Goal: Task Accomplishment & Management: Manage account settings

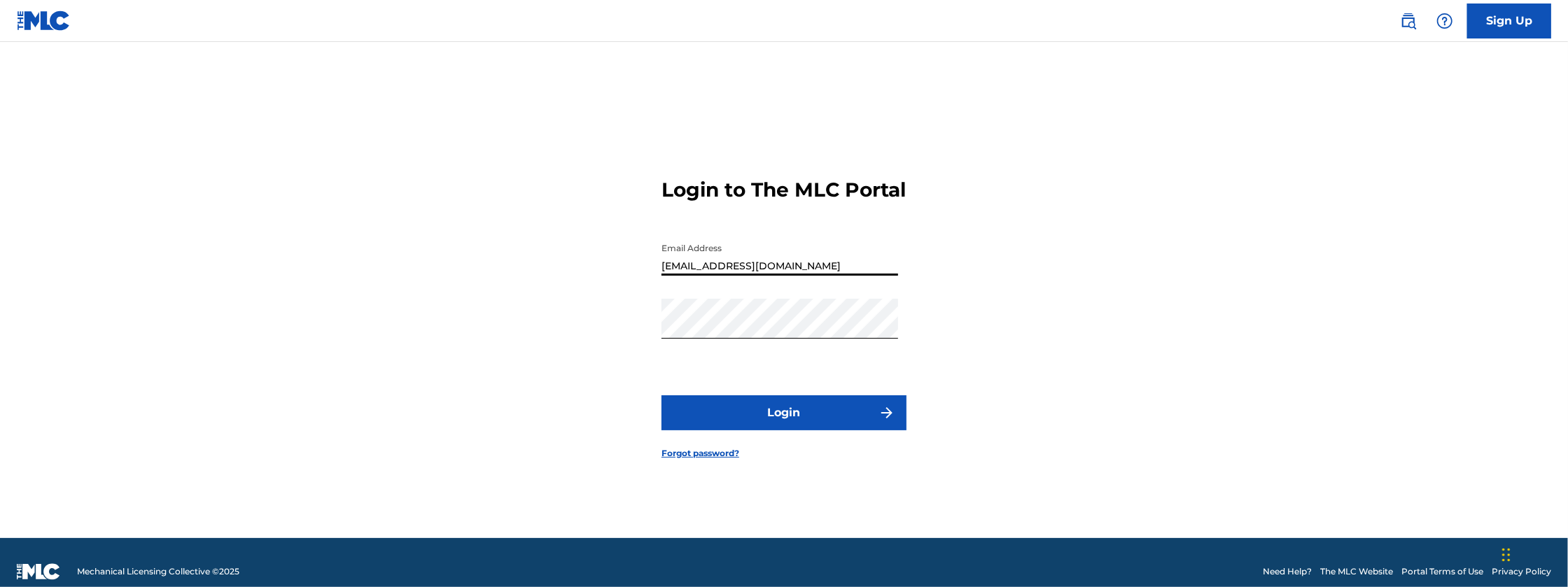
click at [795, 276] on input "jaetrillabooking@gmail.com" at bounding box center [780, 256] width 237 height 40
type input "[EMAIL_ADDRESS][DOMAIN_NAME]"
click at [661, 395] on button "Login" at bounding box center [783, 412] width 245 height 35
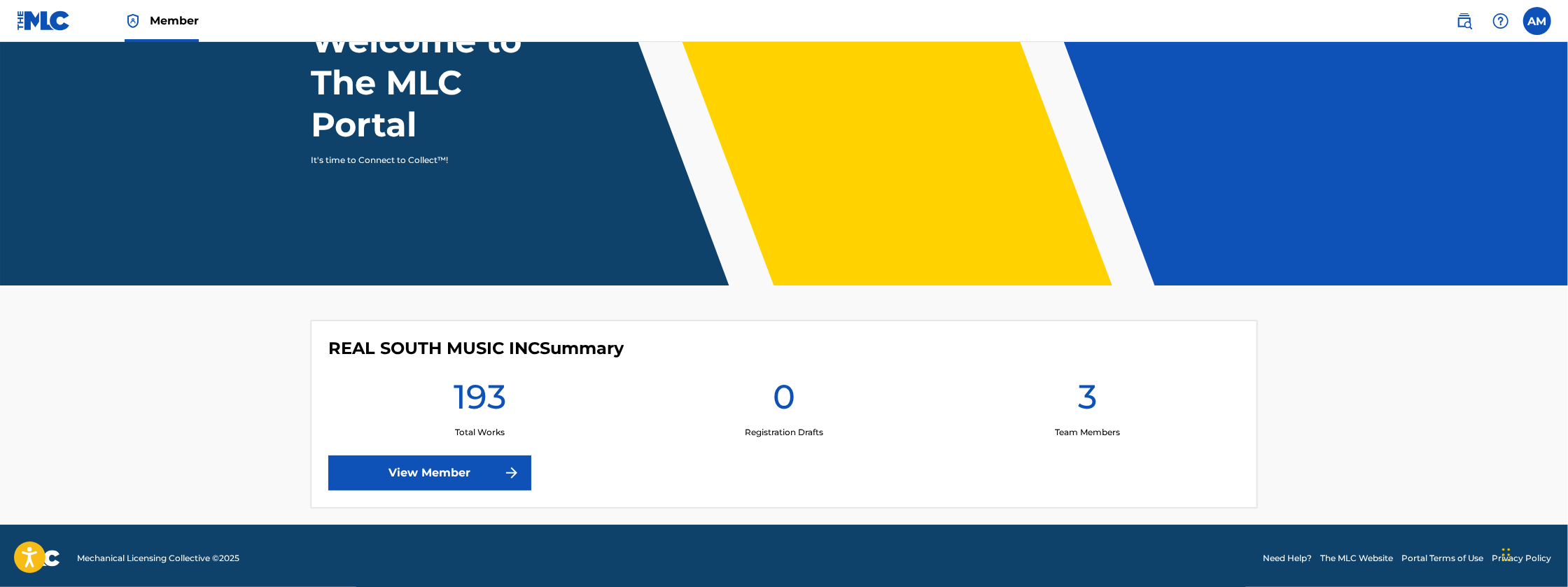
scroll to position [130, 0]
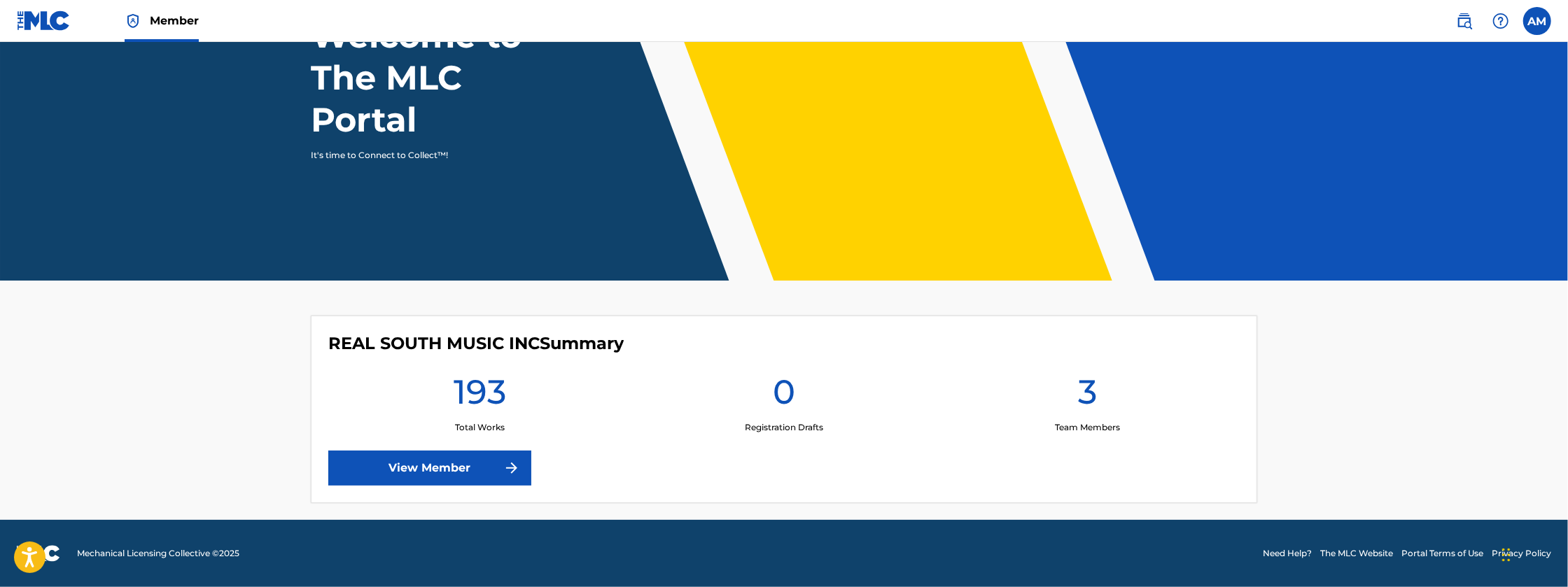
click at [458, 467] on link "View Member" at bounding box center [429, 468] width 203 height 35
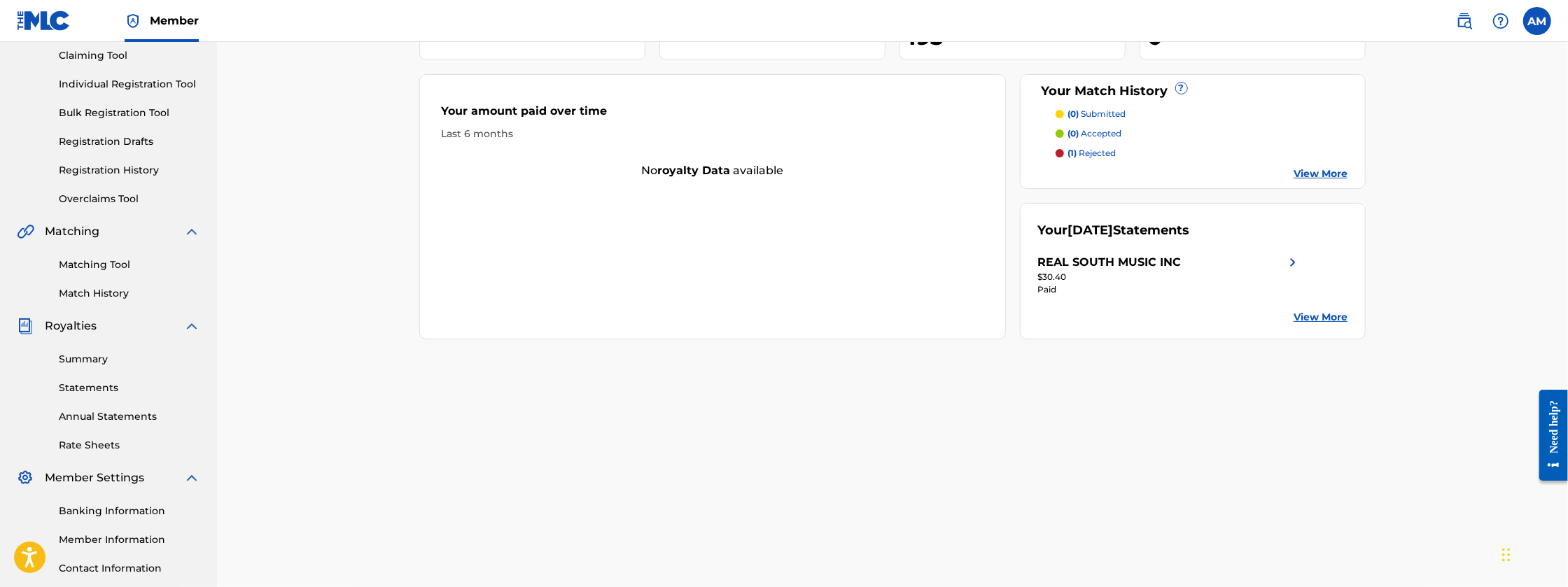
scroll to position [163, 0]
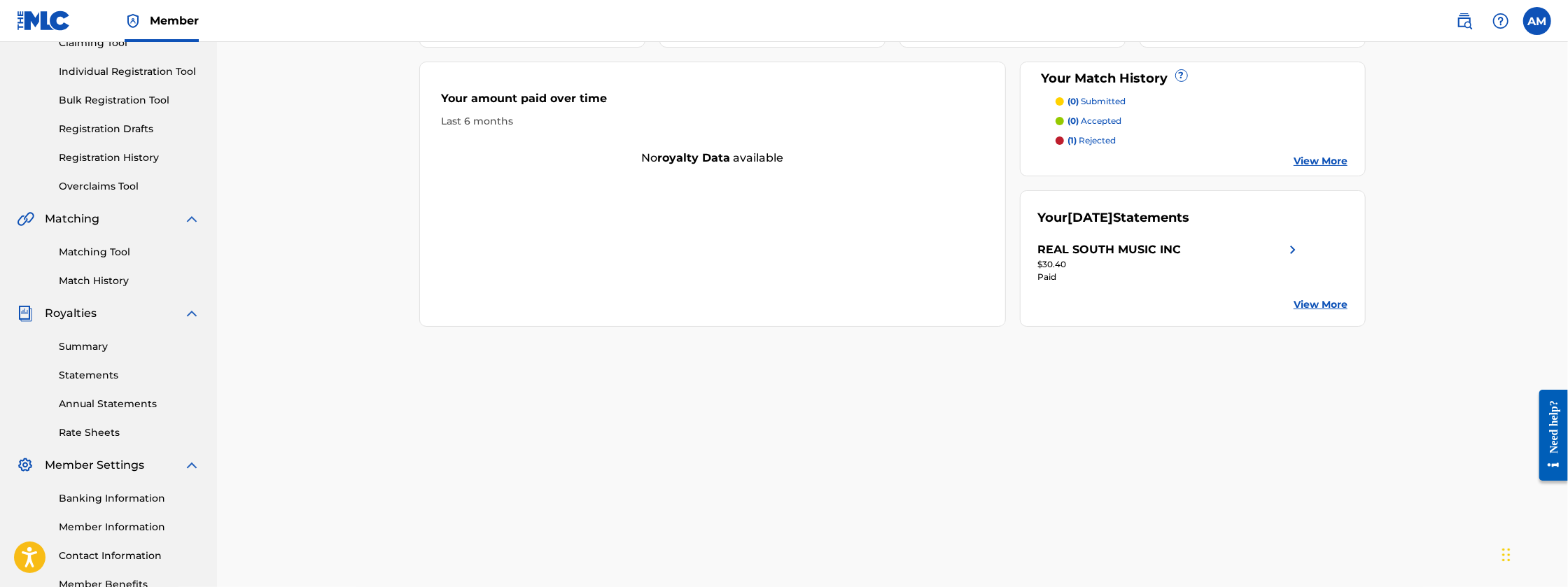
click at [99, 429] on link "Rate Sheets" at bounding box center [129, 433] width 141 height 15
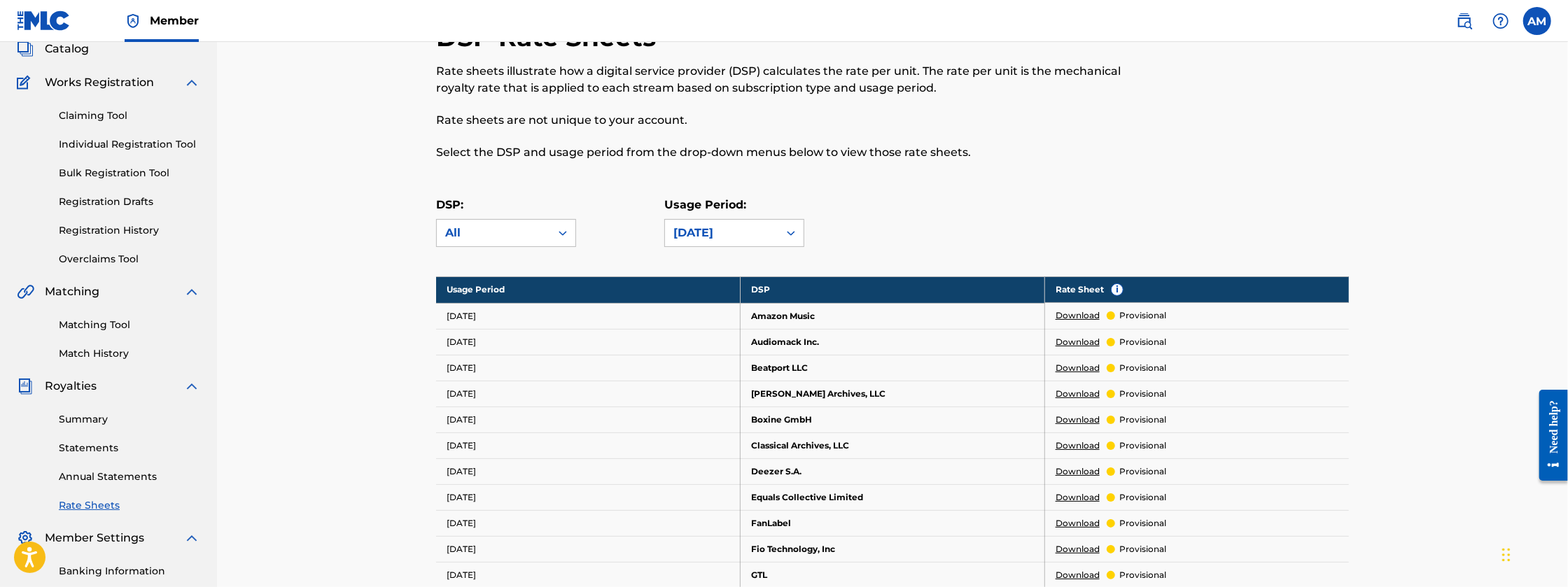
scroll to position [93, 0]
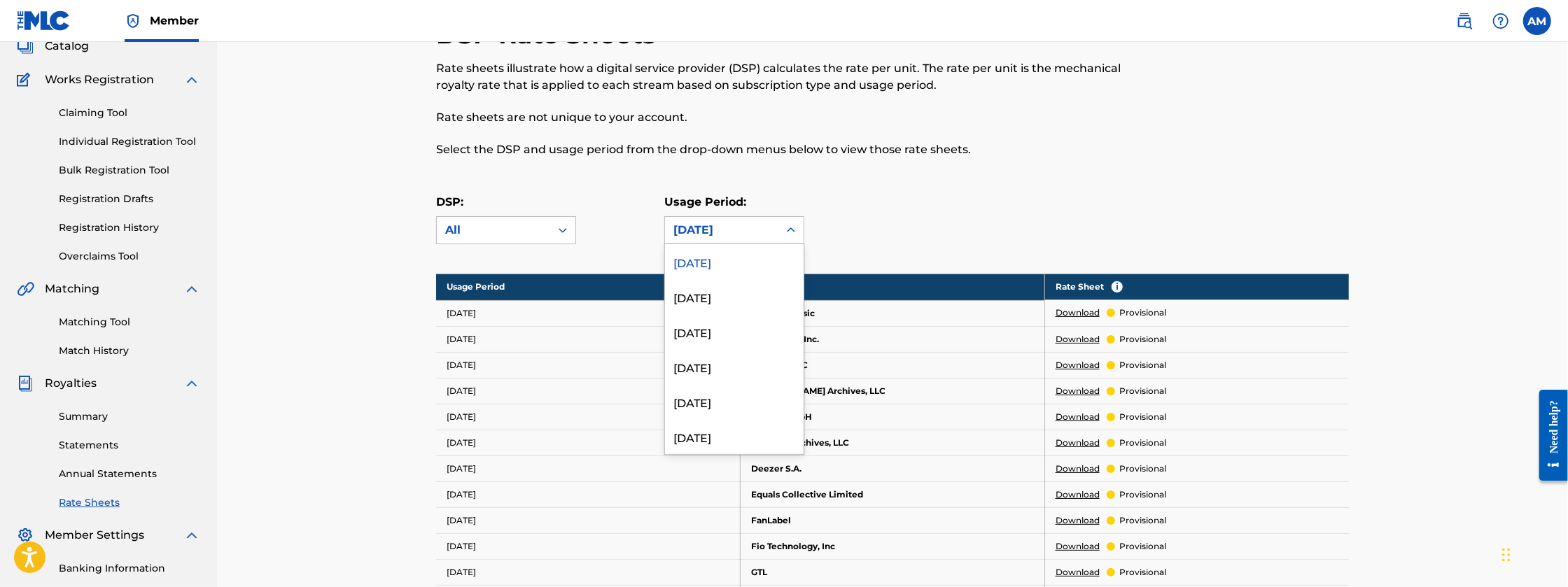
click at [794, 242] on div at bounding box center [790, 230] width 25 height 25
click at [740, 325] on div "April 2025" at bounding box center [734, 332] width 138 height 35
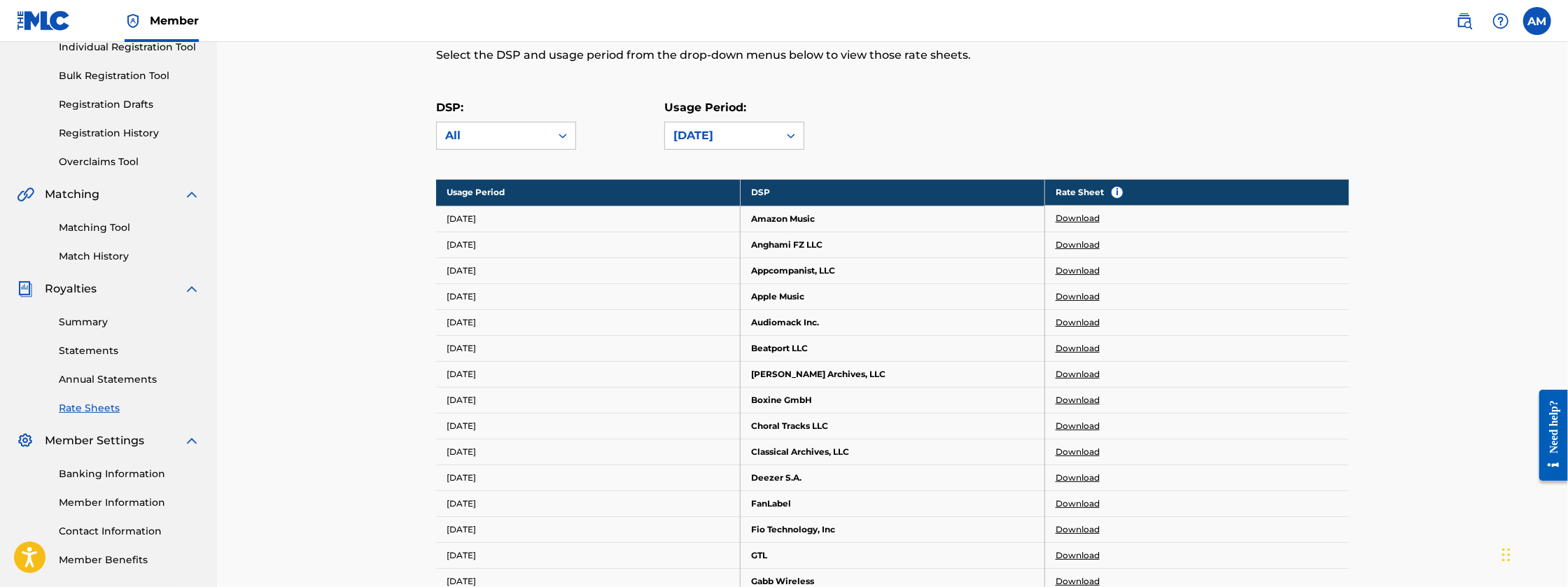
scroll to position [186, 0]
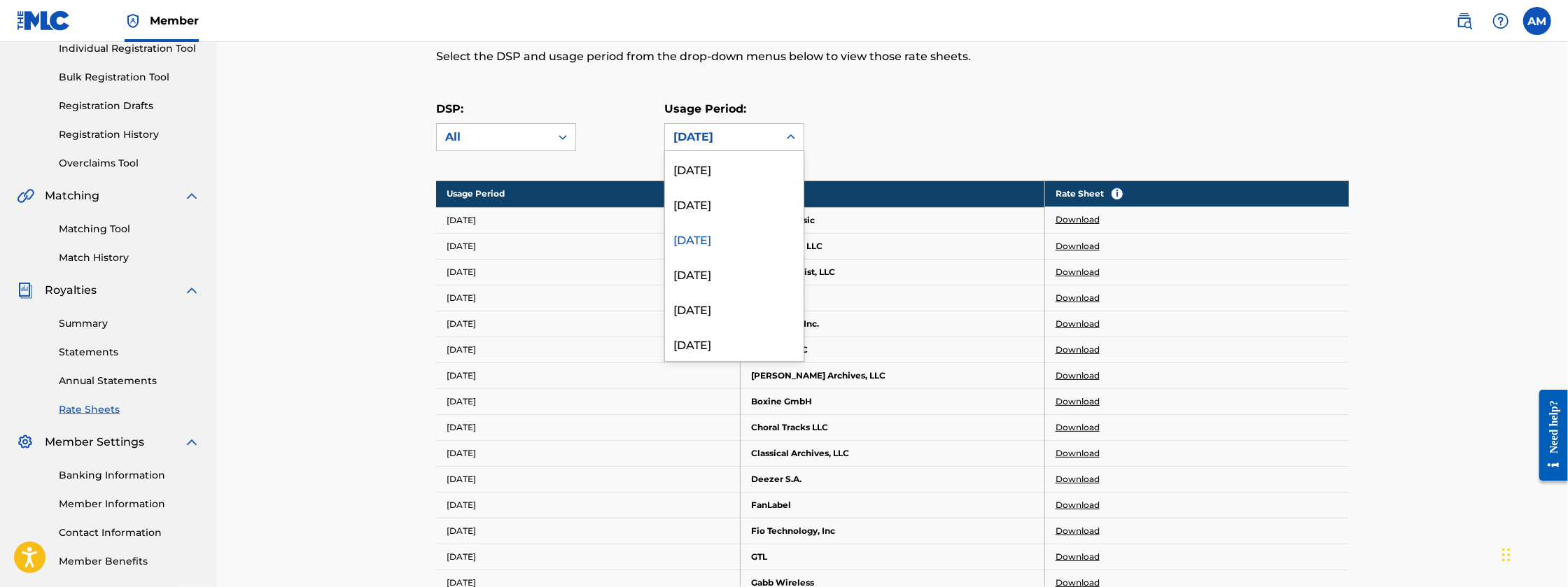
click at [786, 132] on icon at bounding box center [791, 137] width 14 height 14
click at [731, 265] on div "March 2025" at bounding box center [734, 273] width 138 height 35
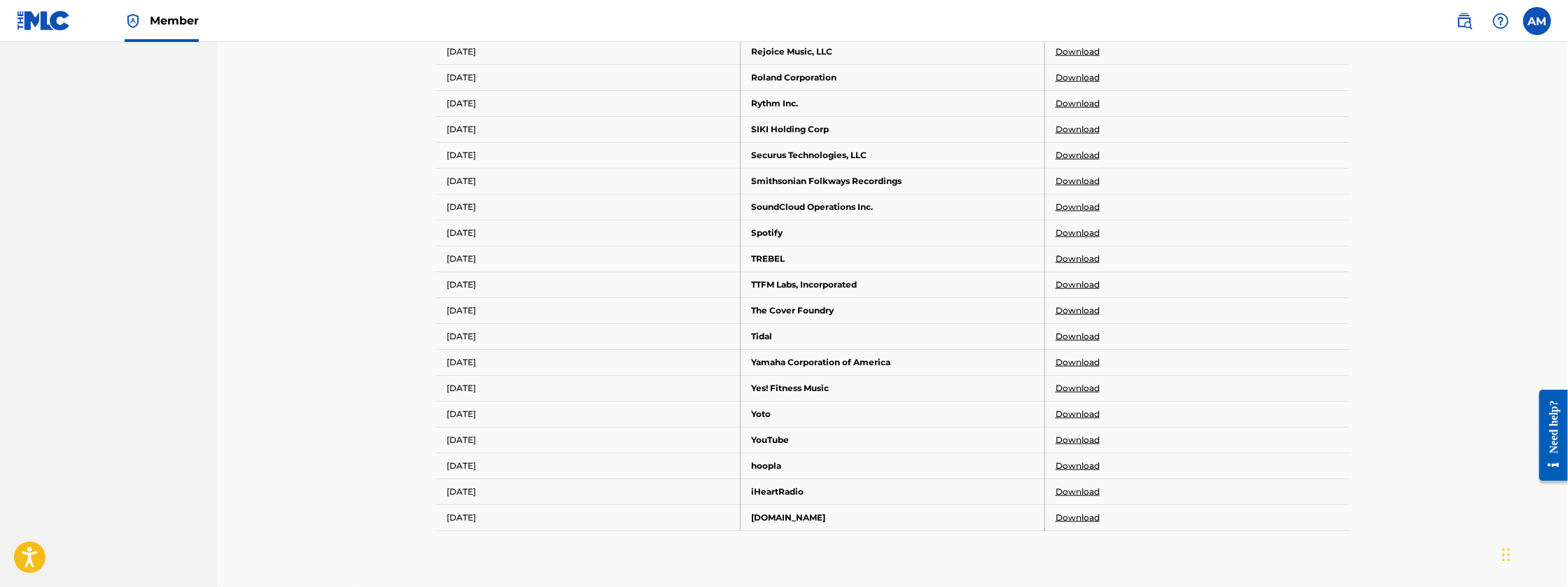
scroll to position [1190, 0]
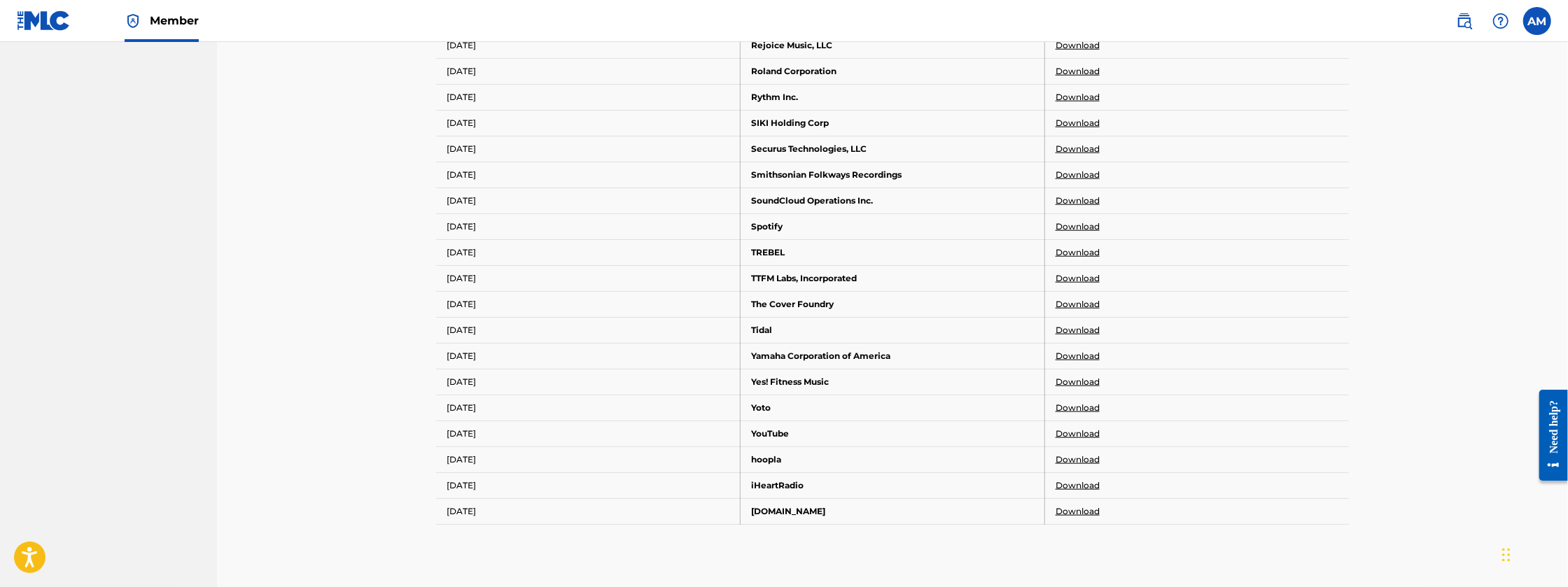
click at [1076, 427] on link "Download" at bounding box center [1078, 434] width 44 height 13
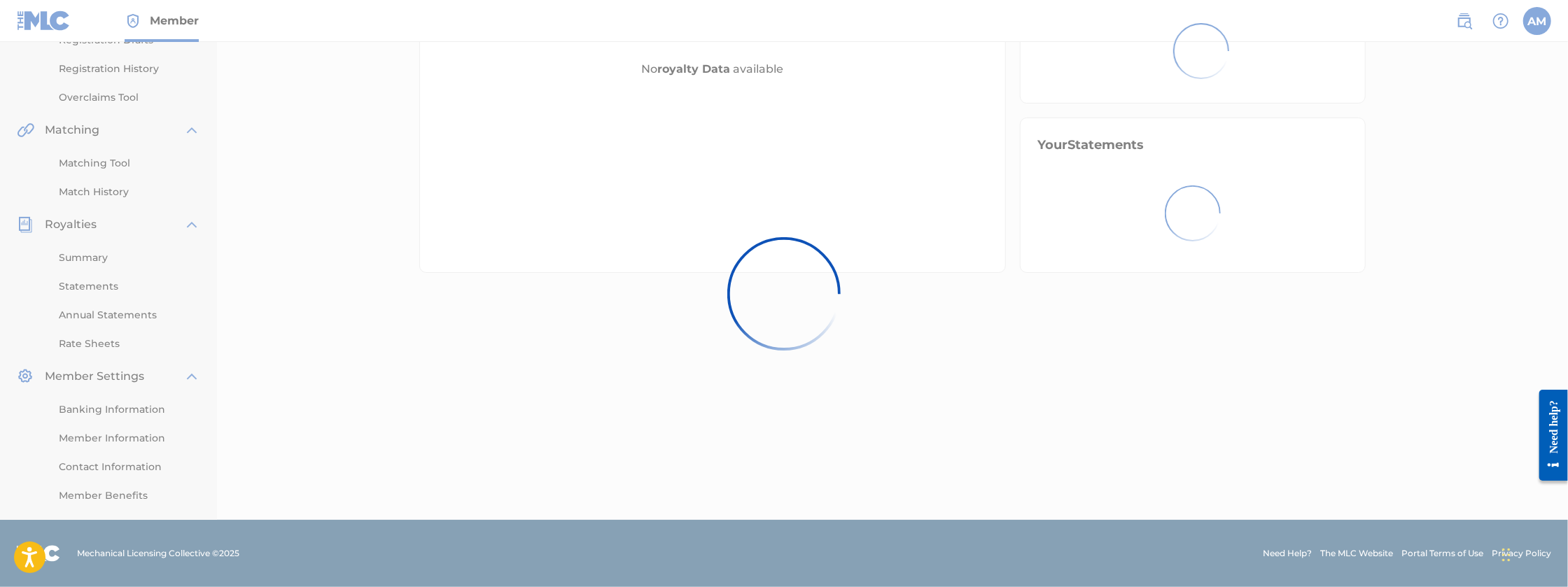
scroll to position [163, 0]
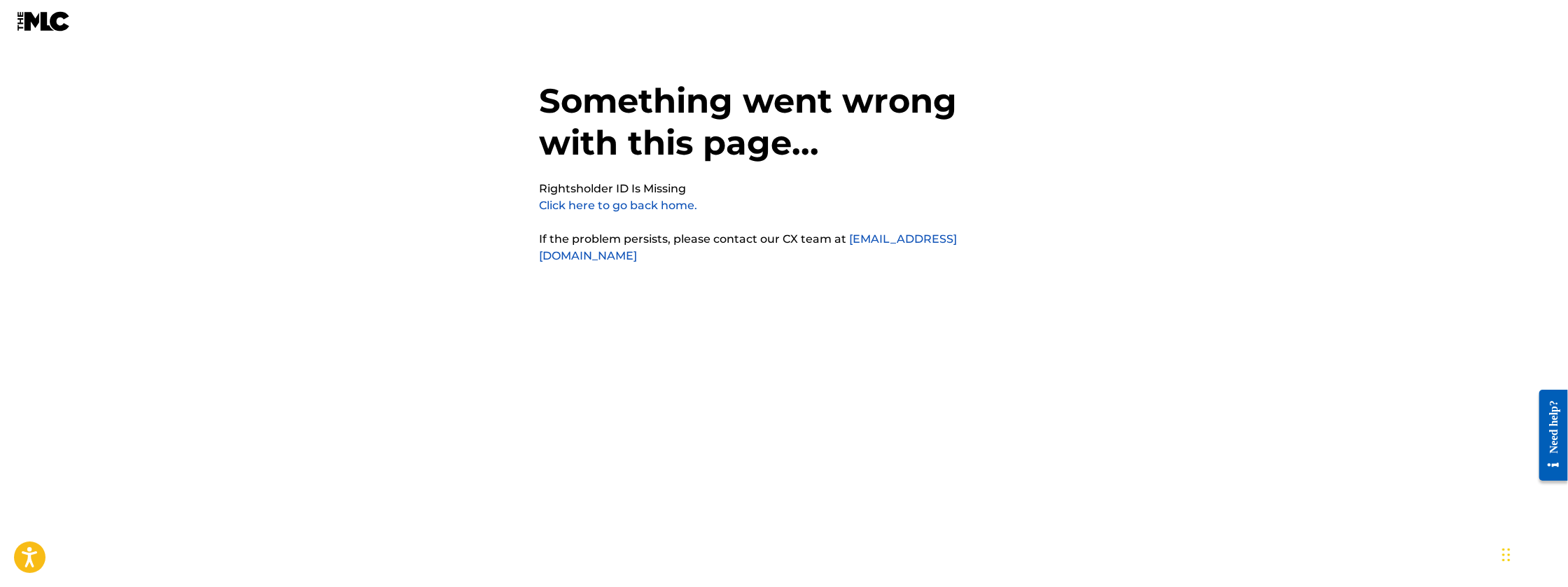
click at [635, 206] on link "Click here to go back home." at bounding box center [618, 205] width 158 height 14
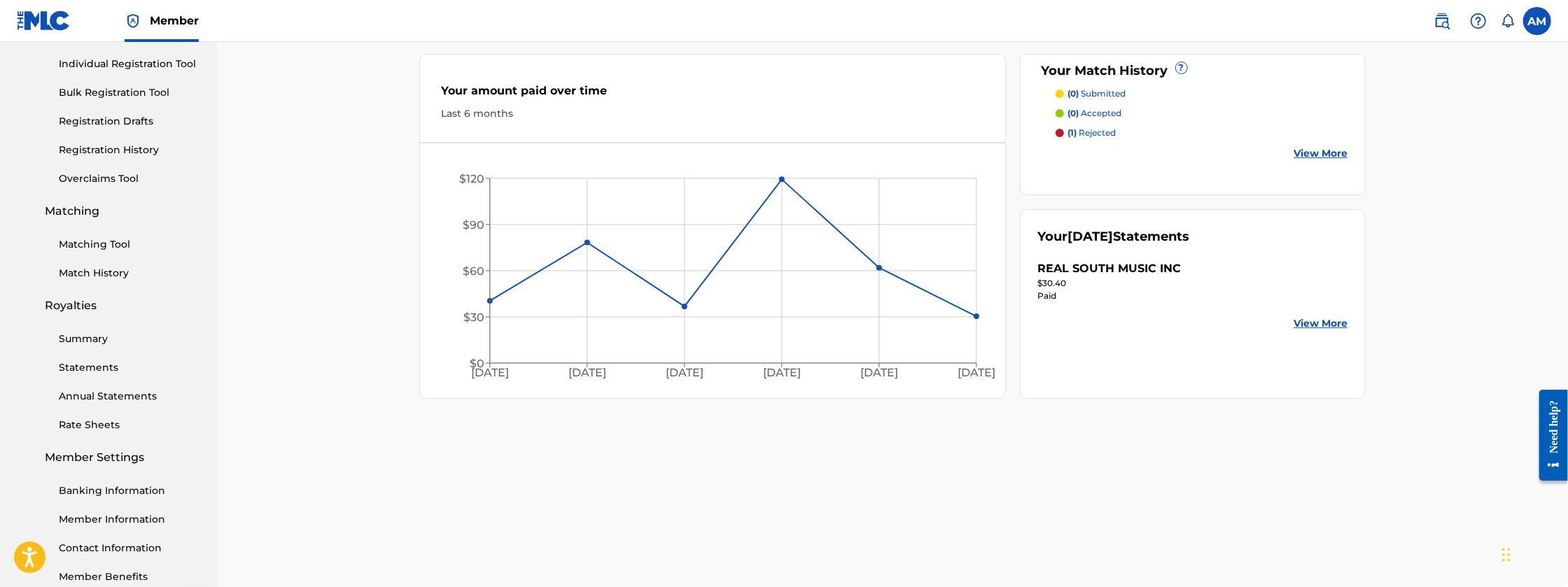
scroll to position [163, 0]
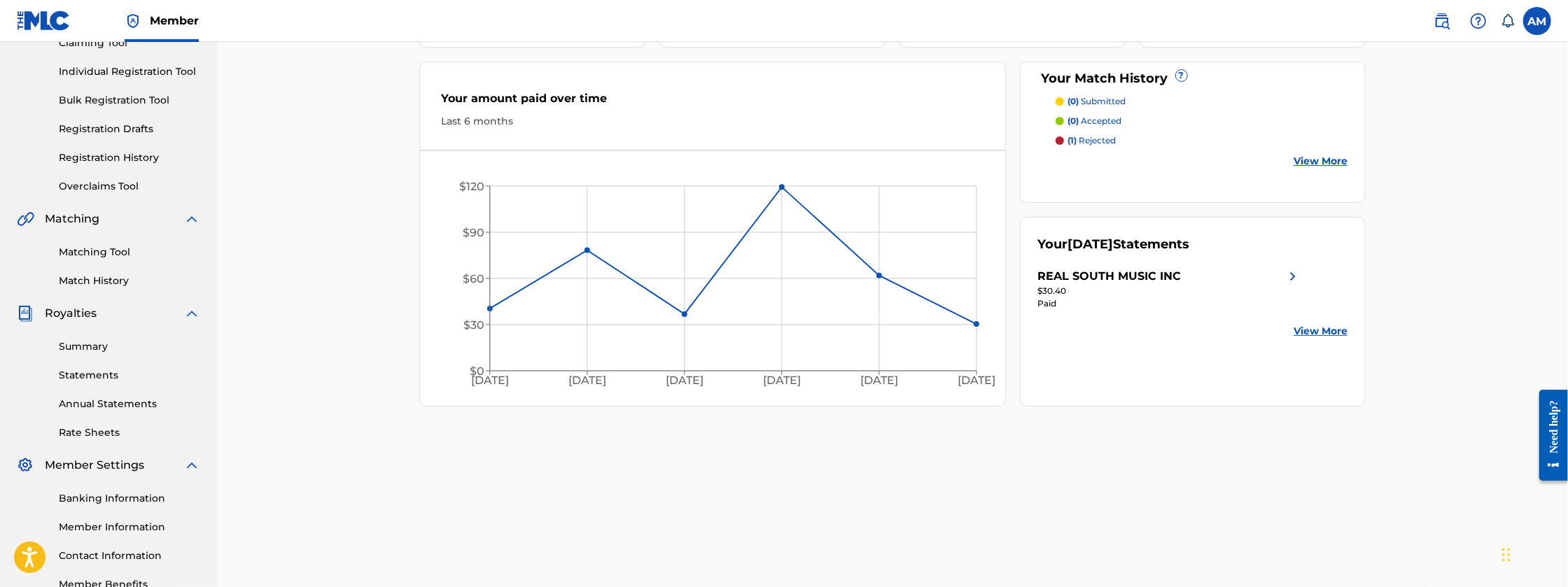
click at [98, 433] on link "Rate Sheets" at bounding box center [129, 433] width 141 height 15
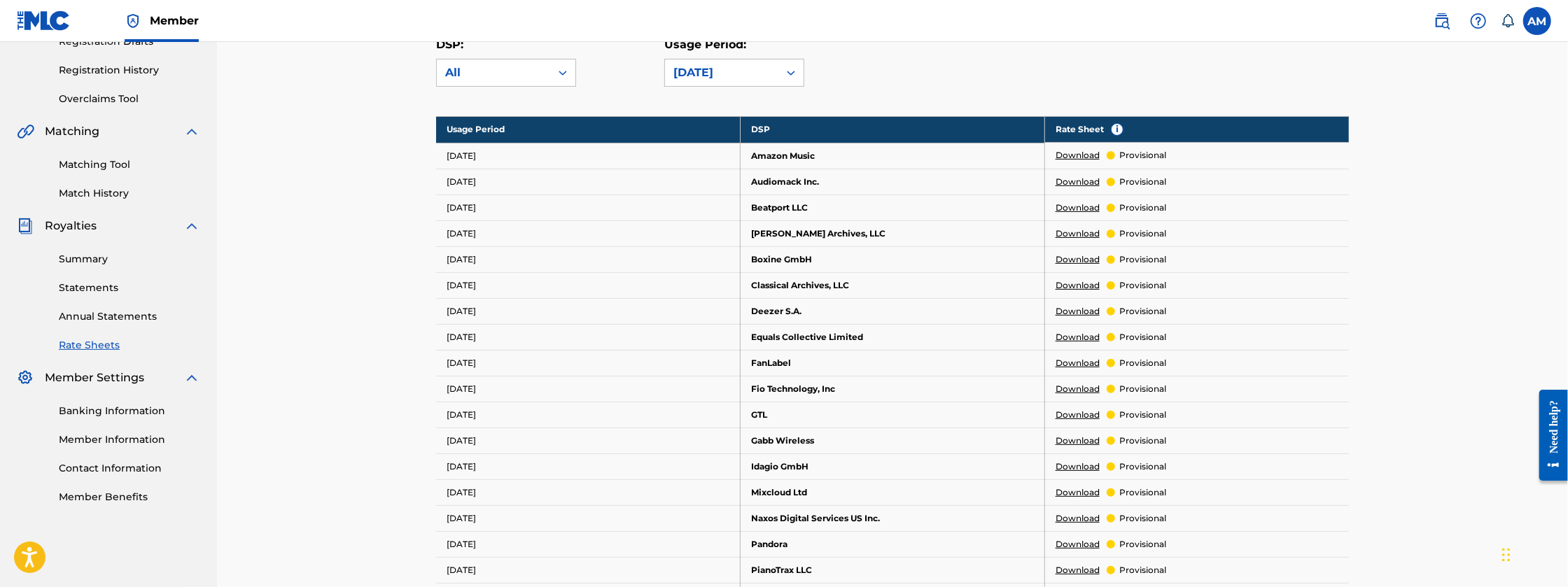
scroll to position [256, 0]
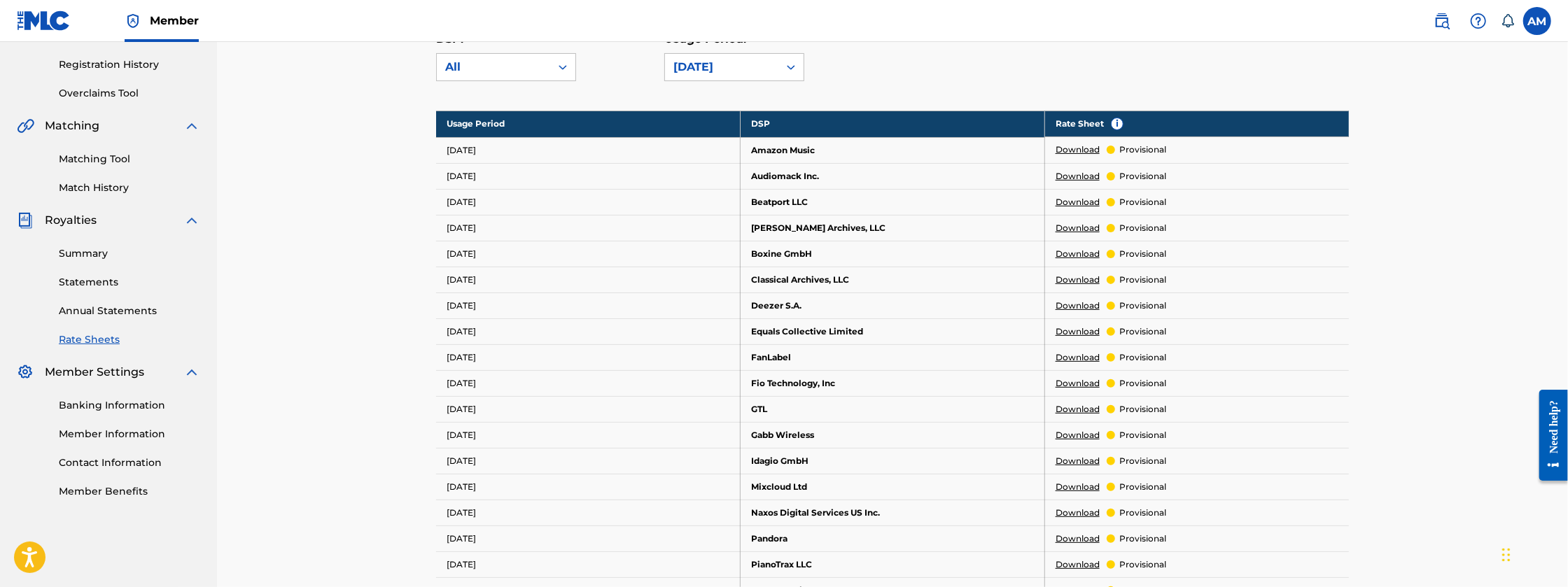
click at [128, 433] on link "Member Information" at bounding box center [129, 434] width 141 height 15
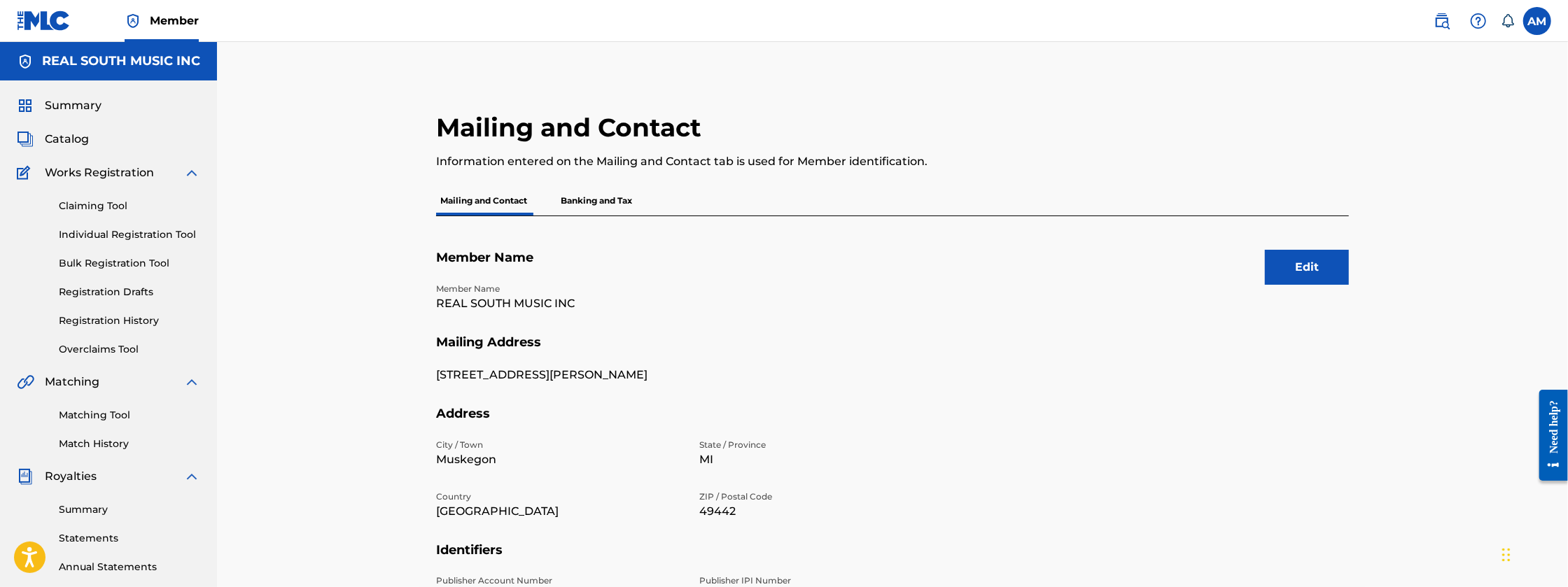
click at [1295, 267] on button "Edit" at bounding box center [1307, 267] width 84 height 35
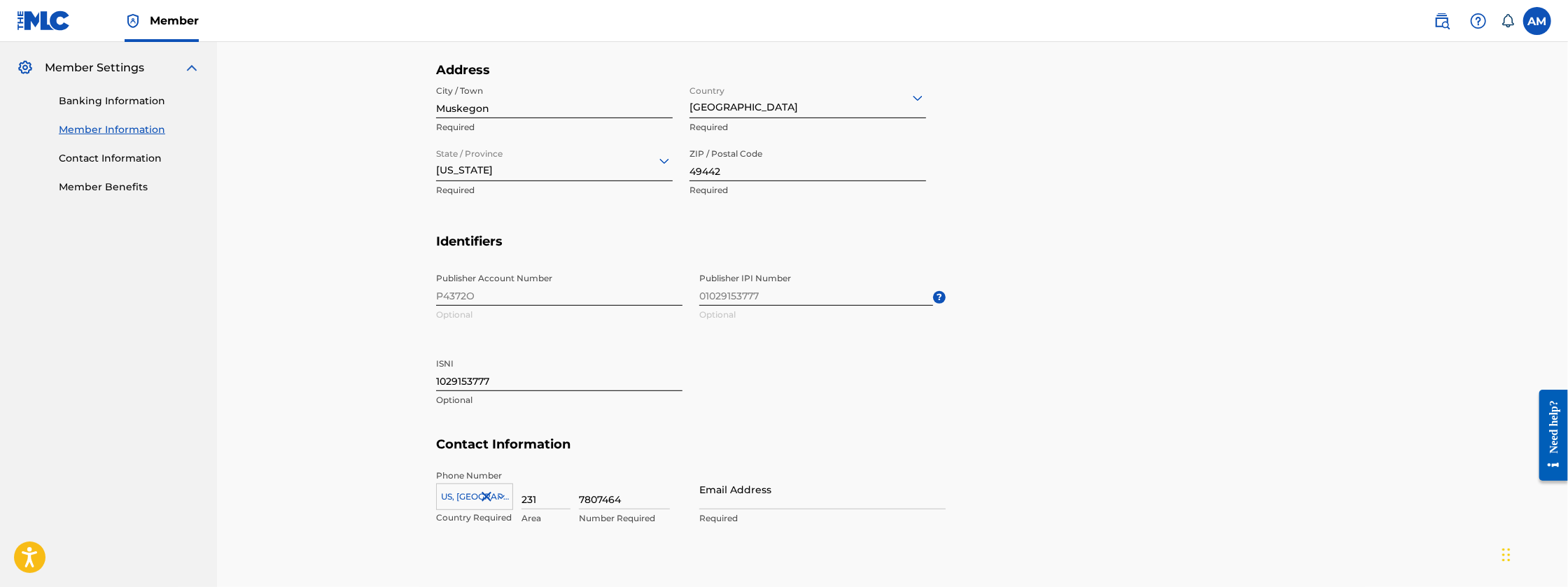
scroll to position [628, 0]
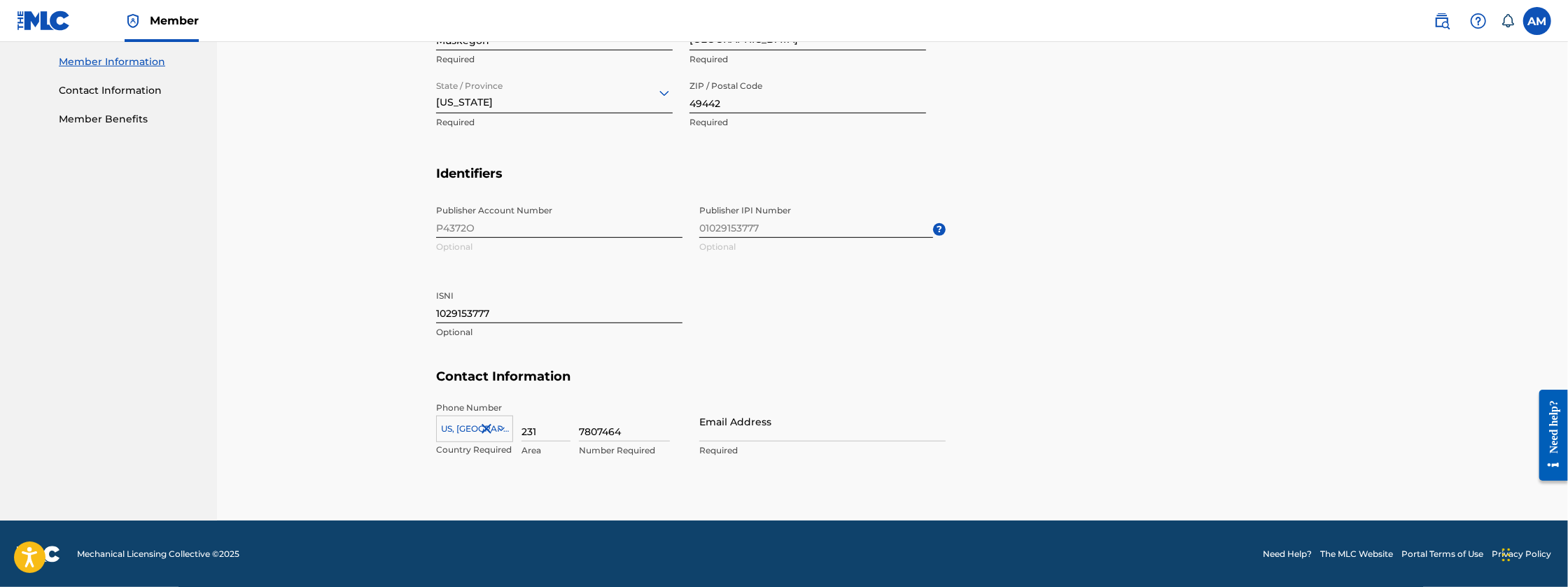
drag, startPoint x: 632, startPoint y: 432, endPoint x: 494, endPoint y: 462, distance: 141.2
click at [494, 462] on div "[GEOGRAPHIC_DATA], [GEOGRAPHIC_DATA] +1 Country Required 231 Area 7807464 Numbe…" at bounding box center [559, 433] width 246 height 63
type input "3703650"
click at [1132, 464] on section "Contact Information Phone Number [GEOGRAPHIC_DATA] +1 Country Required 231 Area…" at bounding box center [892, 428] width 912 height 118
click at [740, 436] on input "Email Address" at bounding box center [822, 422] width 246 height 40
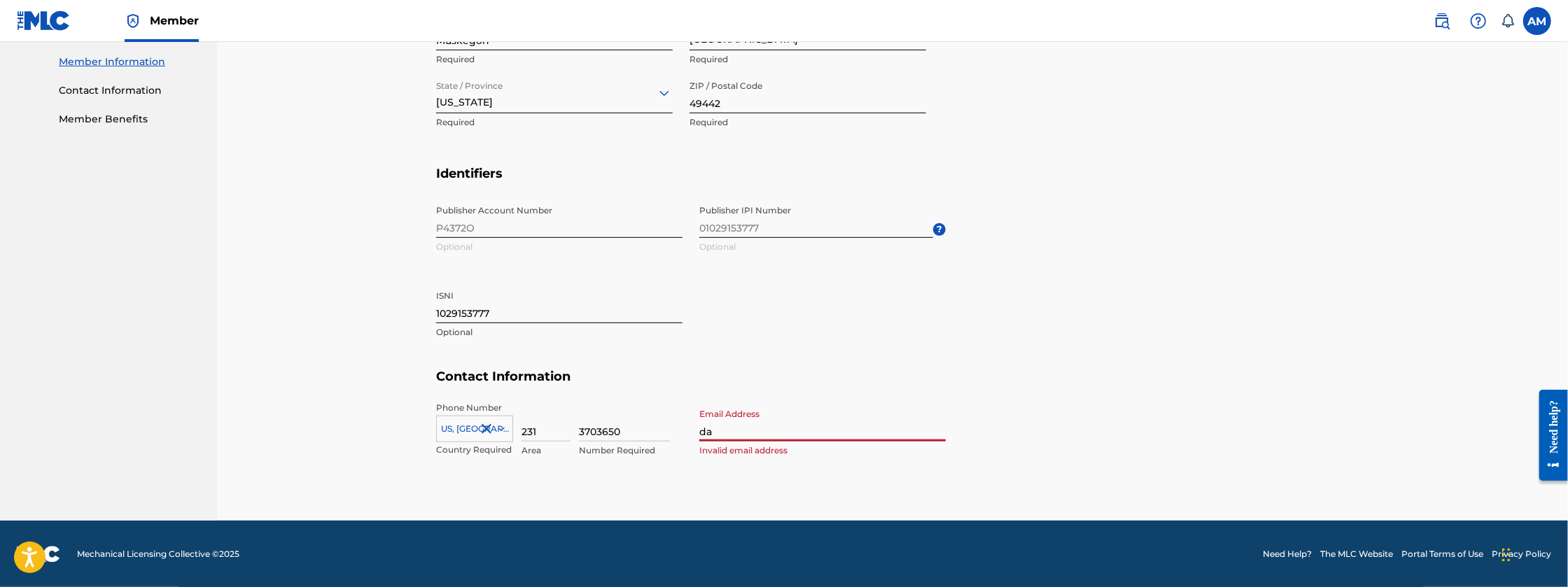
type input "d"
type input "[EMAIL_ADDRESS][DOMAIN_NAME]"
click at [1120, 439] on section "Contact Information Phone Number [GEOGRAPHIC_DATA] +1 Country Required 231 Area…" at bounding box center [892, 428] width 912 height 118
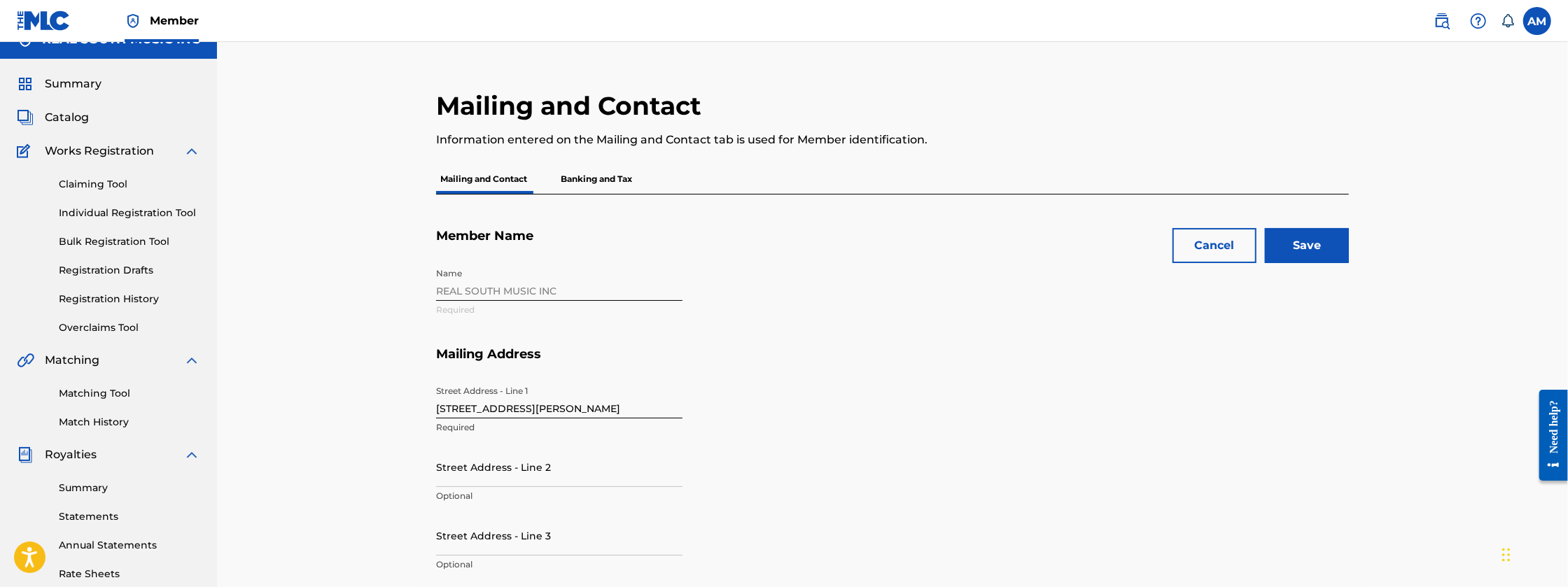
scroll to position [0, 0]
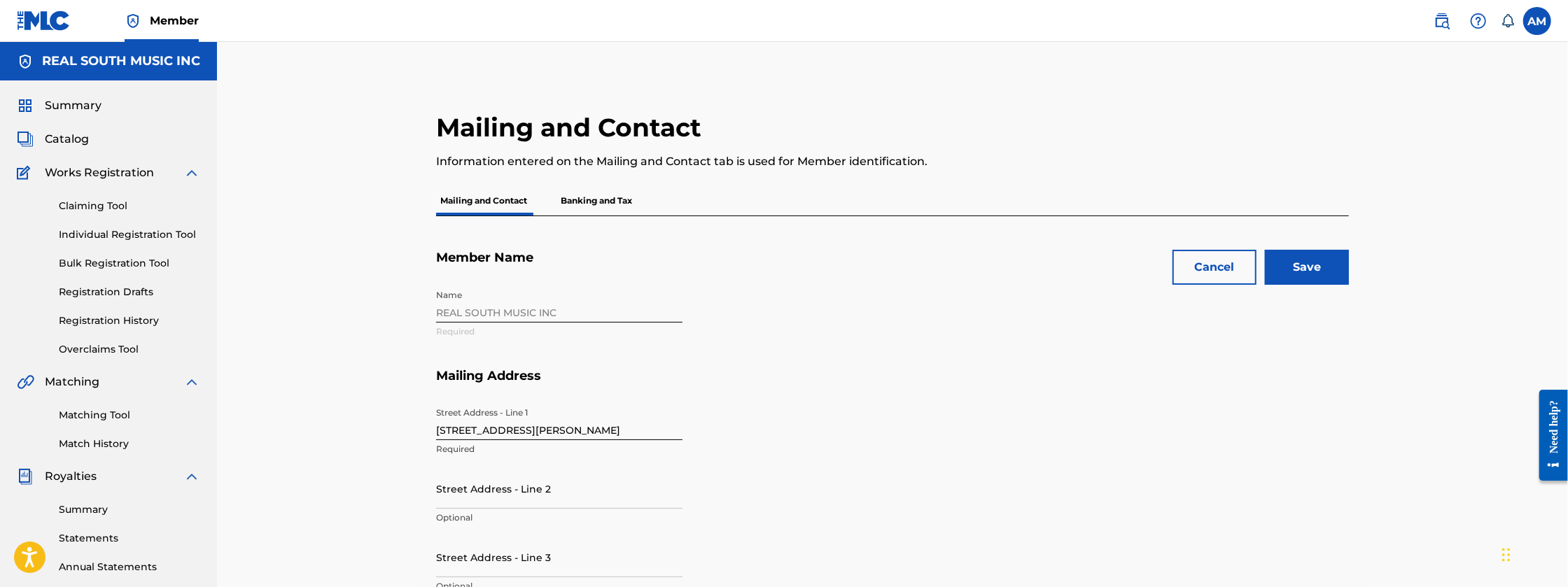
click at [1318, 277] on input "Save" at bounding box center [1307, 267] width 84 height 35
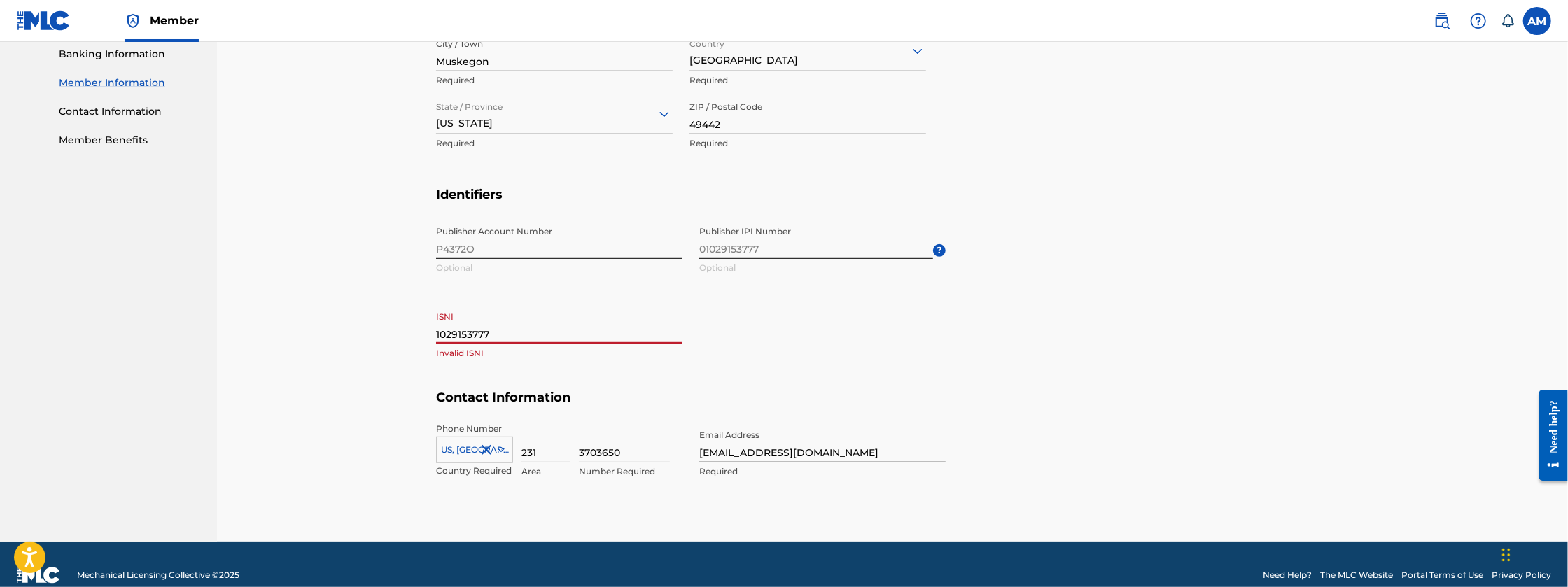
click at [436, 312] on input "1029153777" at bounding box center [559, 325] width 246 height 40
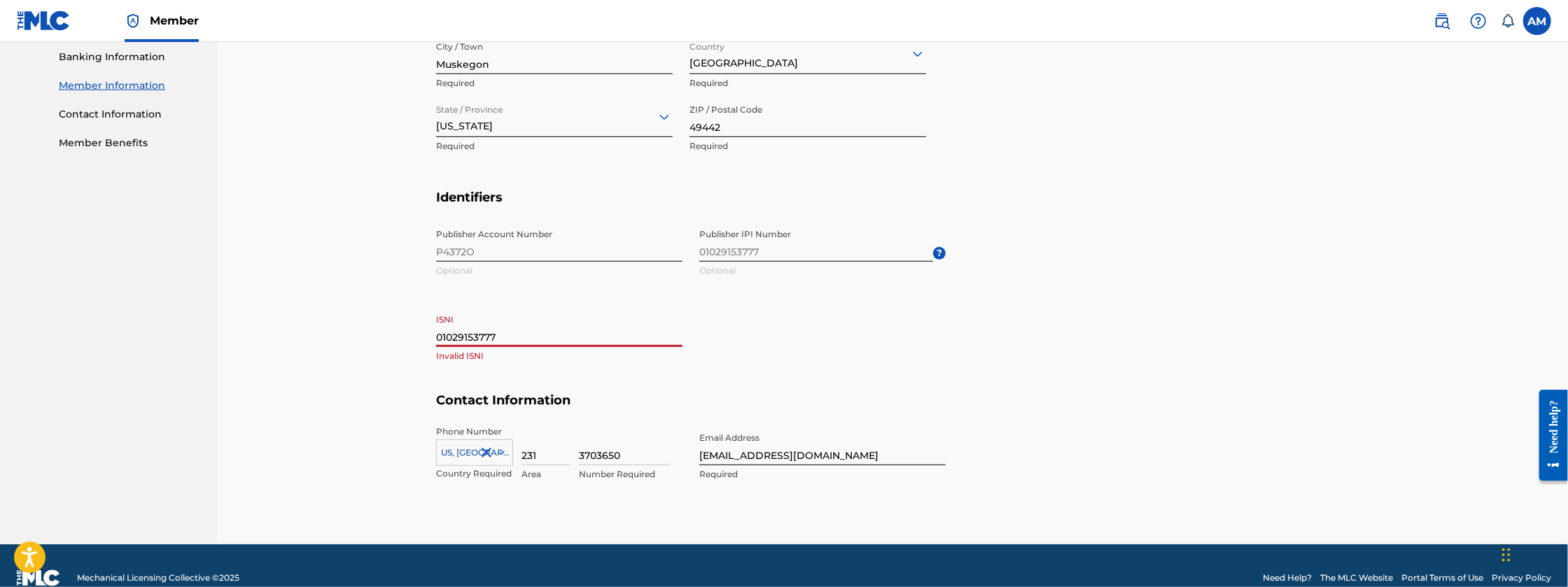
type input "01029153777"
click at [1243, 349] on section "Identifiers Publisher Account Number P4372O Optional Publisher IPI Number 01029…" at bounding box center [892, 292] width 912 height 204
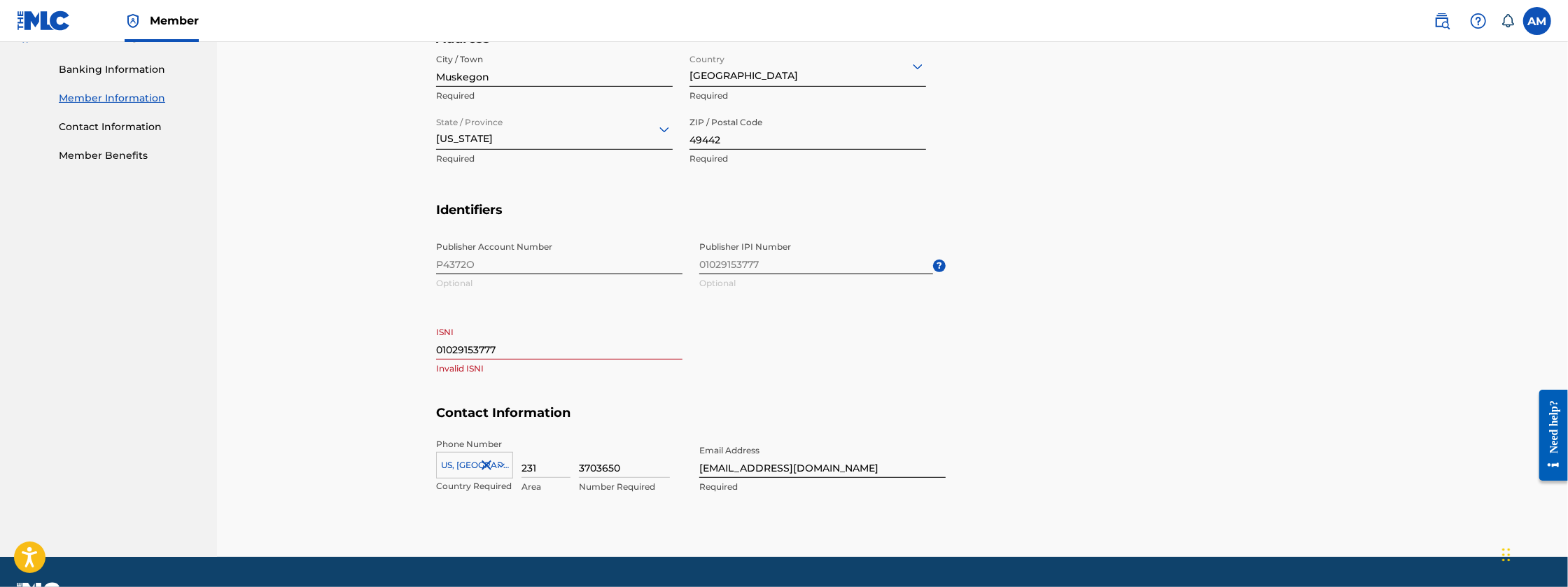
scroll to position [581, 0]
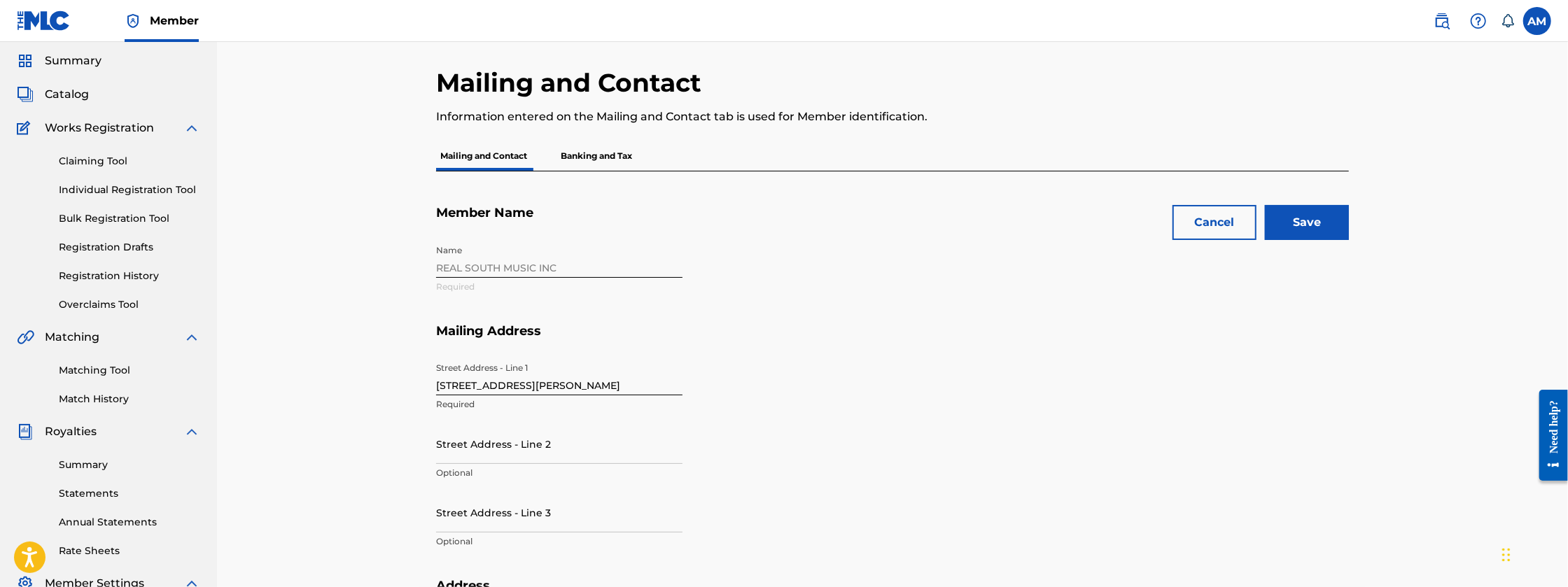
click at [1308, 222] on input "Save" at bounding box center [1307, 222] width 84 height 35
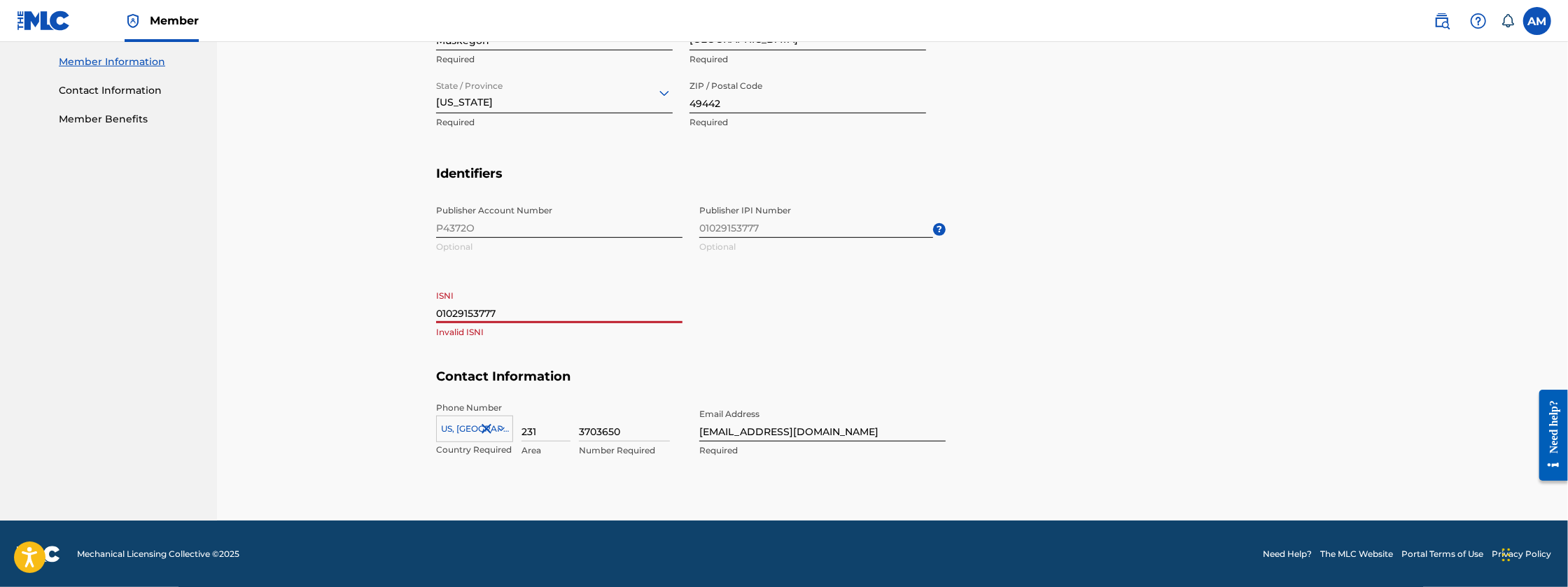
click at [540, 311] on input "01029153777" at bounding box center [559, 303] width 246 height 40
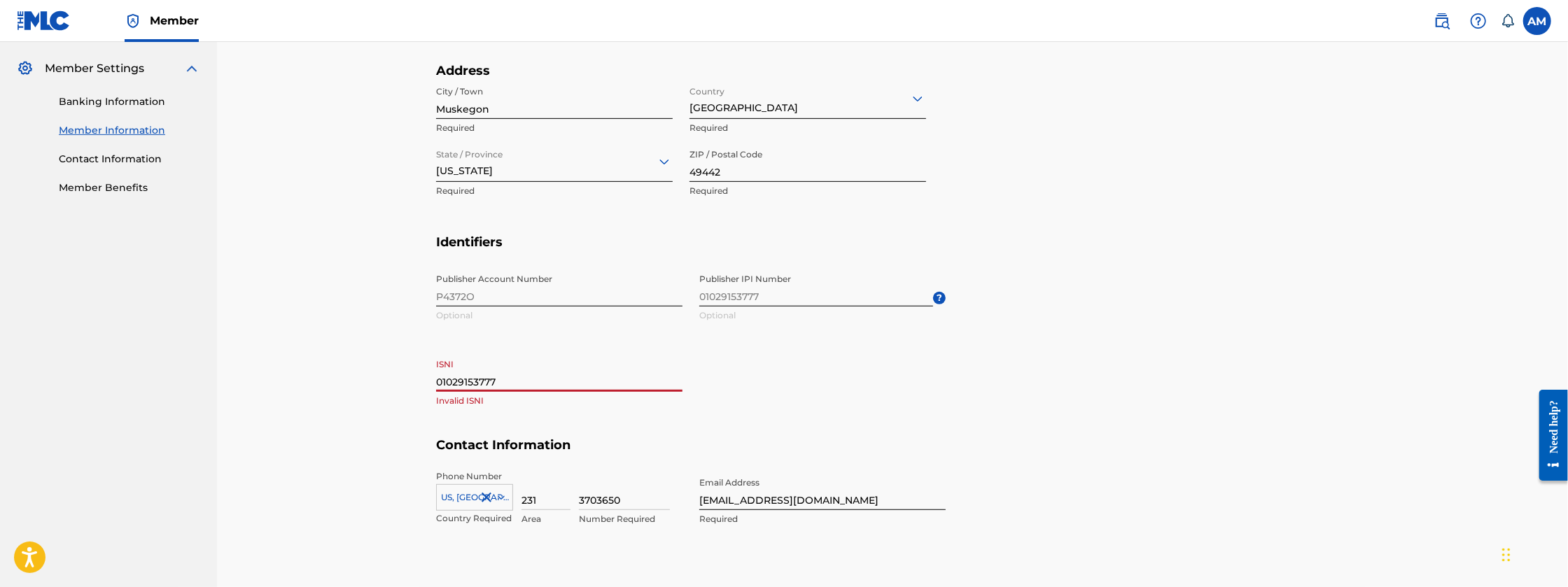
scroll to position [558, 0]
click at [1235, 333] on section "Identifiers Publisher Account Number P4372O Optional Publisher IPI Number 01029…" at bounding box center [892, 338] width 912 height 204
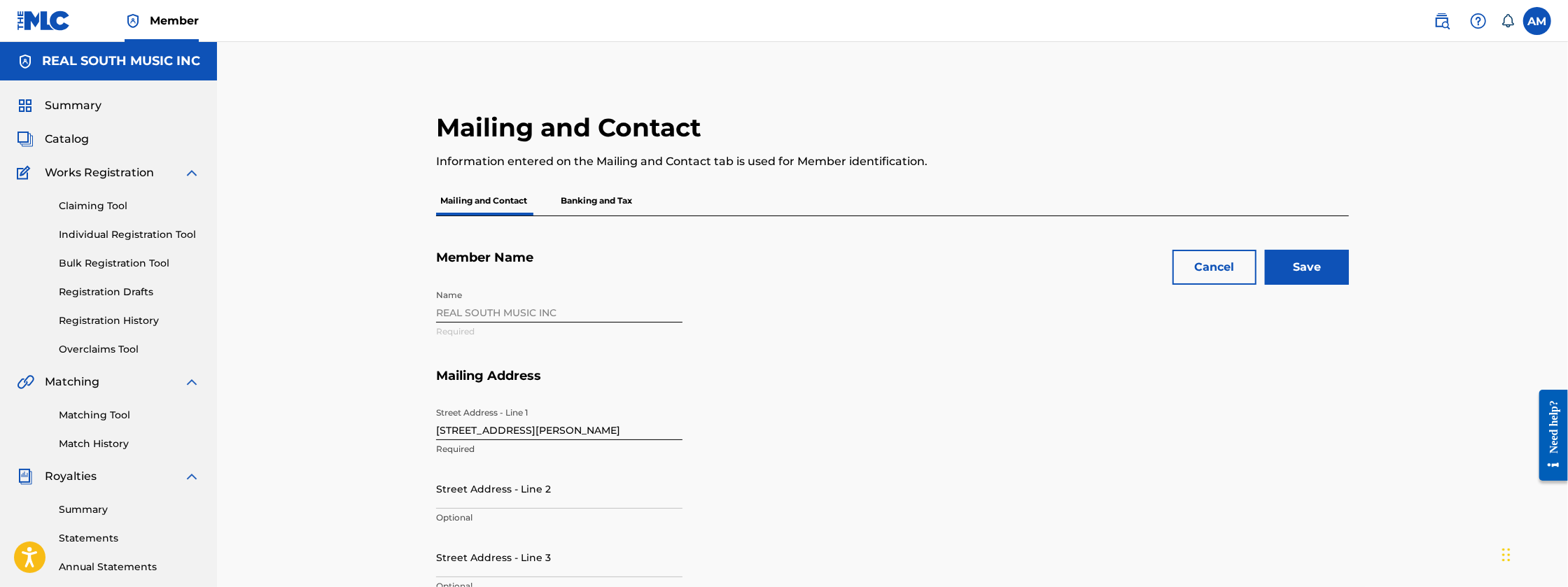
scroll to position [0, 0]
click at [621, 208] on p "Banking and Tax" at bounding box center [596, 200] width 80 height 29
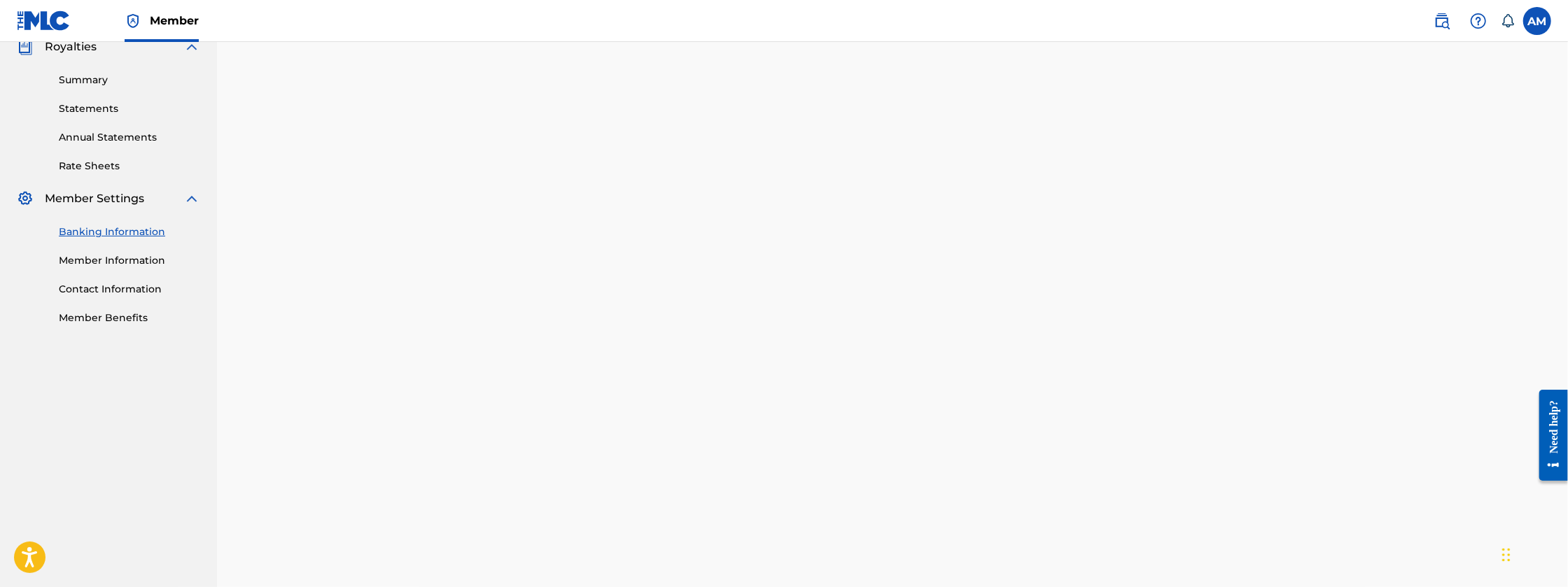
scroll to position [420, 0]
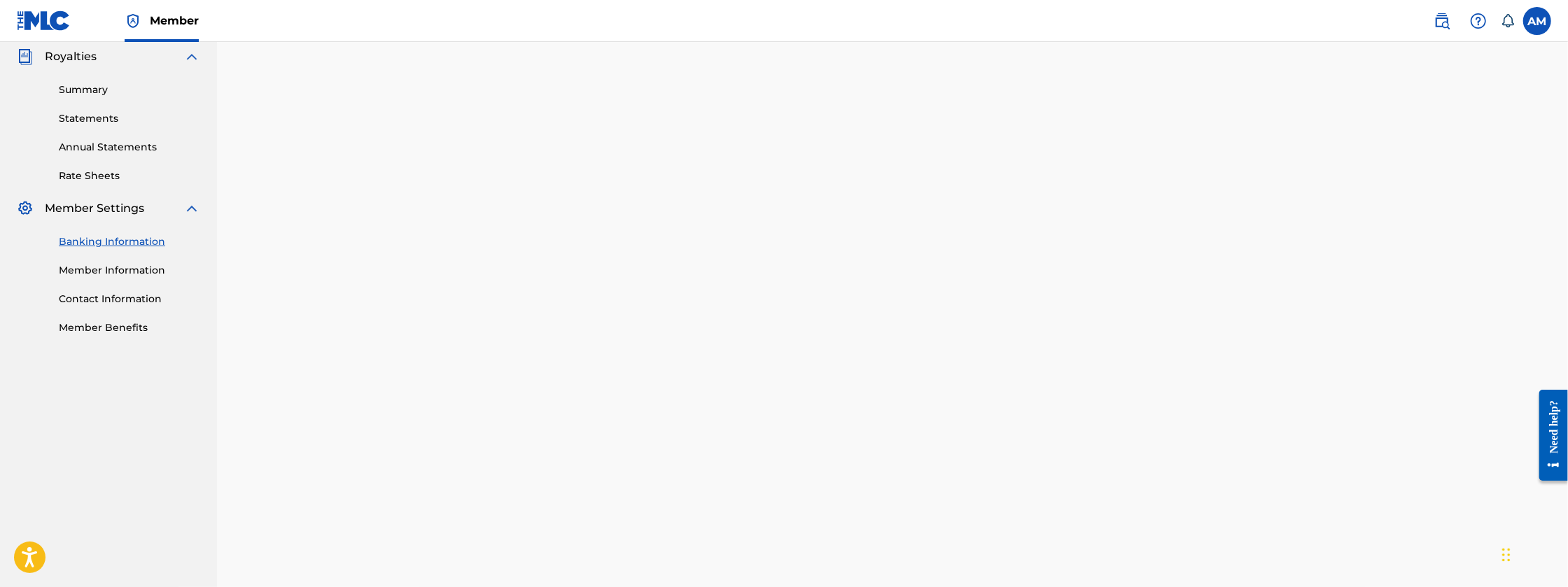
click at [134, 299] on link "Contact Information" at bounding box center [129, 299] width 141 height 15
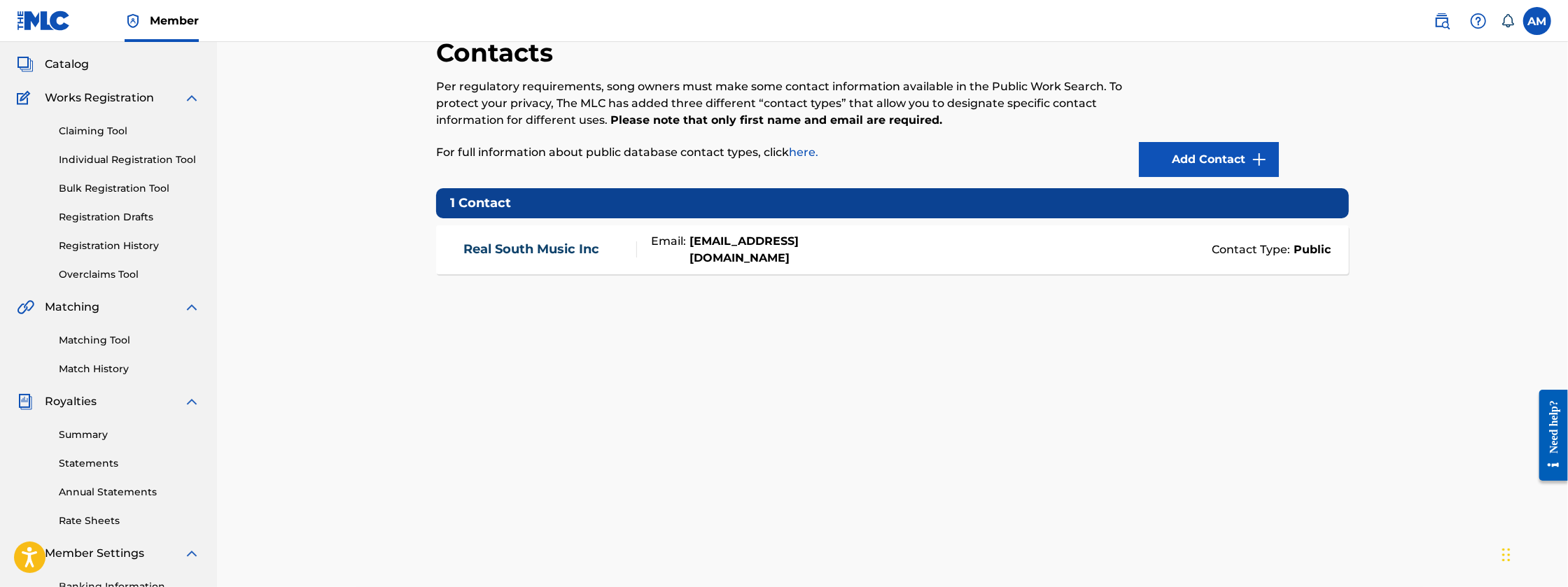
scroll to position [70, 0]
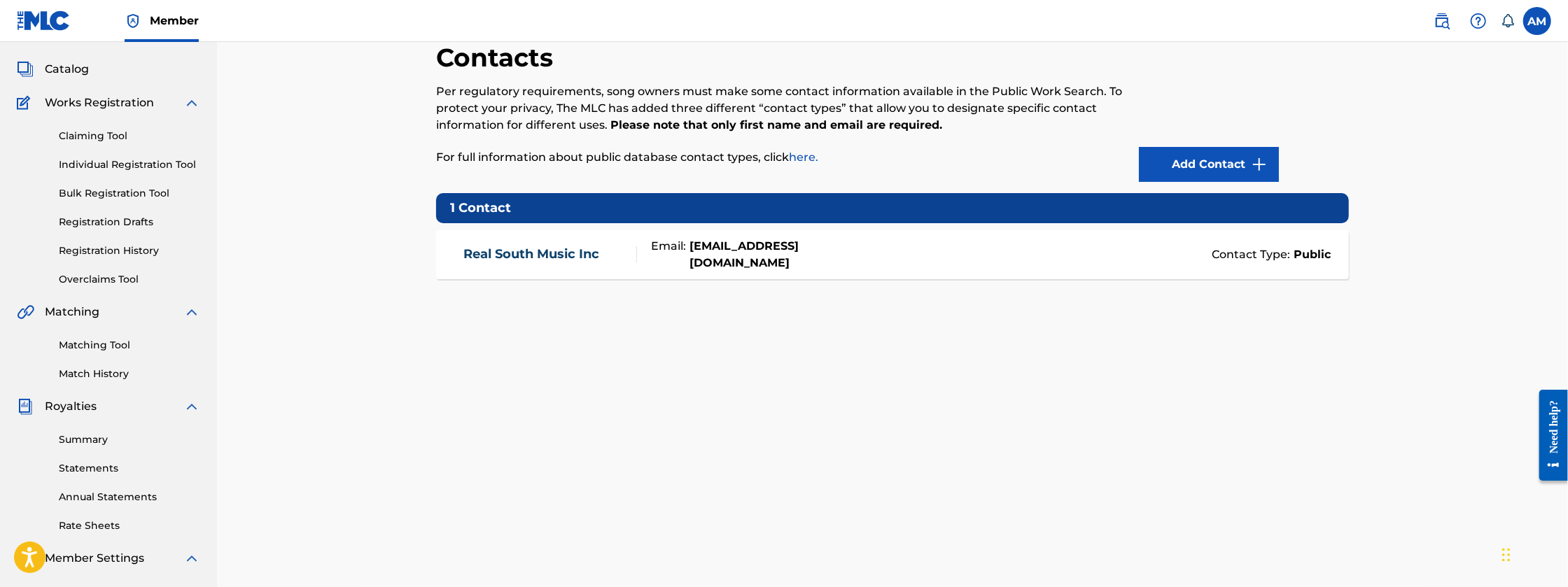
click at [1214, 159] on link "Add Contact" at bounding box center [1208, 164] width 140 height 35
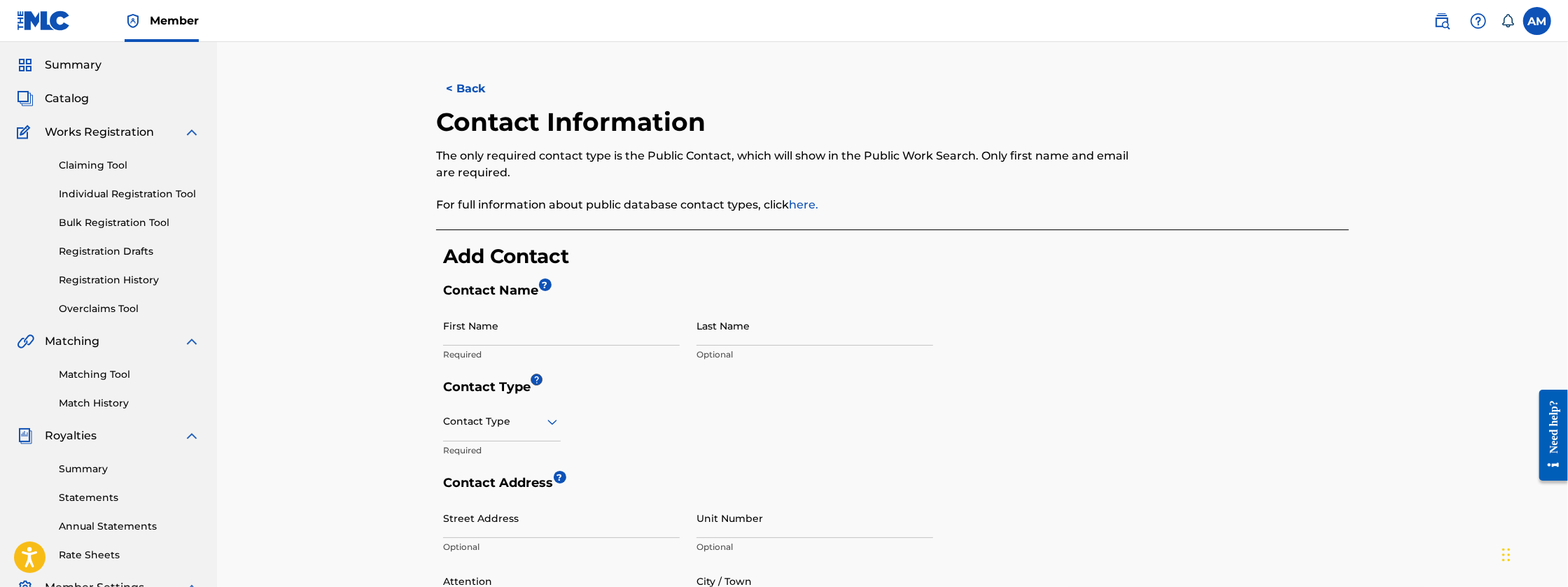
scroll to position [46, 0]
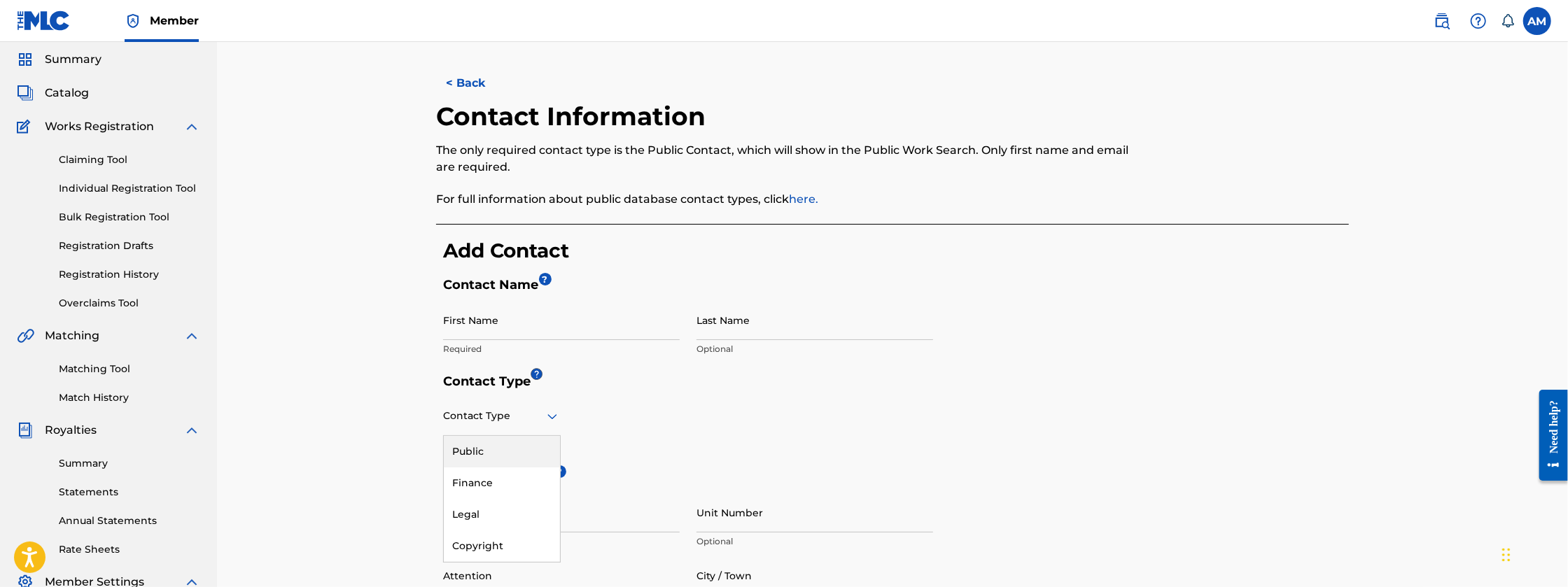
click at [525, 411] on div at bounding box center [502, 416] width 118 height 18
click at [519, 542] on div "Copyright" at bounding box center [502, 546] width 116 height 31
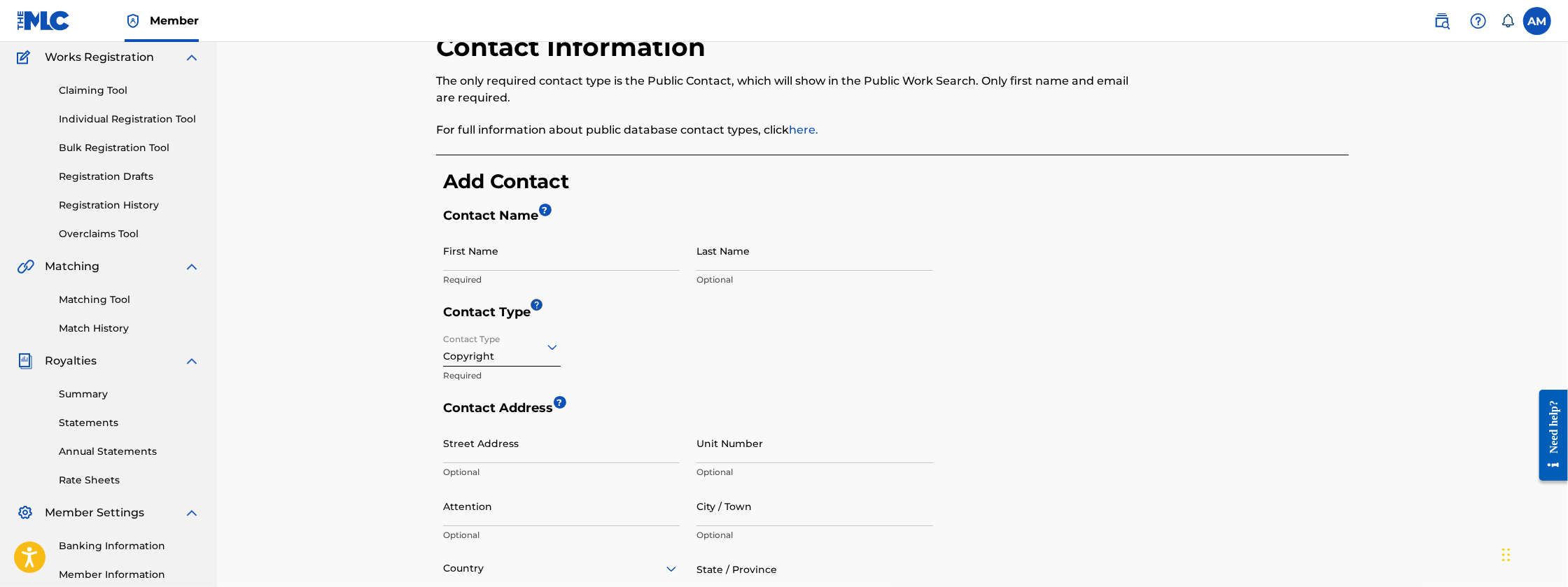
scroll to position [116, 0]
click at [526, 258] on input "First Name" at bounding box center [561, 250] width 237 height 40
type input "[PERSON_NAME]"
click at [512, 440] on input "Street Address" at bounding box center [561, 443] width 237 height 40
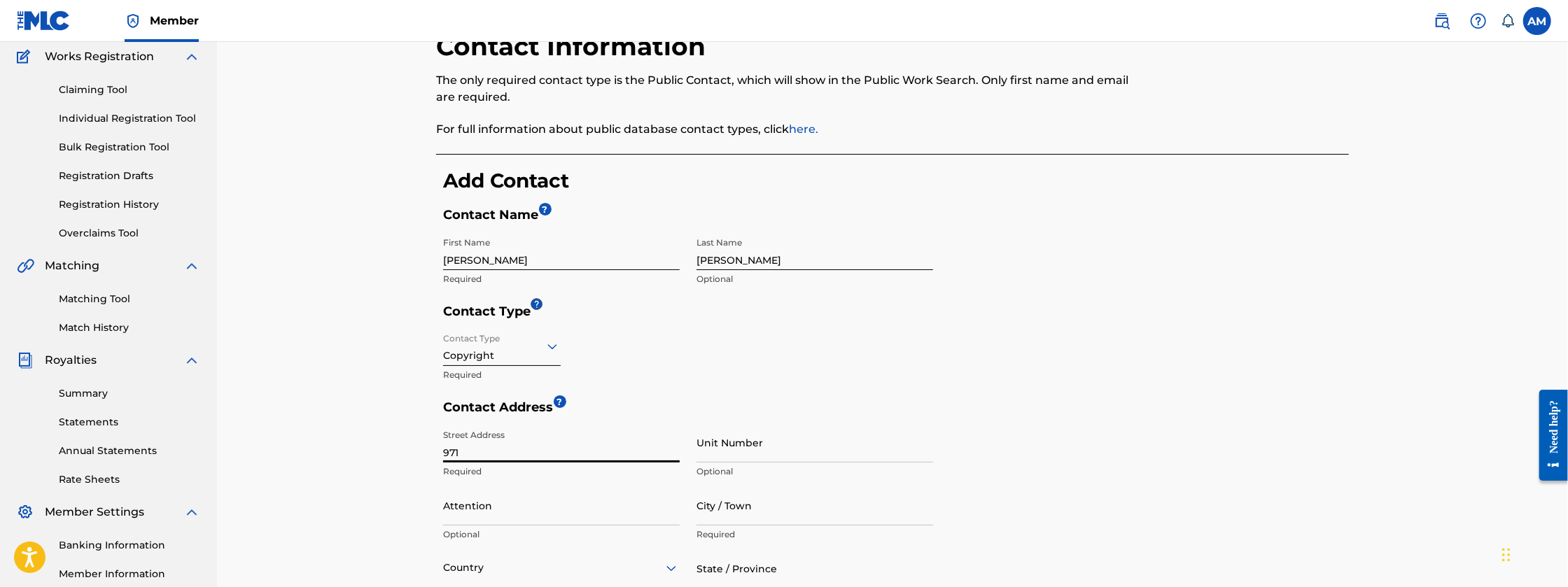
type input "[STREET_ADDRESS][PERSON_NAME]"
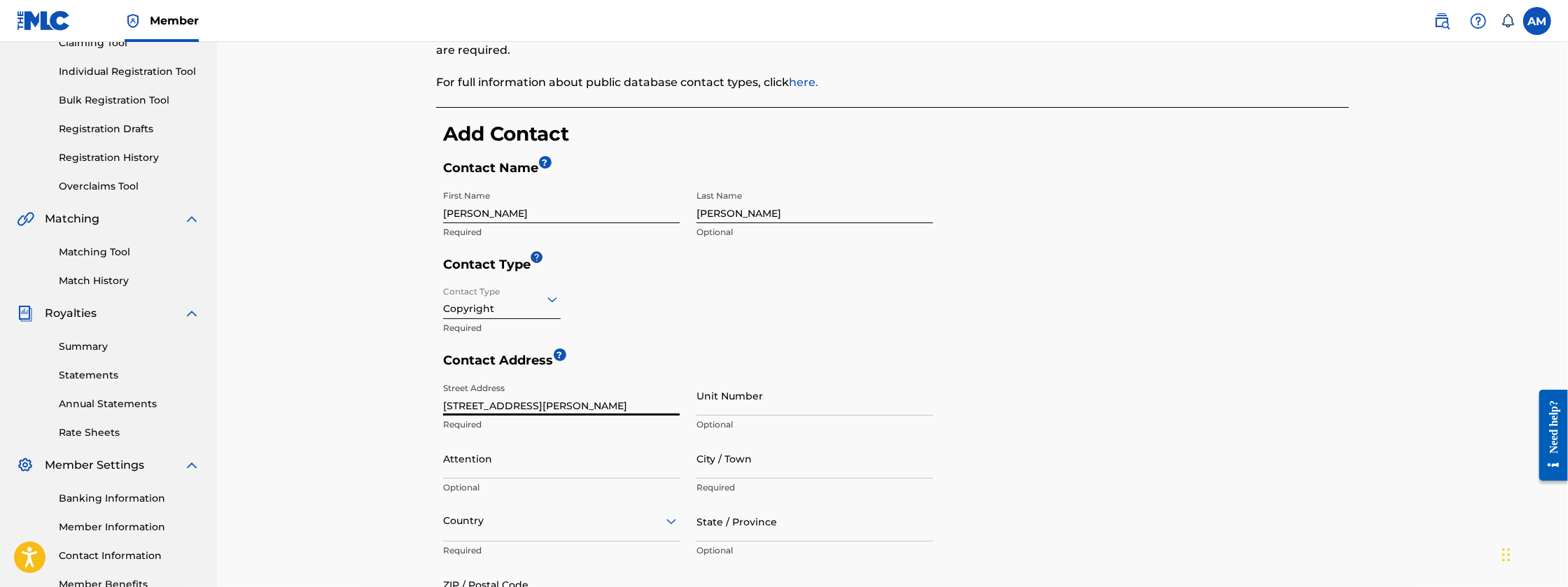
click at [729, 477] on div "City / Town Required" at bounding box center [815, 470] width 237 height 63
click at [733, 471] on input "City / Town" at bounding box center [815, 459] width 237 height 40
type input "Muskegon"
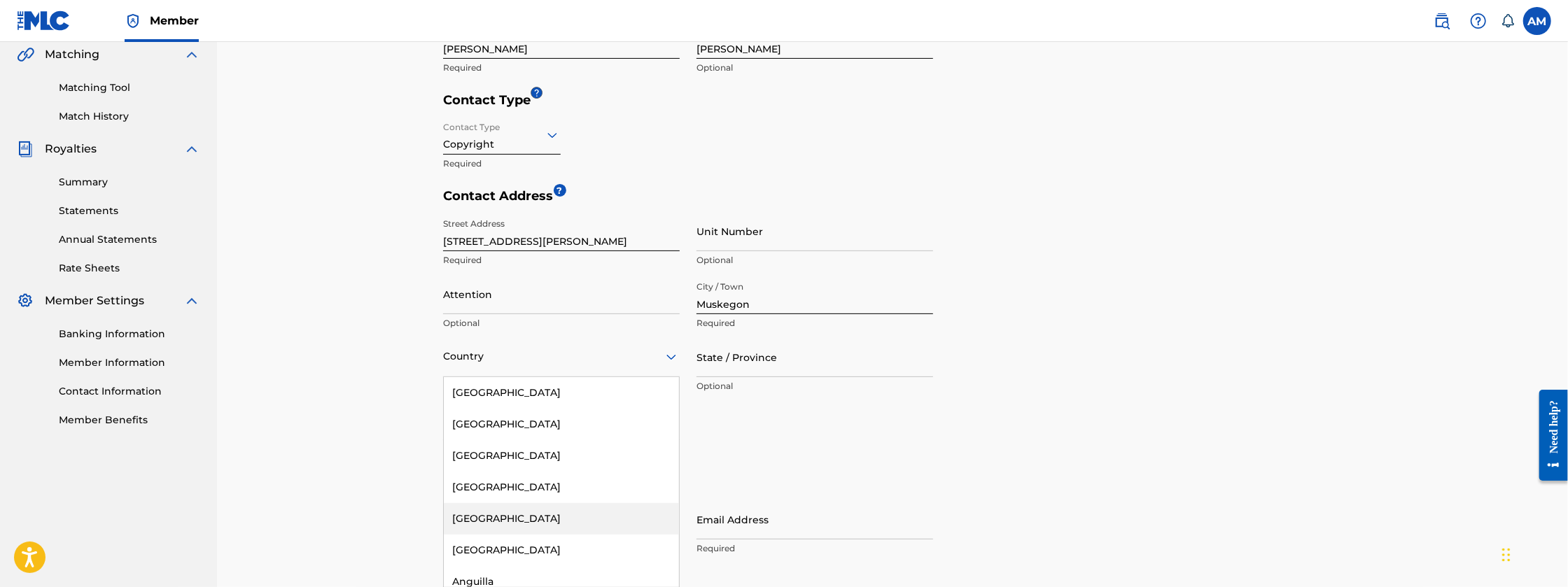
click at [645, 377] on div "223 results available. Use Up and Down to choose options, press Enter to select…" at bounding box center [561, 357] width 237 height 40
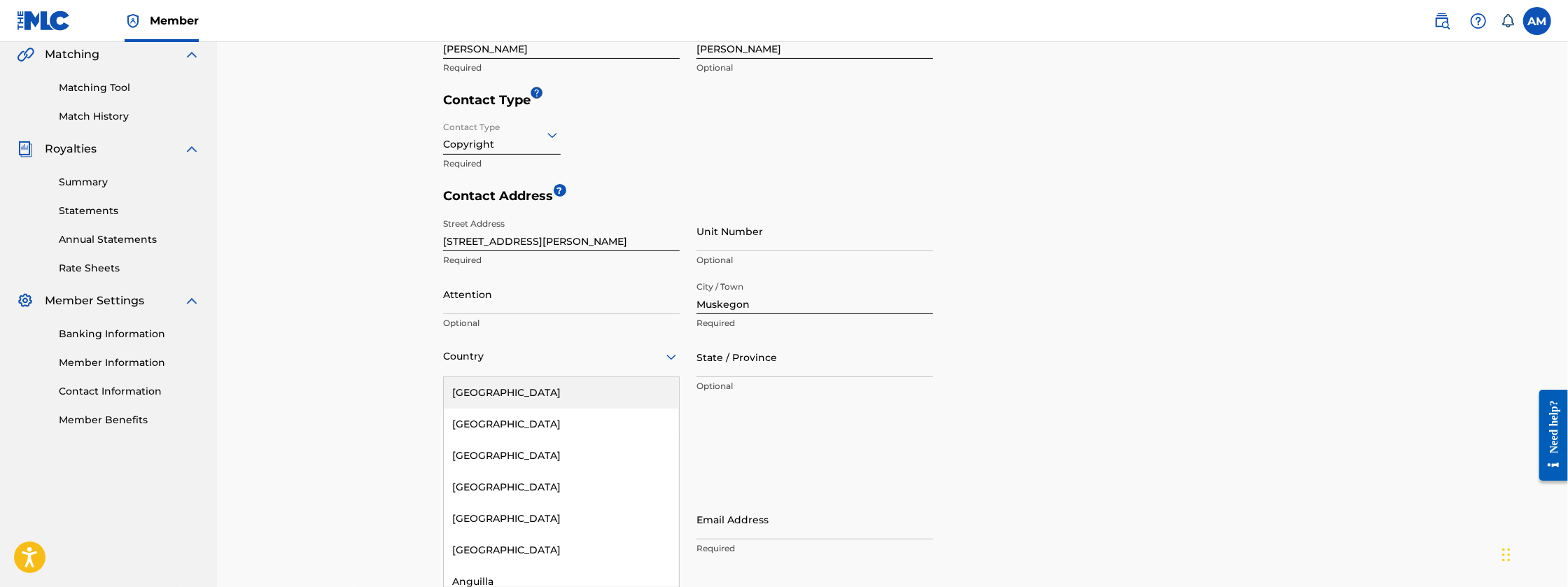
click at [579, 392] on div "[GEOGRAPHIC_DATA]" at bounding box center [561, 393] width 235 height 31
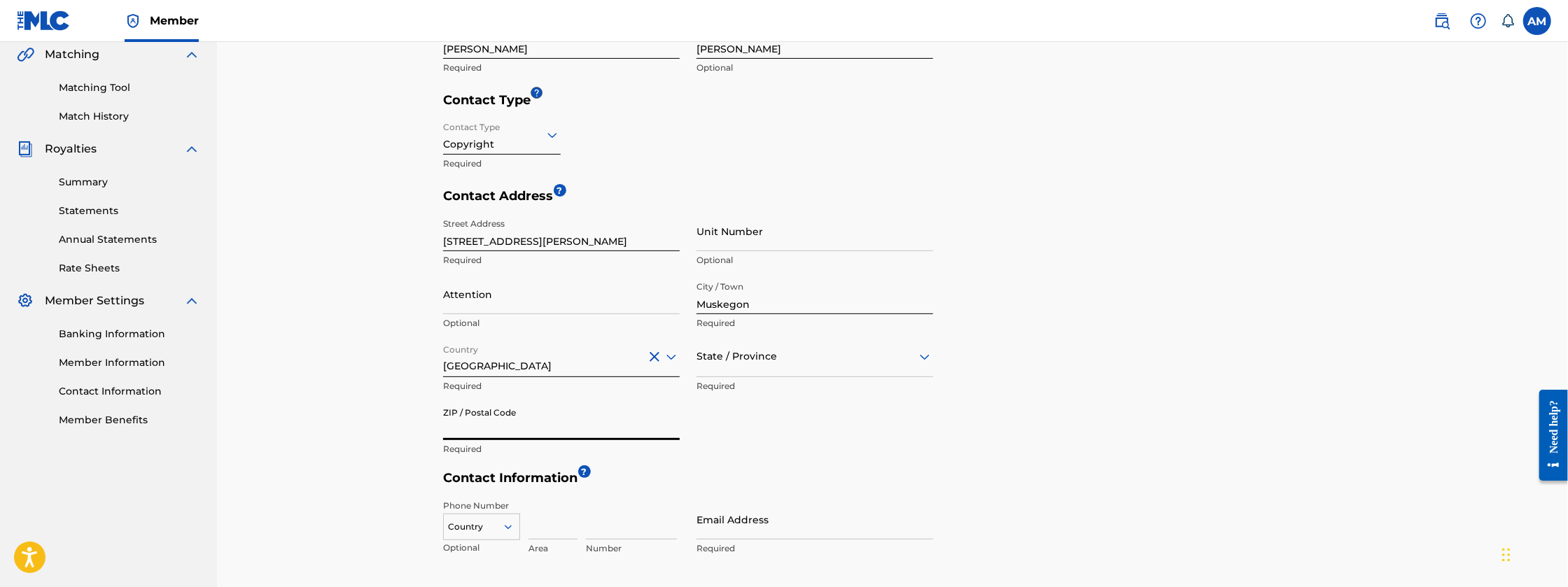
click at [579, 424] on input "ZIP / Postal Code" at bounding box center [561, 420] width 237 height 40
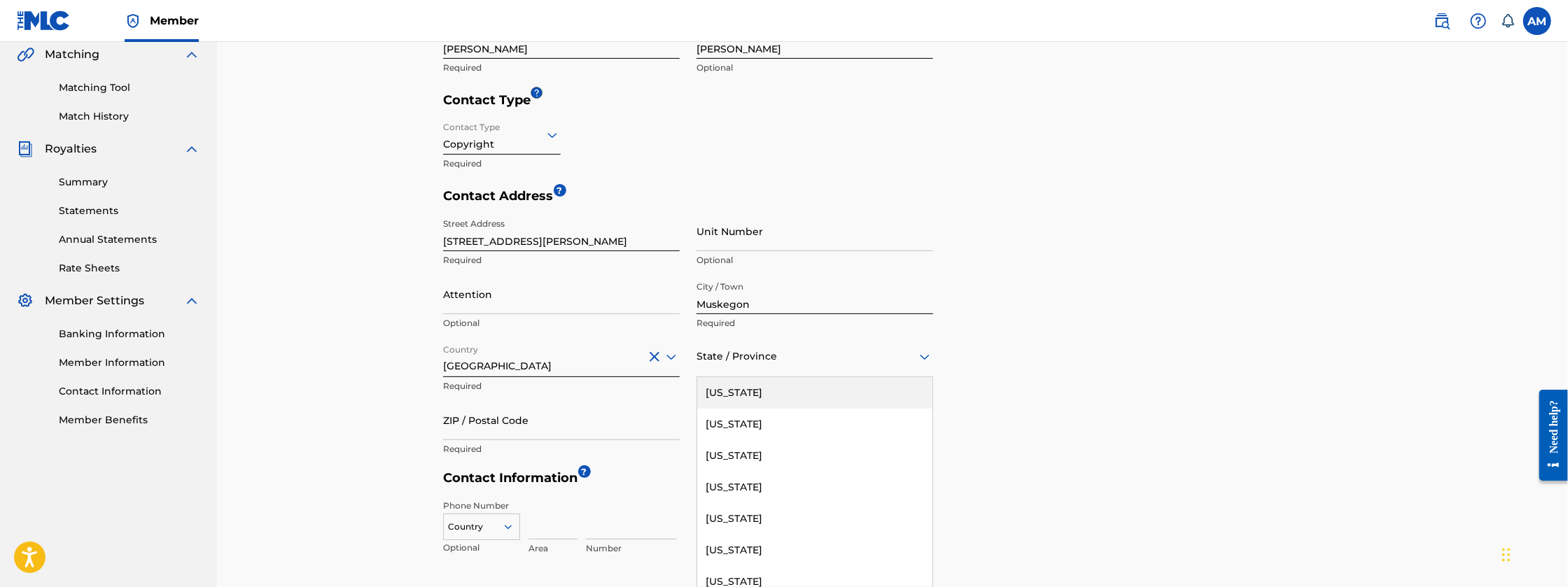
click at [817, 369] on div "State / Province" at bounding box center [815, 357] width 237 height 40
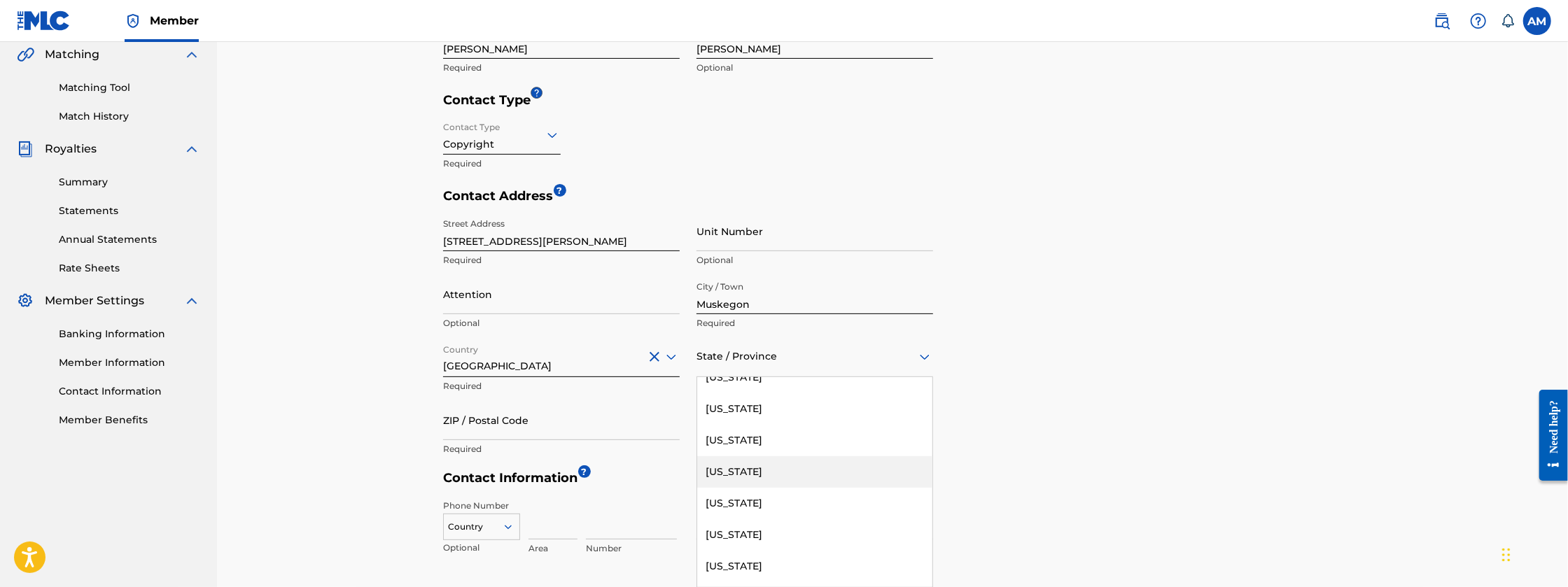
scroll to position [730, 0]
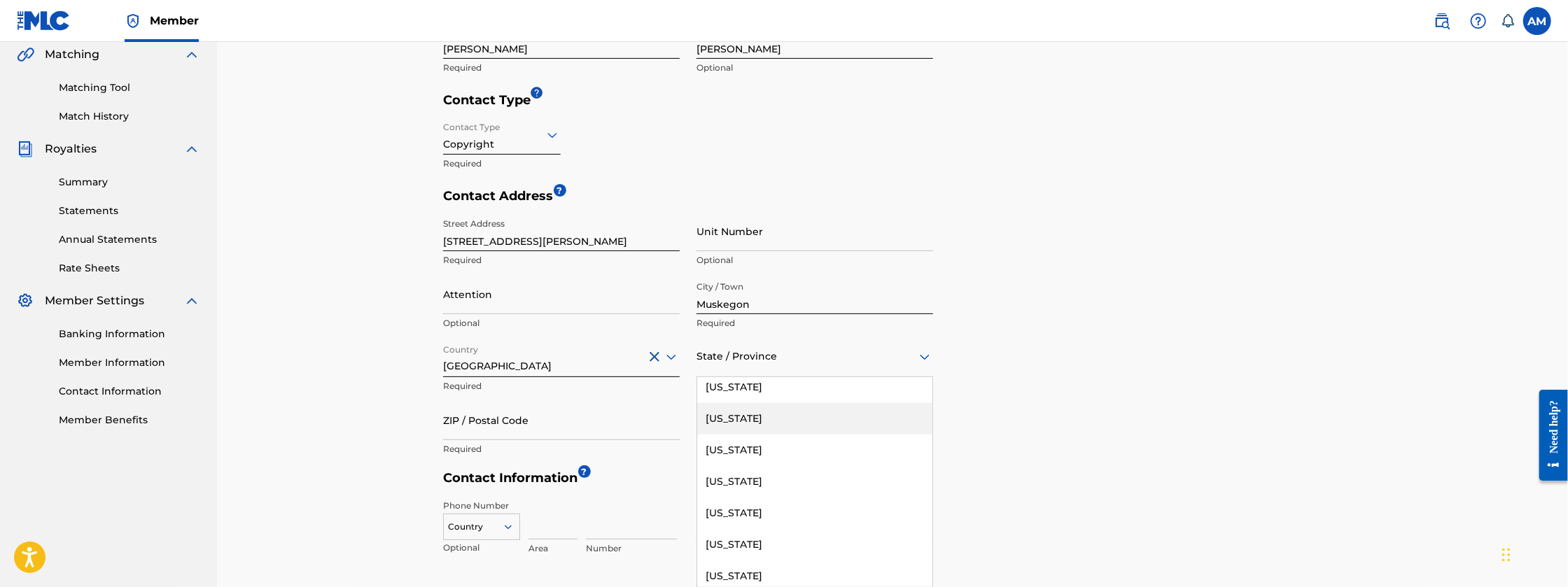
click at [742, 418] on div "[US_STATE]" at bounding box center [815, 419] width 235 height 31
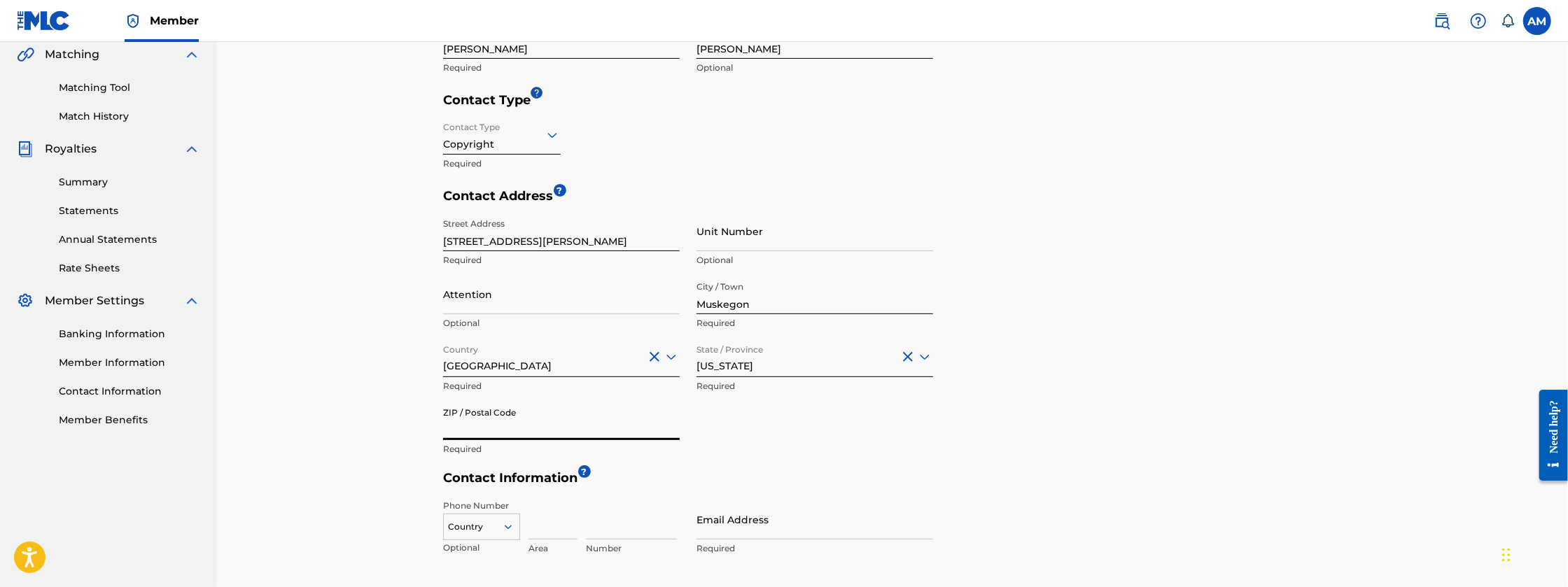
click at [595, 418] on input "ZIP / Postal Code" at bounding box center [561, 420] width 237 height 40
type input "49442"
click at [892, 470] on h5 "Contact Information ?" at bounding box center [896, 481] width 906 height 23
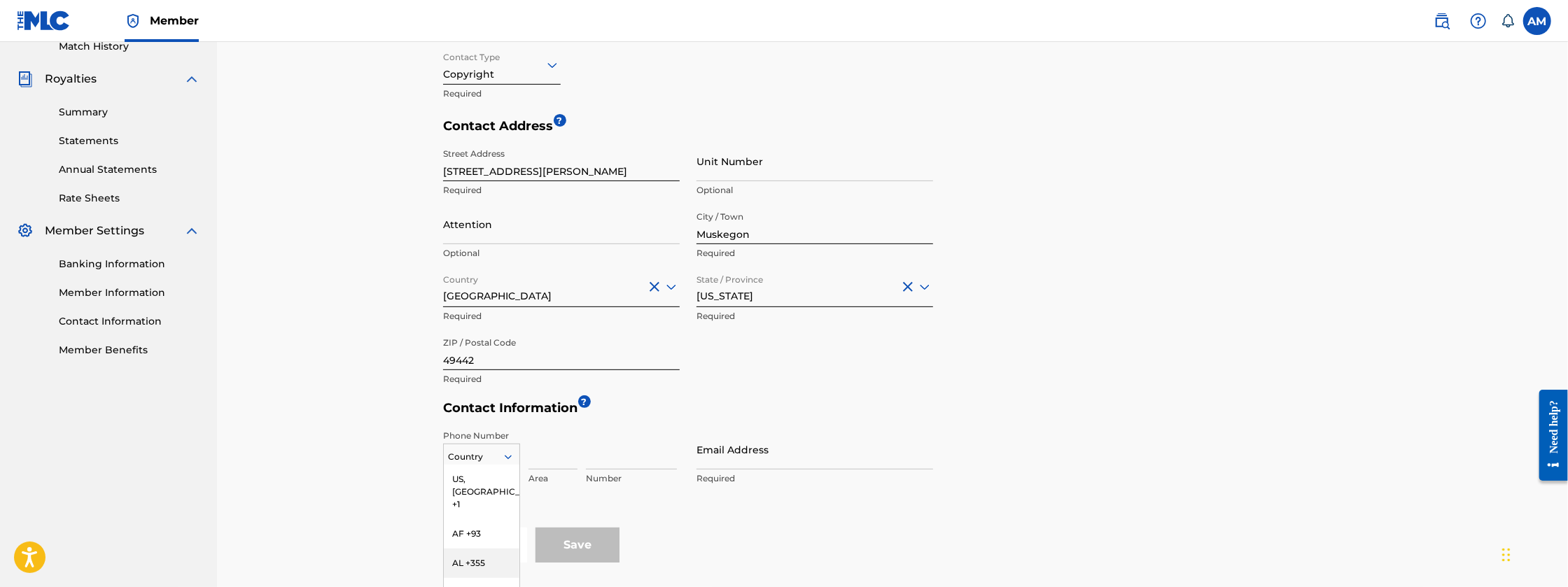
scroll to position [485, 0]
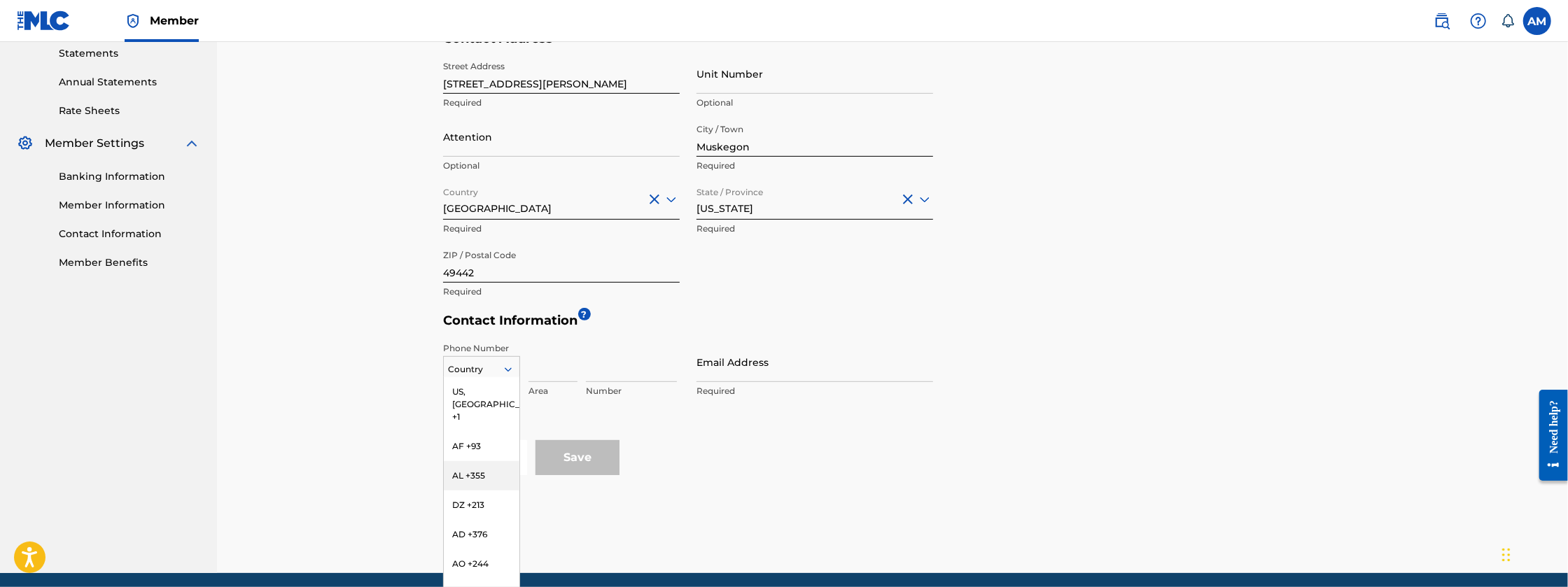
click at [495, 377] on div "216 results available. Use Up and Down to choose options, press Enter to select…" at bounding box center [482, 366] width 77 height 21
click at [486, 397] on div "US, [GEOGRAPHIC_DATA] +1" at bounding box center [482, 404] width 76 height 55
click at [556, 374] on input at bounding box center [553, 362] width 49 height 40
type input "231"
click at [614, 374] on input at bounding box center [631, 362] width 91 height 40
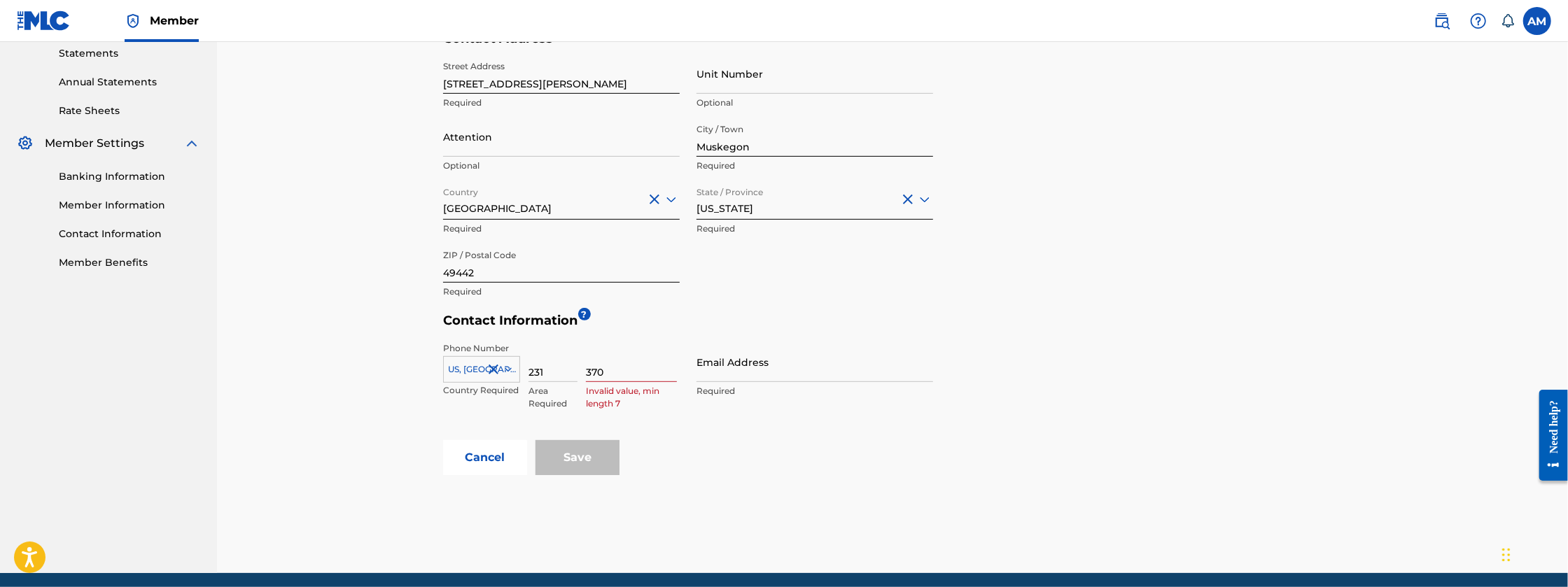
type input "3703650"
click at [730, 372] on input "Email Address" at bounding box center [815, 362] width 237 height 40
type input "[EMAIL_ADDRESS][DOMAIN_NAME]"
drag, startPoint x: 767, startPoint y: 432, endPoint x: 725, endPoint y: 454, distance: 47.4
click at [767, 432] on div "Phone Number [GEOGRAPHIC_DATA], [GEOGRAPHIC_DATA] +1 Country Required 231 Area …" at bounding box center [688, 387] width 490 height 105
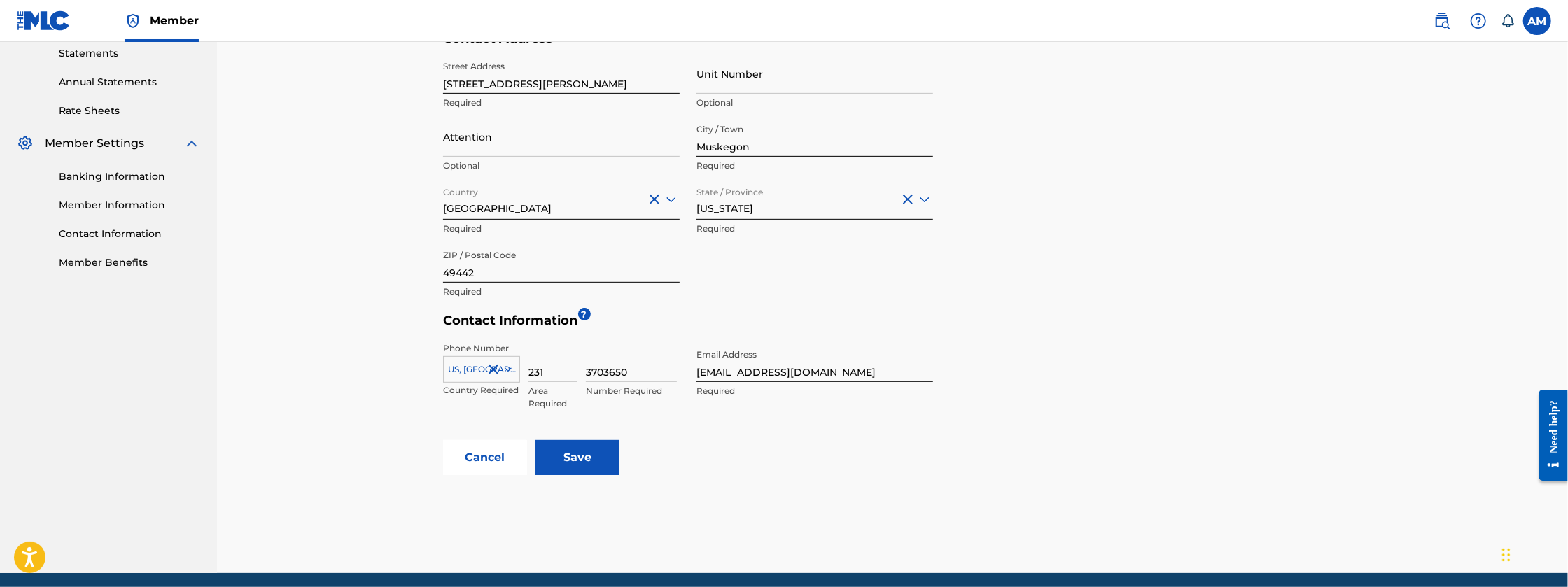
click at [564, 459] on input "Save" at bounding box center [578, 457] width 84 height 35
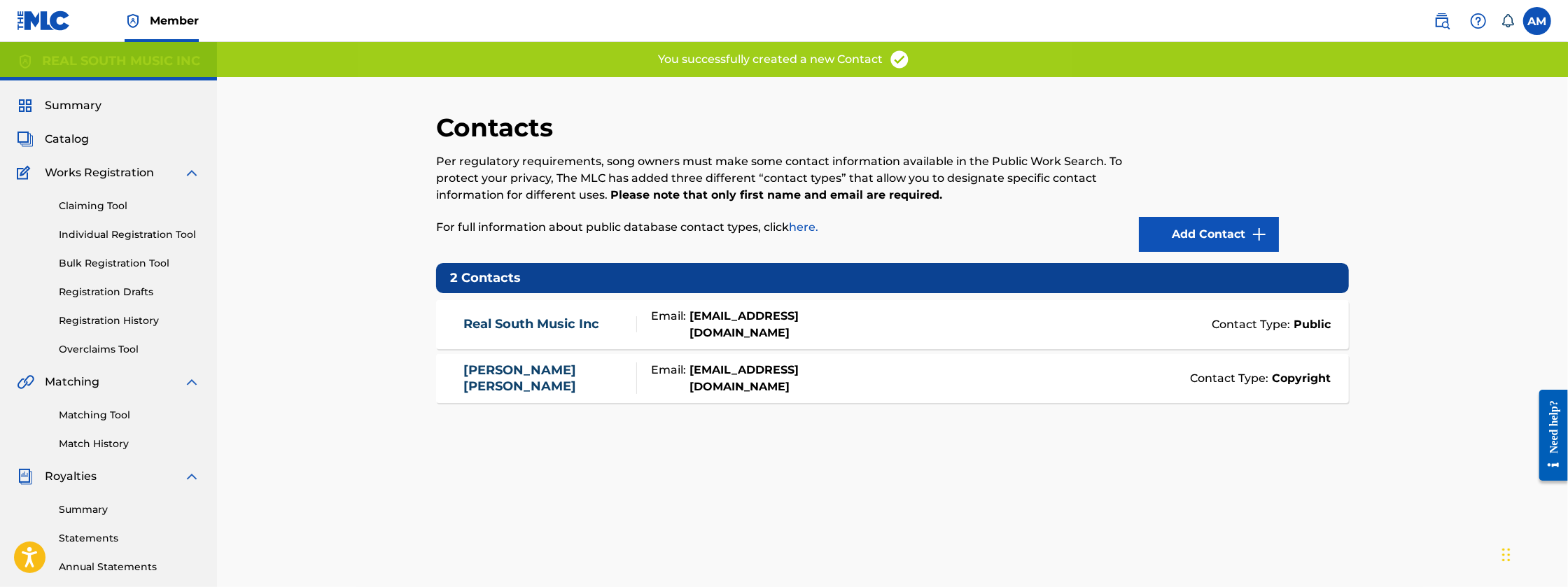
click at [1208, 238] on link "Add Contact" at bounding box center [1208, 234] width 140 height 35
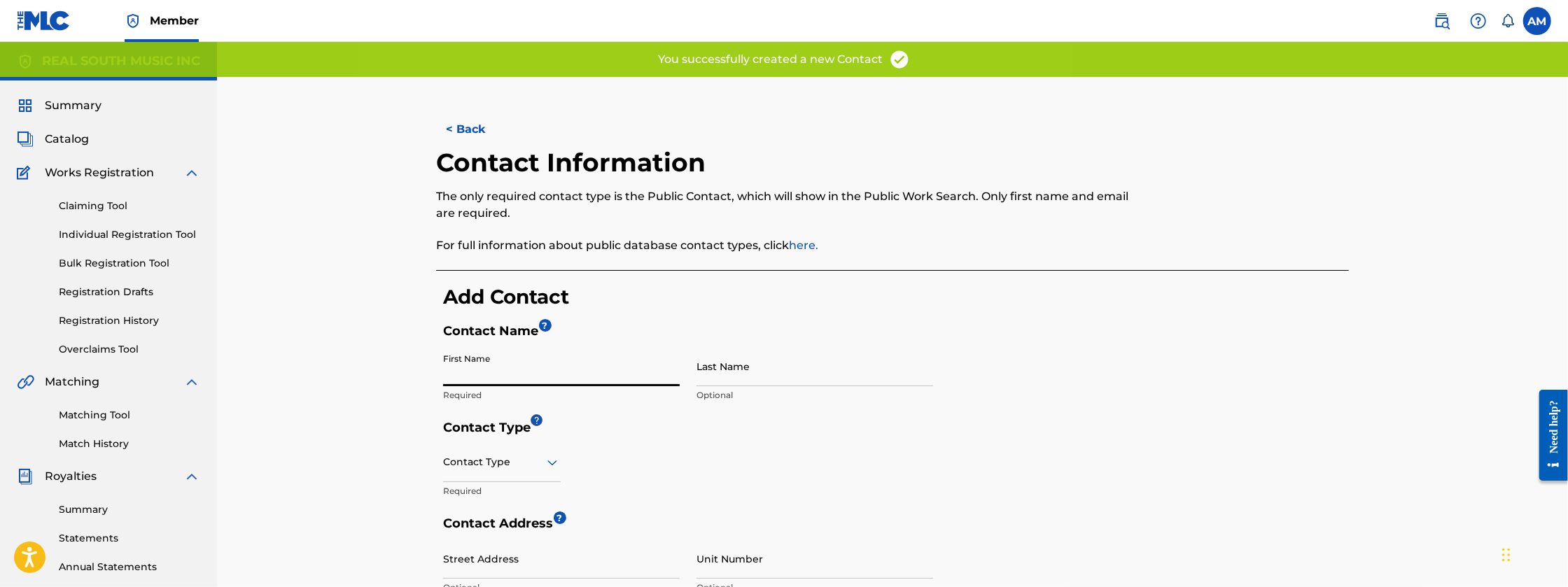
click at [512, 377] on input "First Name" at bounding box center [561, 367] width 237 height 40
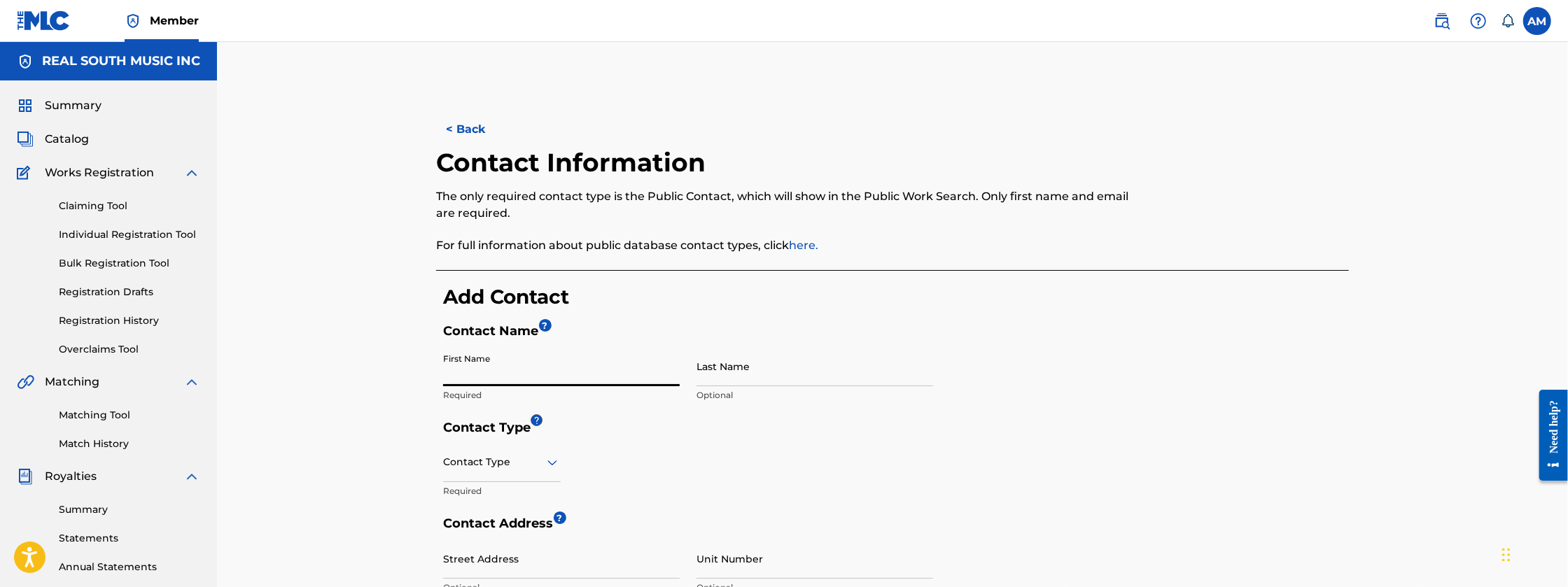
type input "[PERSON_NAME]"
type input "[STREET_ADDRESS][PERSON_NAME]"
type input "Muskegon"
type input "49442"
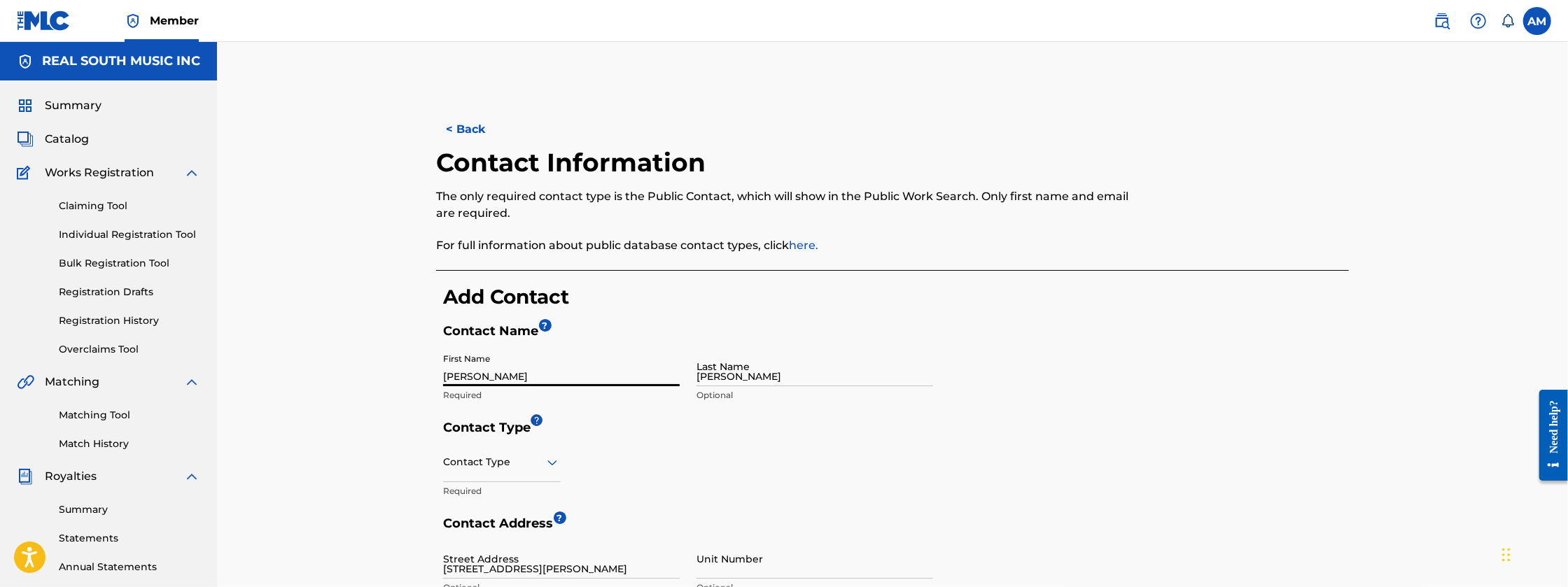
type input "231"
type input "3703650"
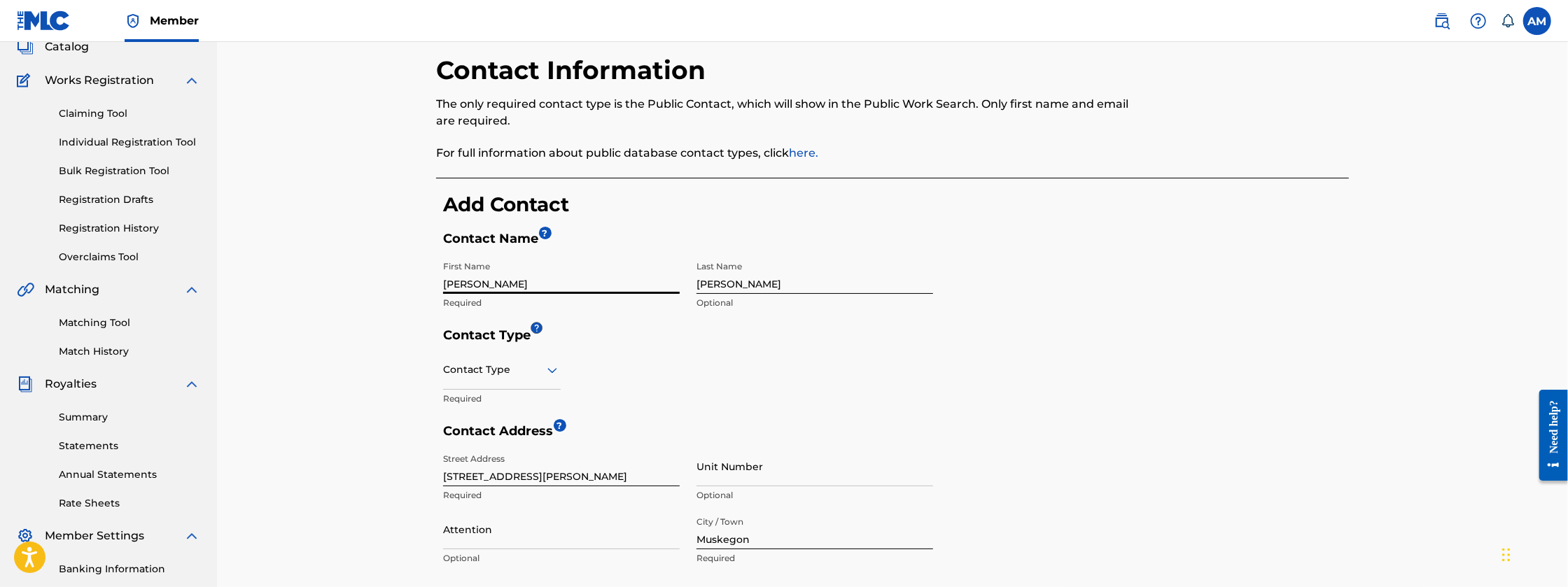
scroll to position [93, 0]
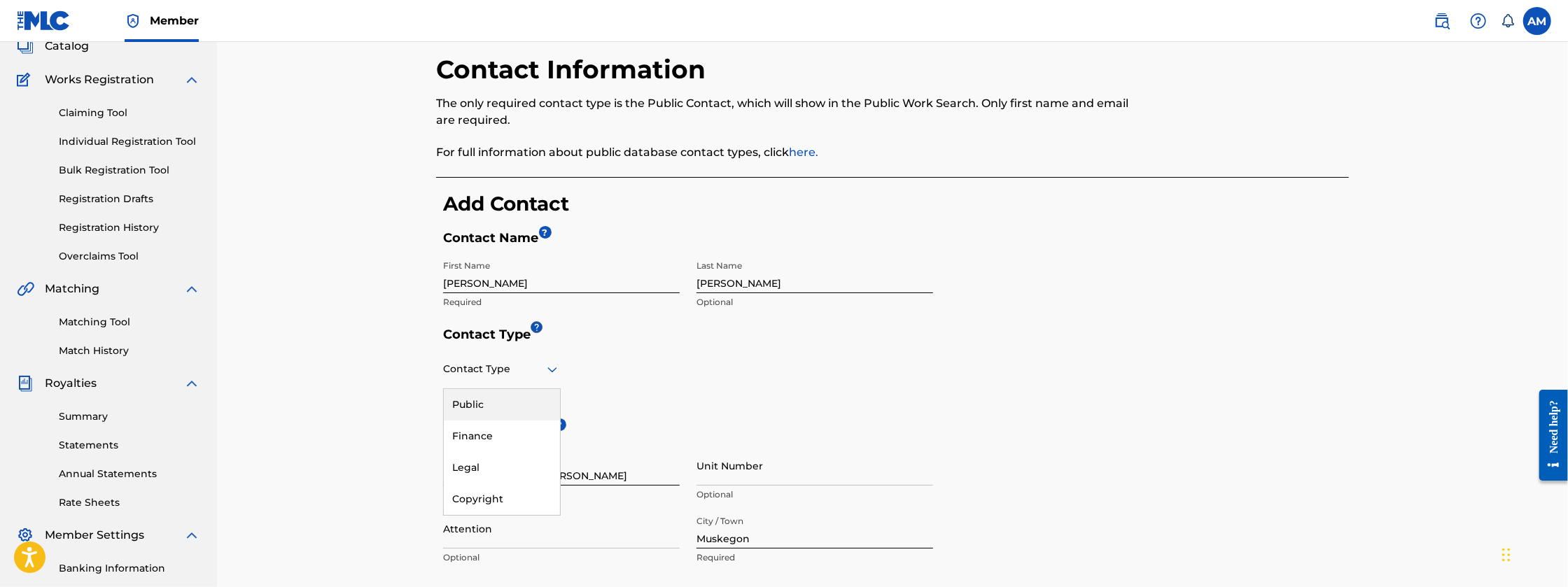
click at [503, 370] on div at bounding box center [502, 369] width 118 height 18
click at [495, 500] on div "Copyright" at bounding box center [502, 499] width 116 height 31
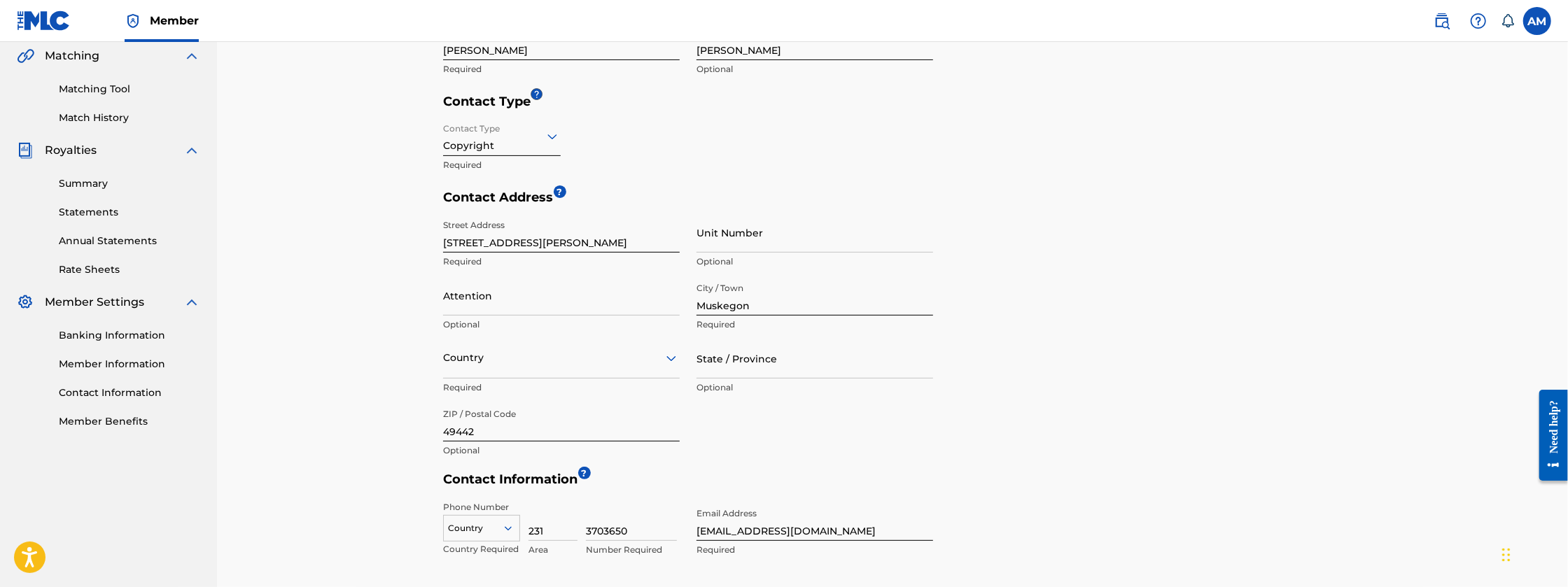
scroll to position [327, 0]
click at [656, 363] on div at bounding box center [561, 357] width 237 height 18
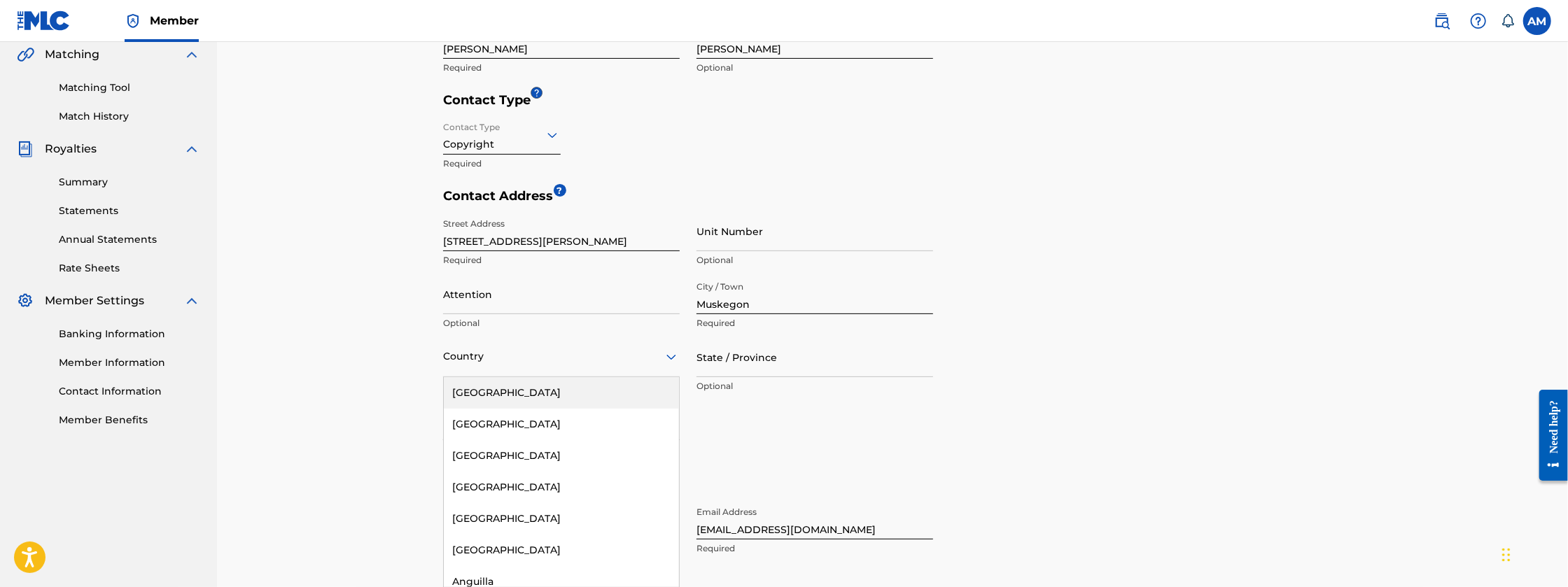
click at [614, 397] on div "[GEOGRAPHIC_DATA]" at bounding box center [561, 393] width 235 height 31
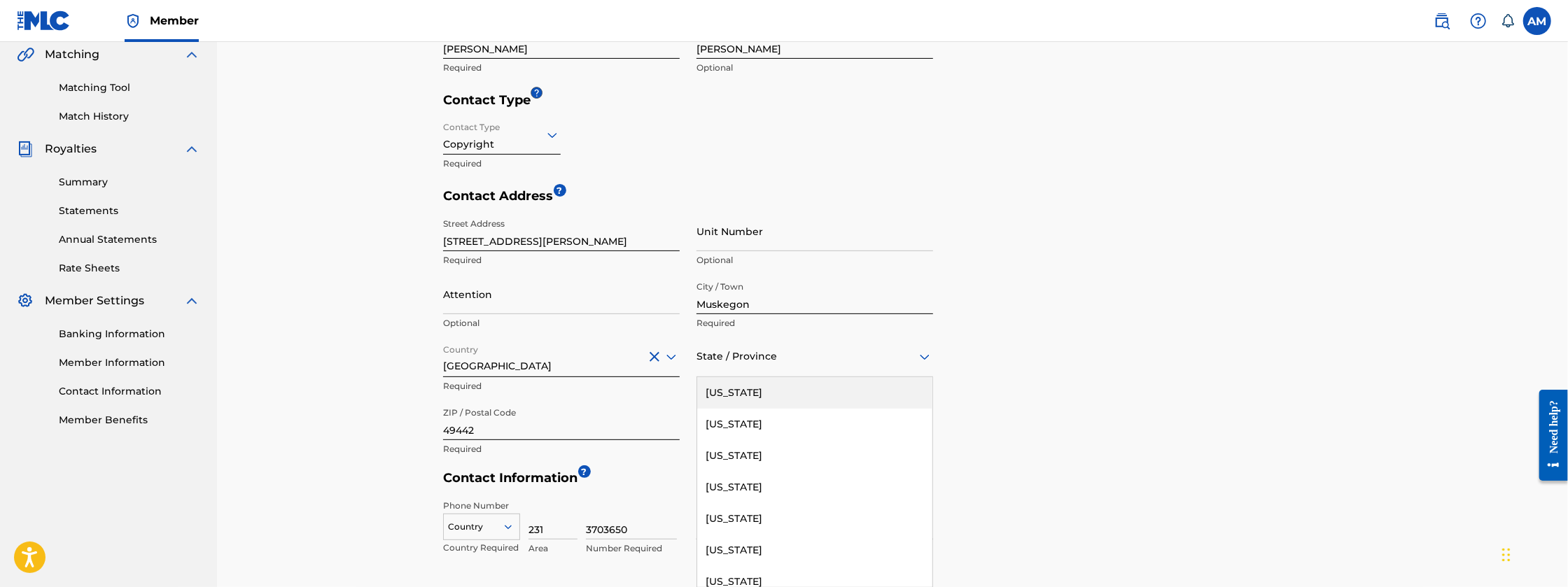
click at [824, 364] on div "State / Province" at bounding box center [815, 357] width 237 height 40
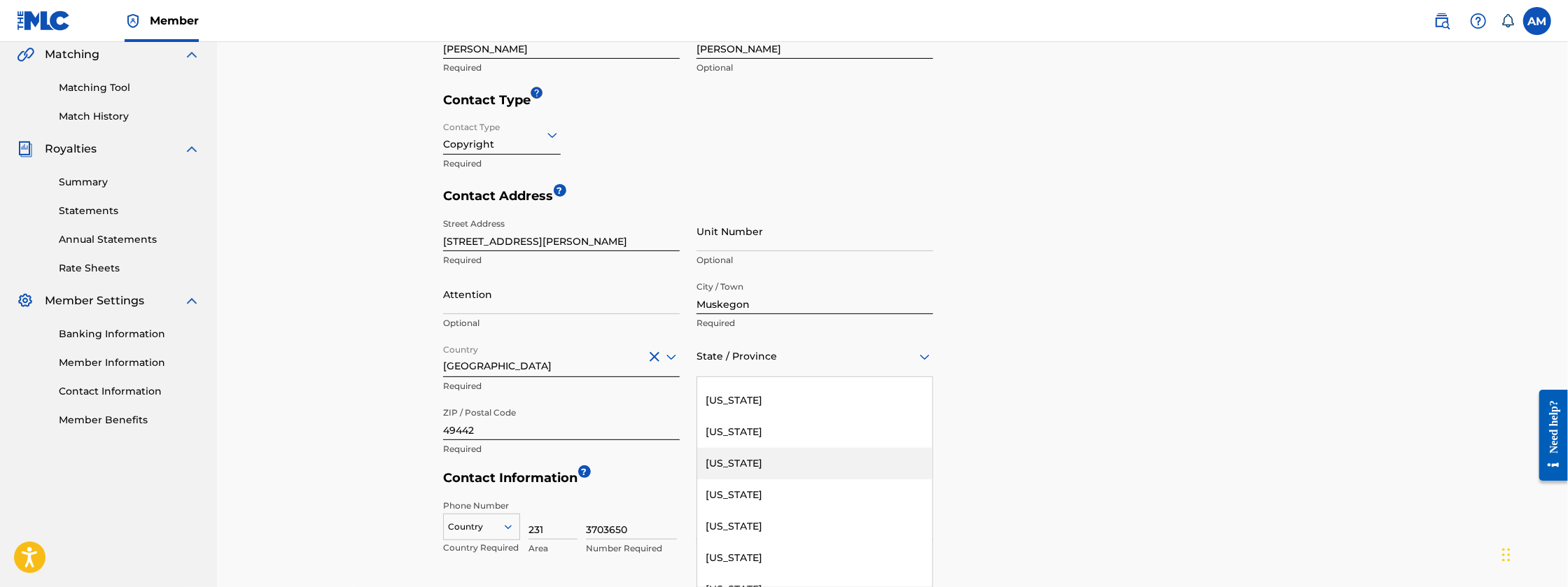
scroll to position [630, 0]
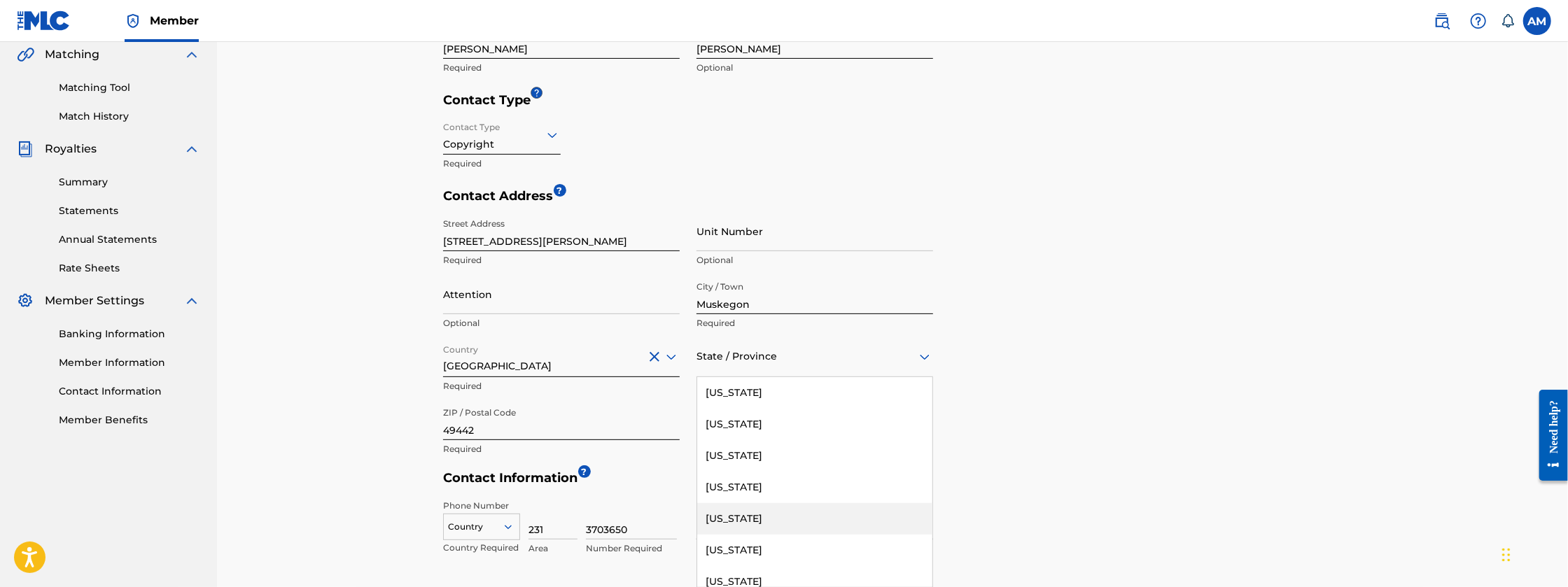
click at [746, 514] on div "[US_STATE]" at bounding box center [815, 519] width 235 height 31
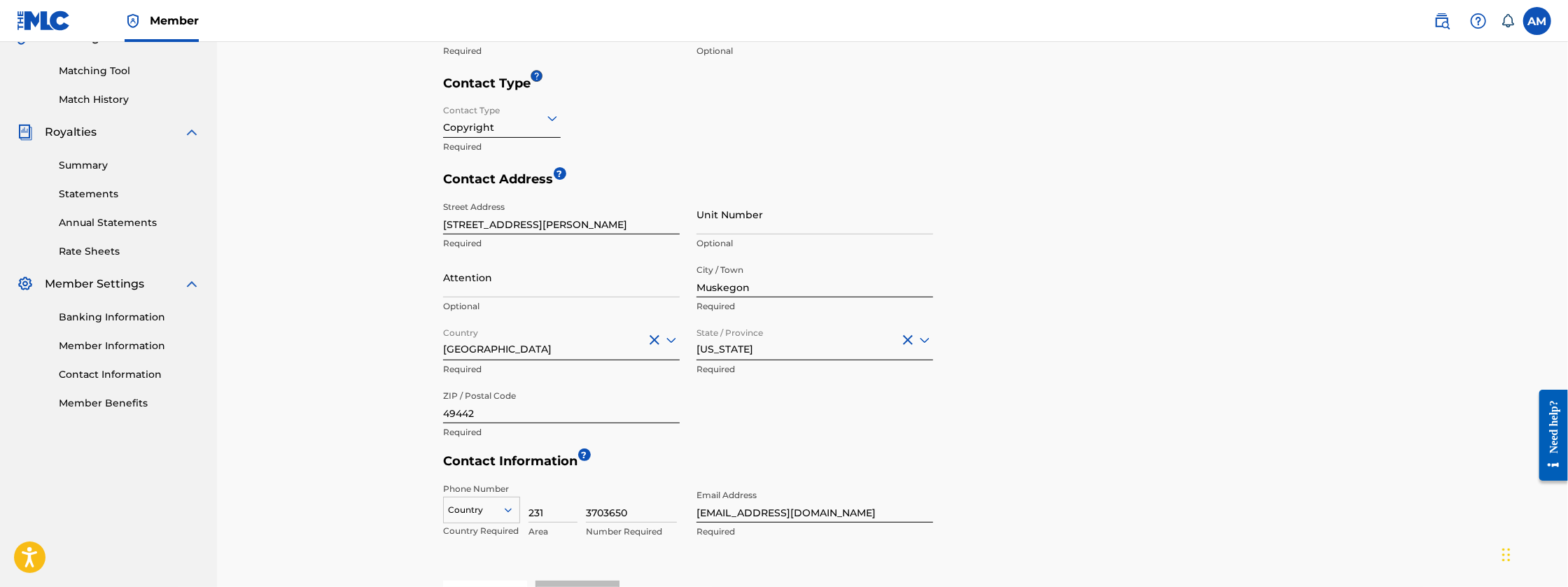
scroll to position [397, 0]
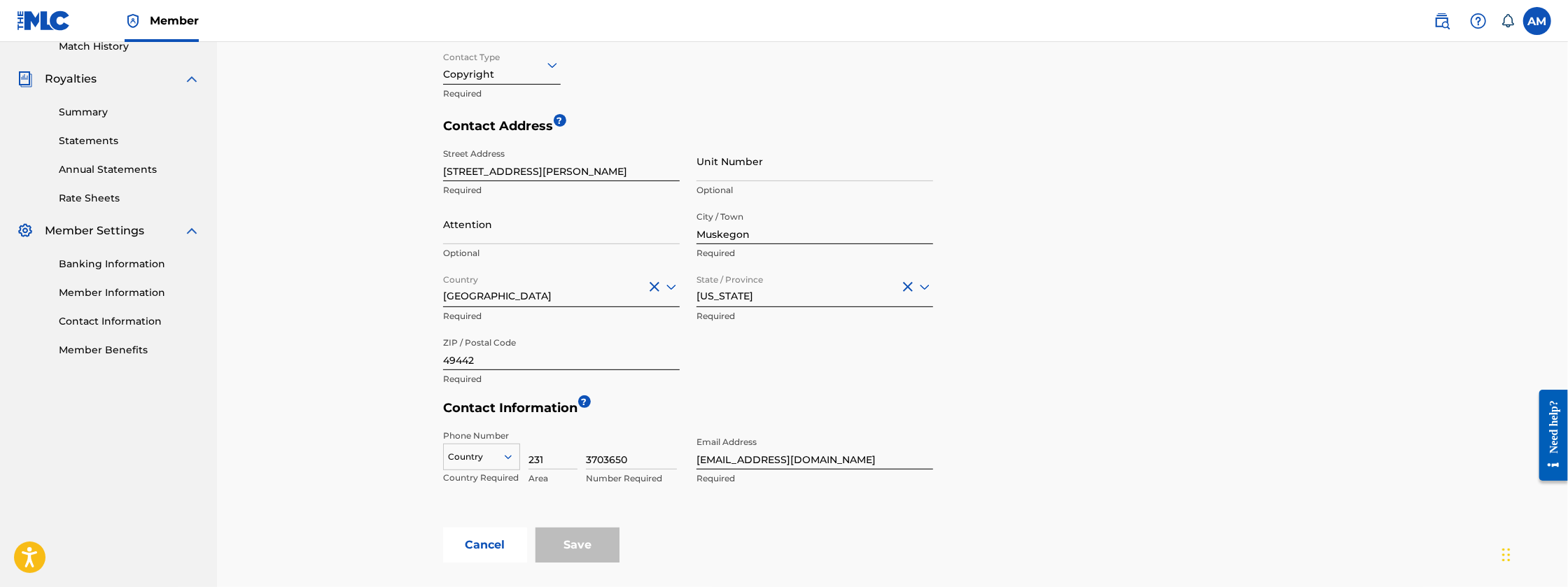
click at [852, 452] on input "[EMAIL_ADDRESS][DOMAIN_NAME]" at bounding box center [815, 449] width 237 height 40
type input "[EMAIL_ADDRESS][DOMAIN_NAME]"
click at [1142, 505] on form "Contact Name ? First Name [PERSON_NAME] Required Last Name [PERSON_NAME] Option…" at bounding box center [896, 244] width 906 height 637
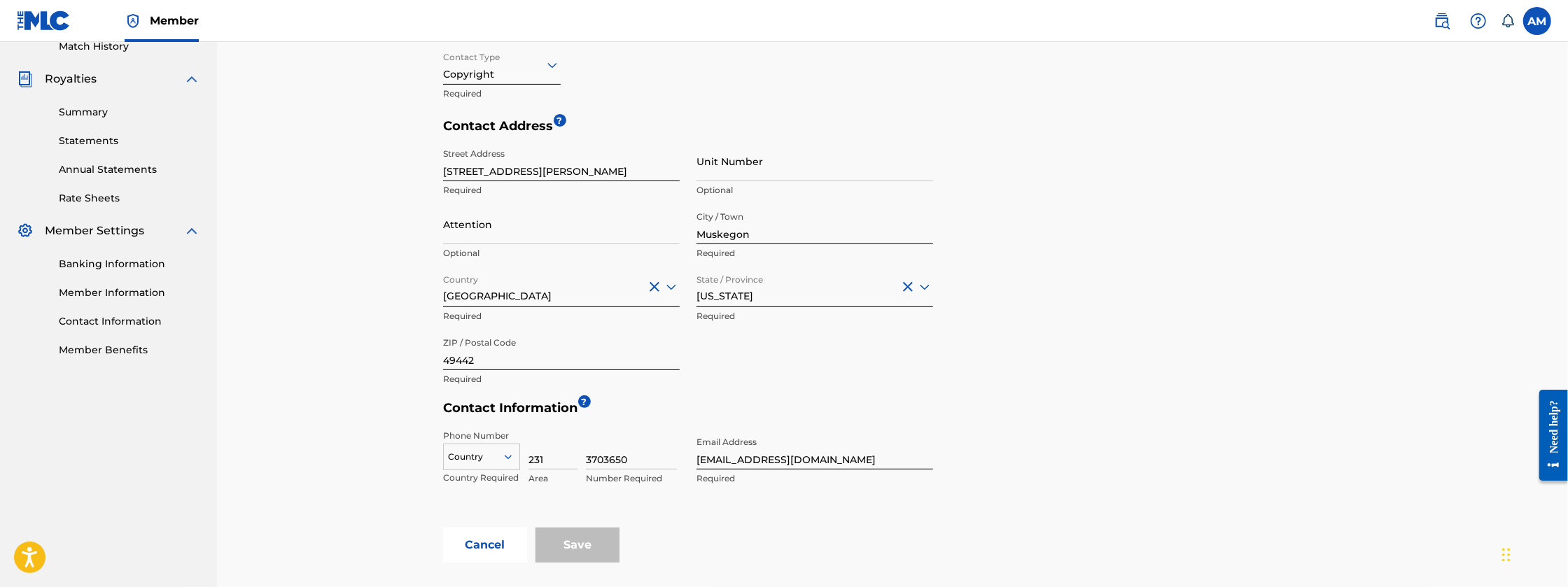
click at [619, 504] on div "Phone Number Country Country Required 231 Area 3703650 Number Required Email Ad…" at bounding box center [688, 475] width 490 height 105
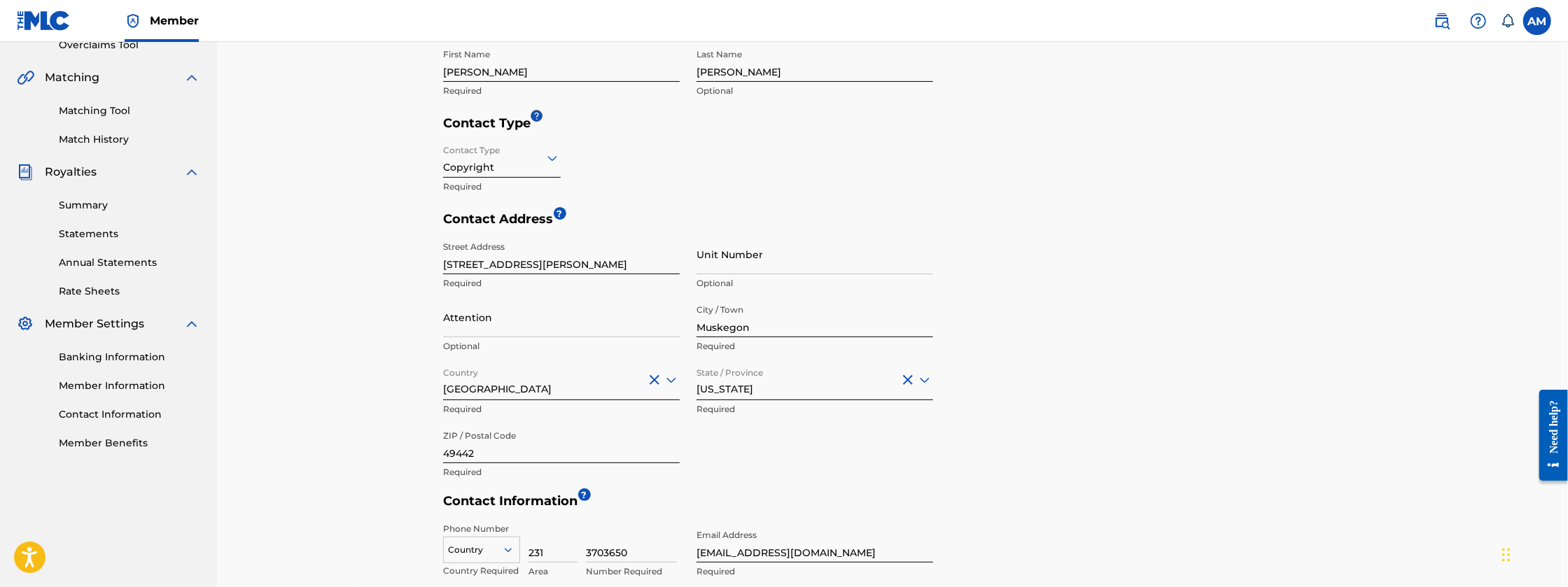
scroll to position [305, 0]
click at [578, 442] on input "49442" at bounding box center [561, 444] width 237 height 40
click at [775, 462] on div "Street Address [STREET_ADDRESS][PERSON_NAME] Required Unit Number Optional Atte…" at bounding box center [688, 360] width 490 height 252
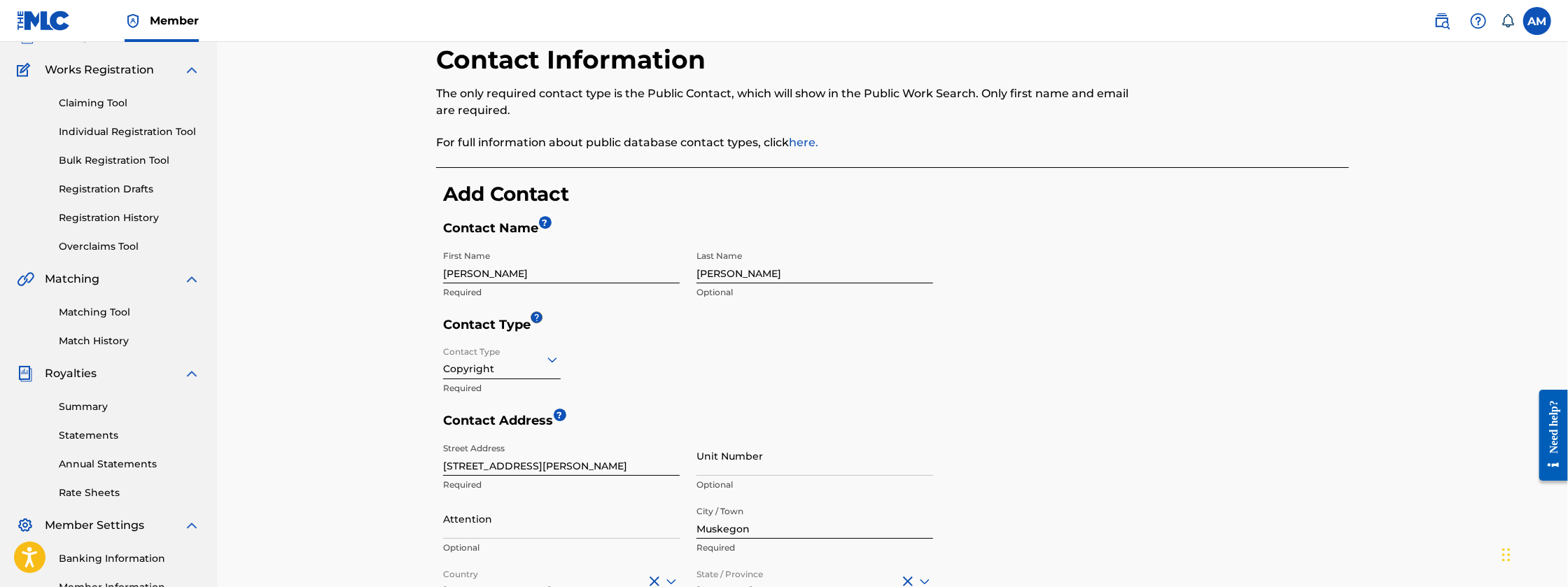
scroll to position [94, 0]
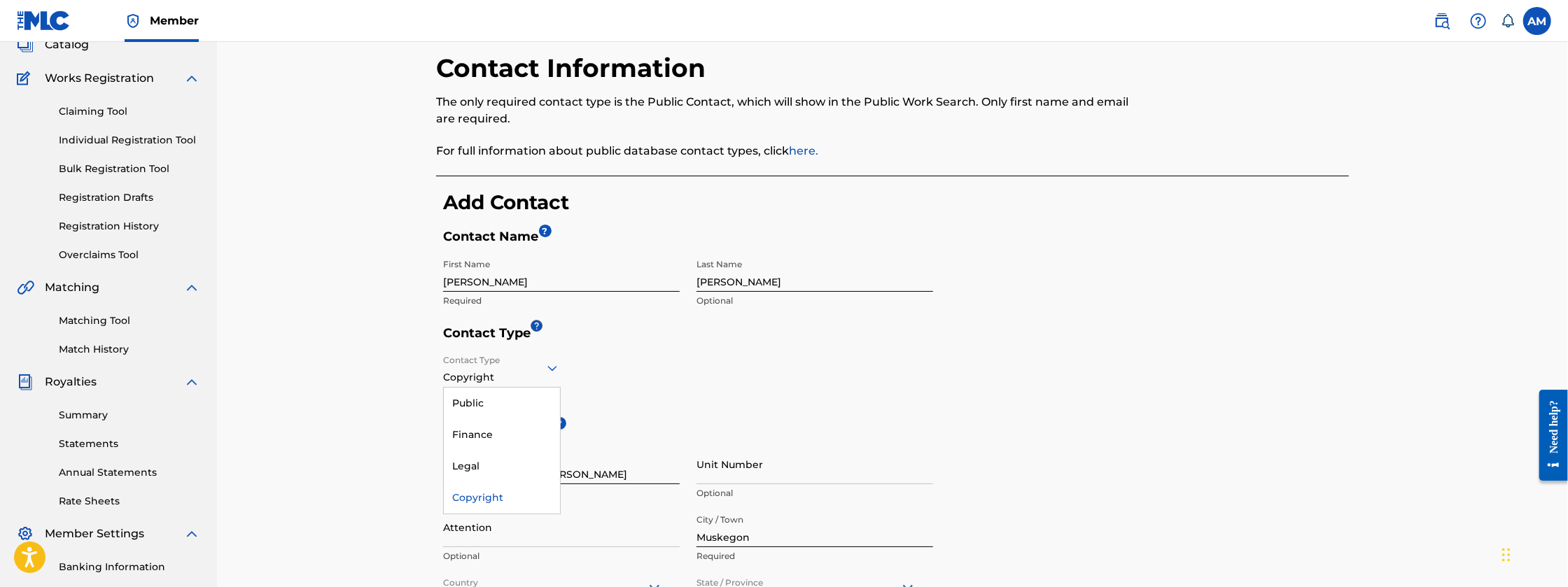
click at [492, 376] on div "Copyright" at bounding box center [502, 368] width 118 height 34
click at [479, 457] on div "Legal" at bounding box center [502, 466] width 116 height 31
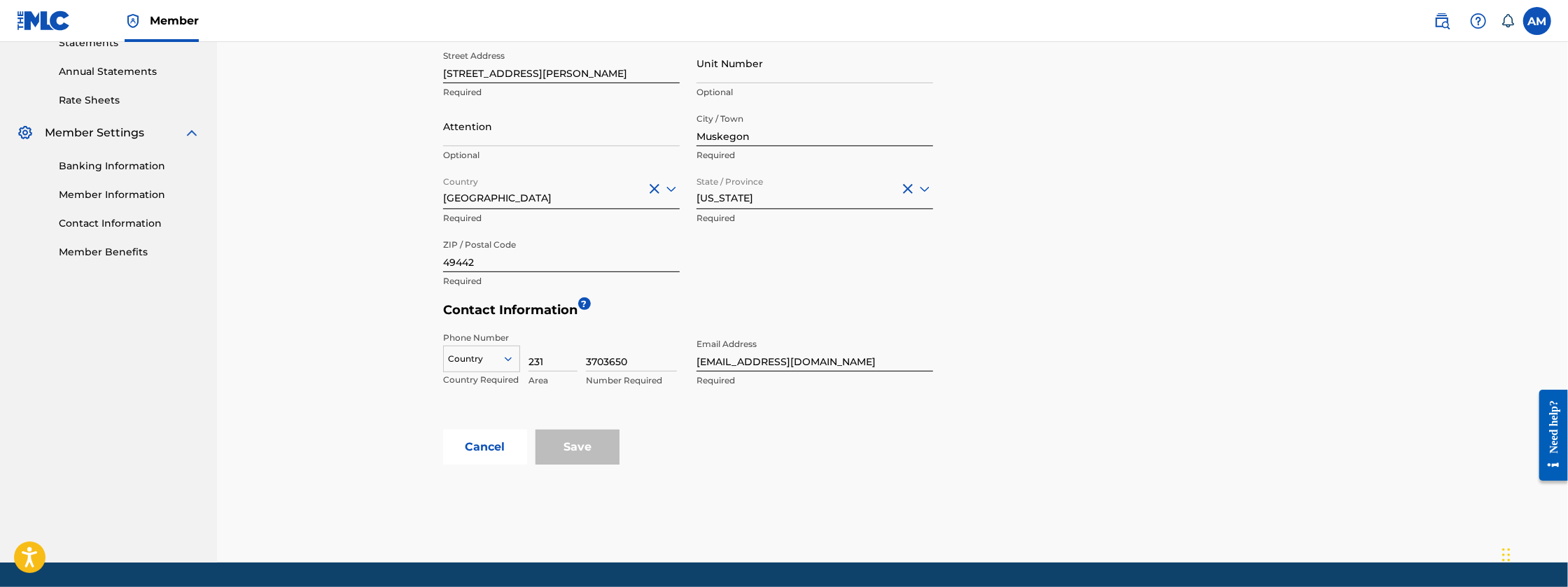
scroll to position [491, 0]
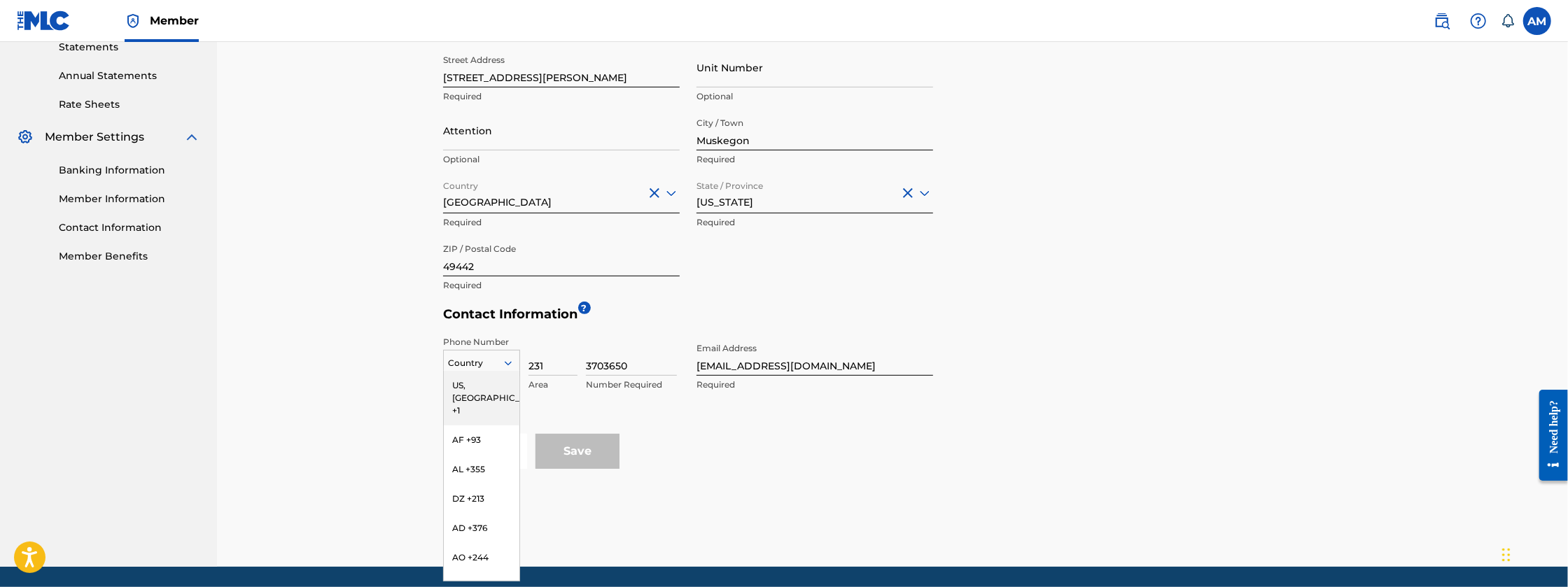
click at [497, 364] on div at bounding box center [482, 363] width 76 height 16
click at [485, 389] on div "US, [GEOGRAPHIC_DATA] +1" at bounding box center [482, 398] width 76 height 55
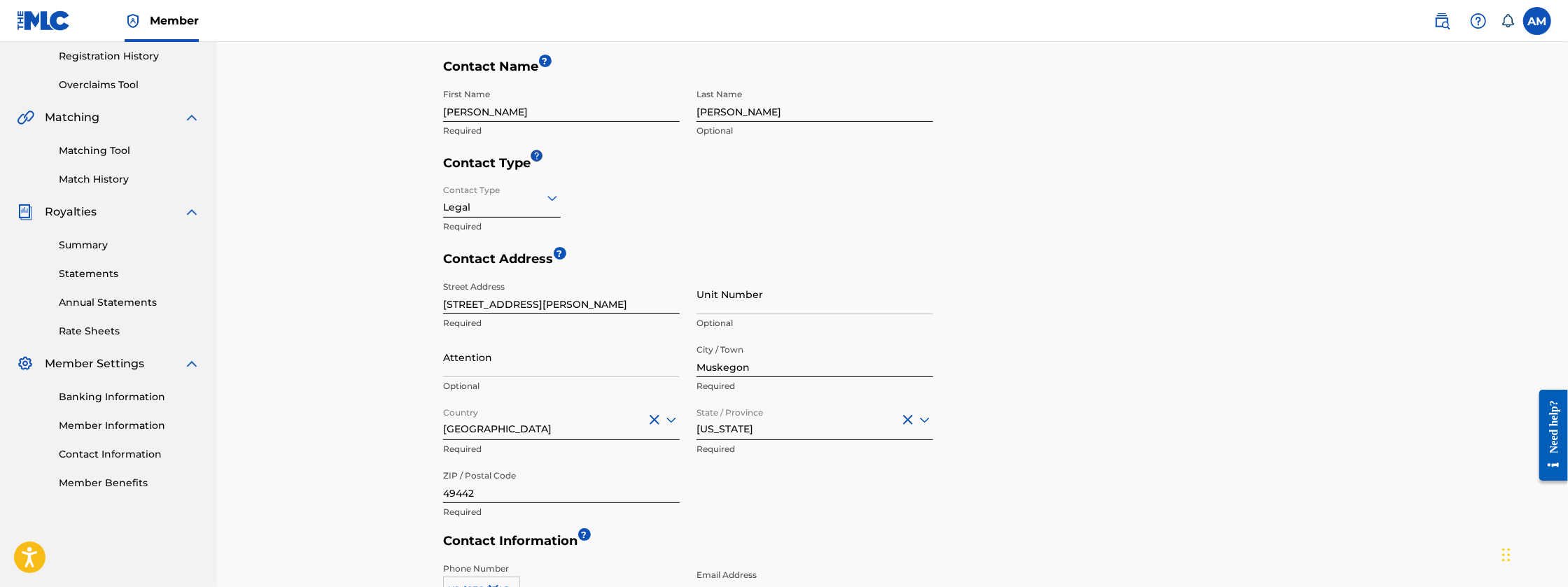
scroll to position [258, 0]
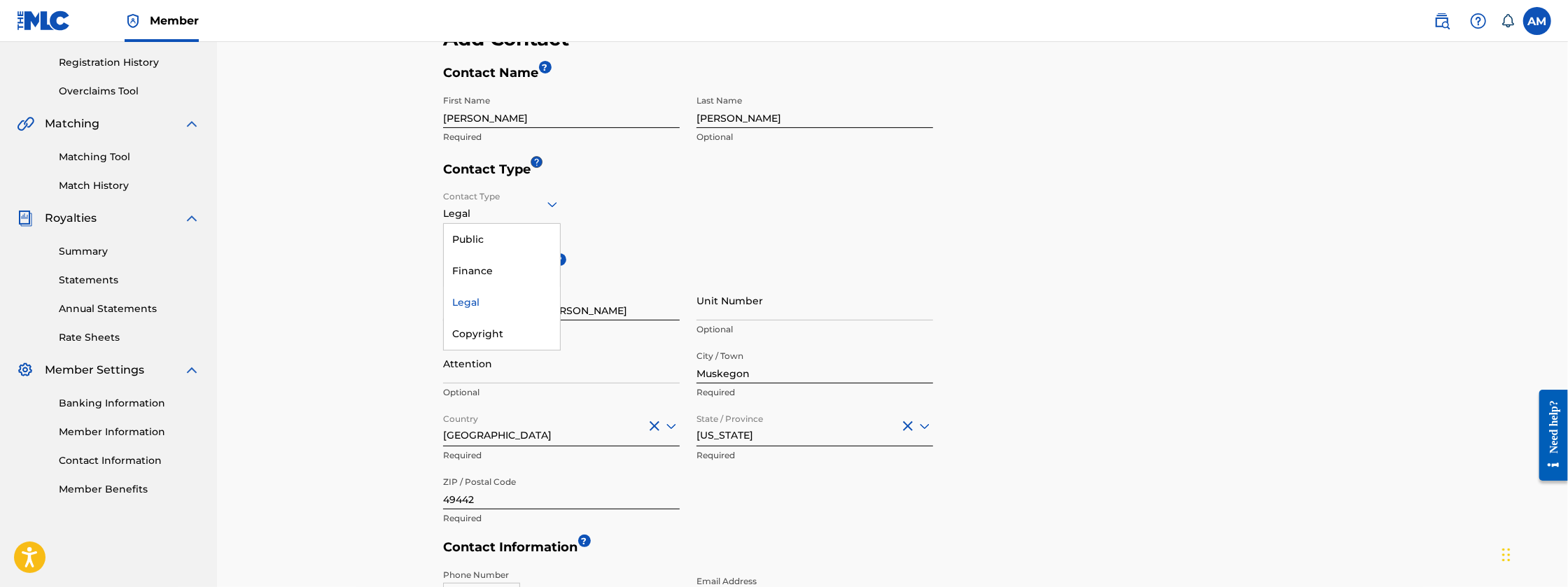
click at [520, 217] on div "Legal" at bounding box center [502, 204] width 118 height 34
click at [492, 326] on div "Copyright" at bounding box center [502, 334] width 116 height 31
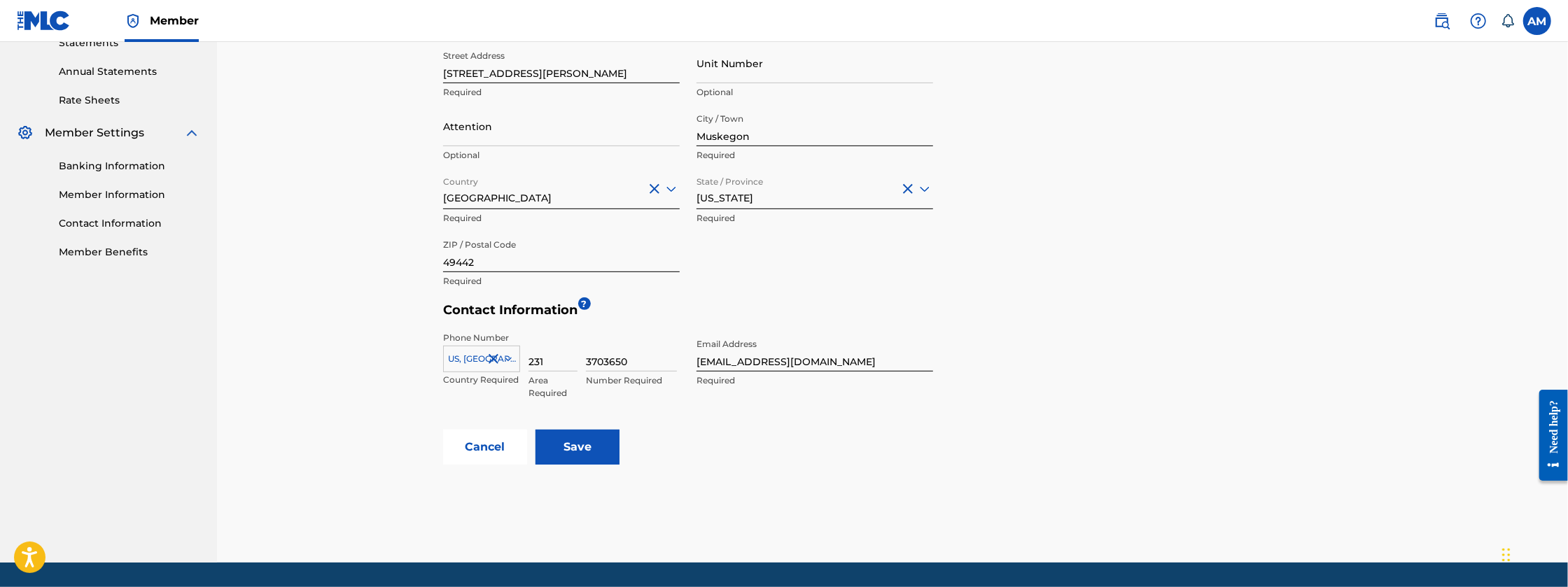
scroll to position [514, 0]
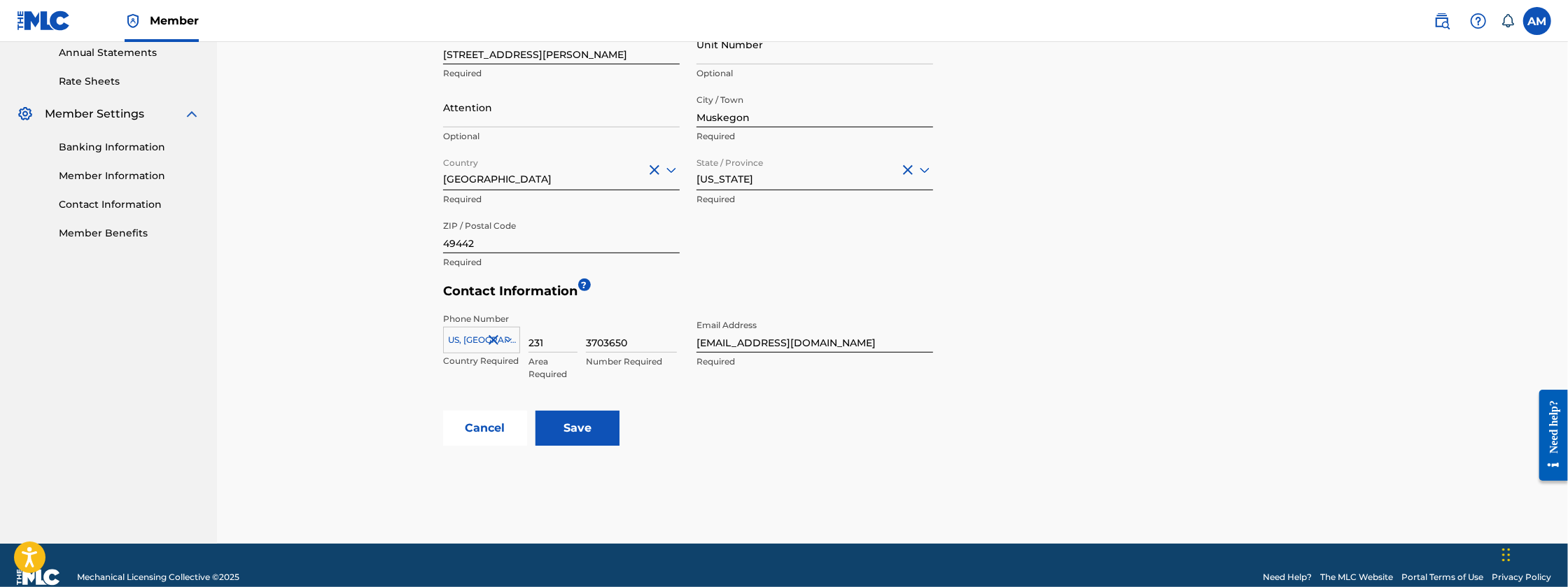
click at [582, 426] on input "Save" at bounding box center [578, 428] width 84 height 35
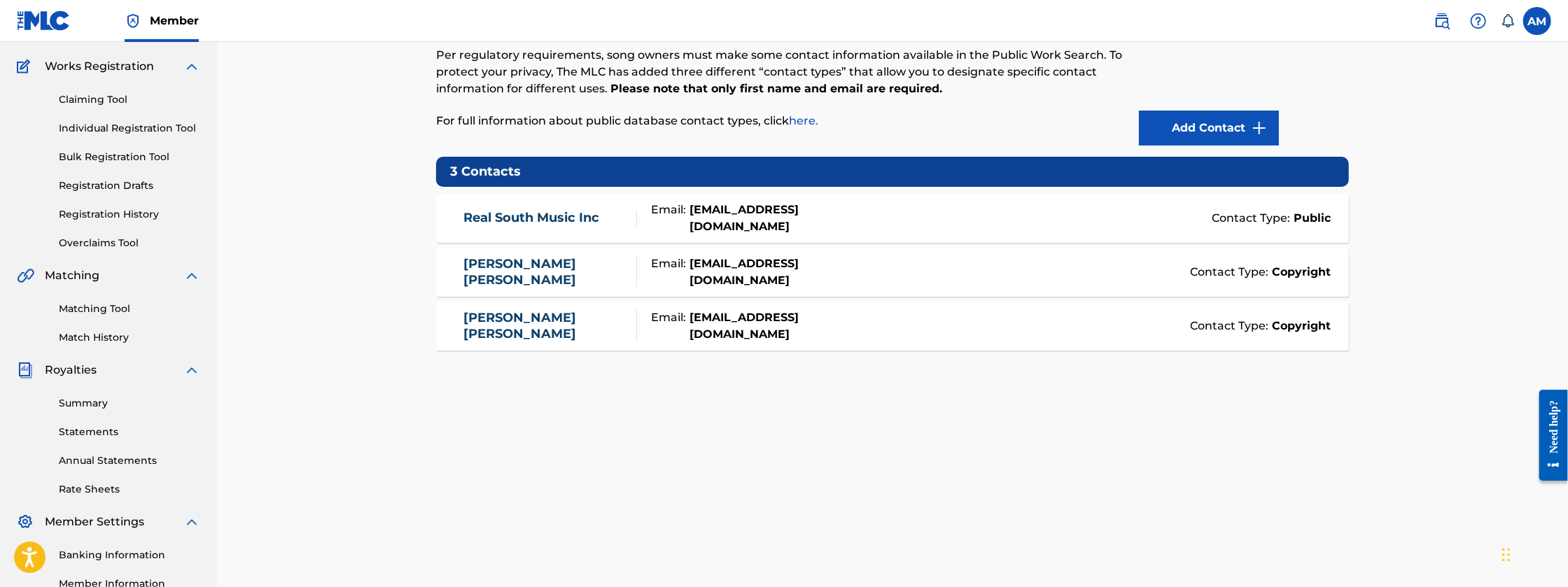
scroll to position [116, 0]
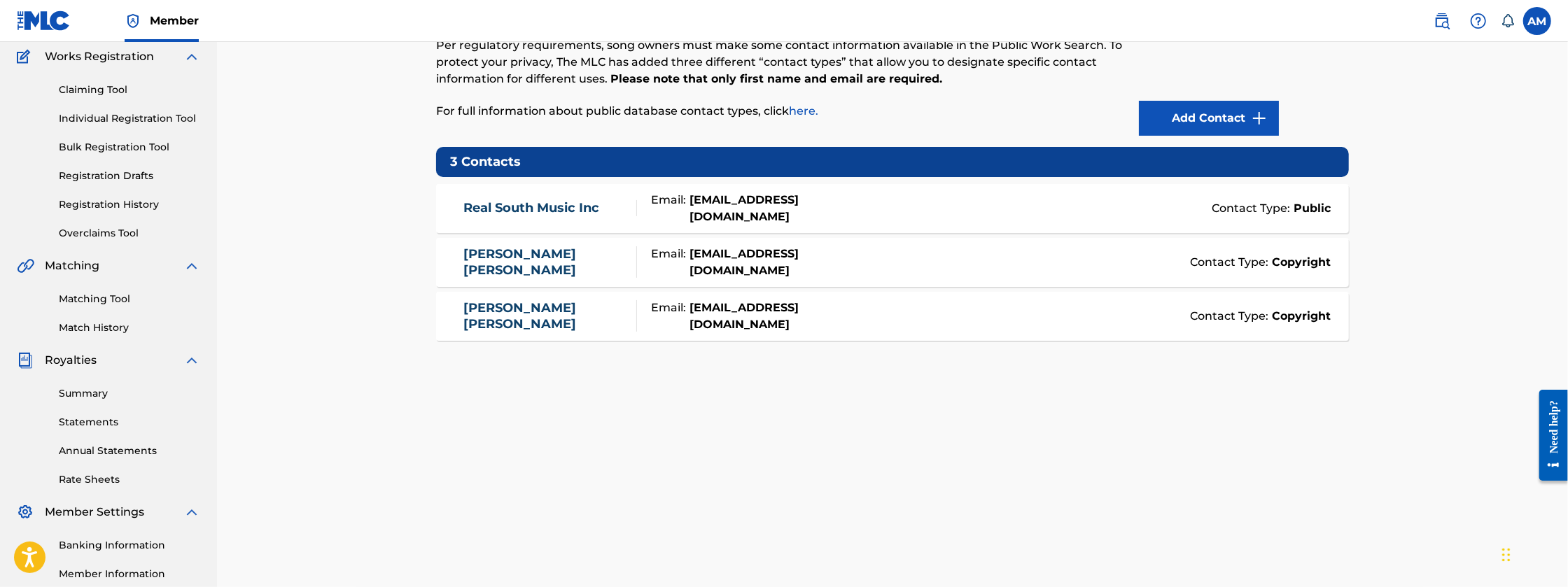
click at [96, 474] on link "Rate Sheets" at bounding box center [129, 479] width 141 height 15
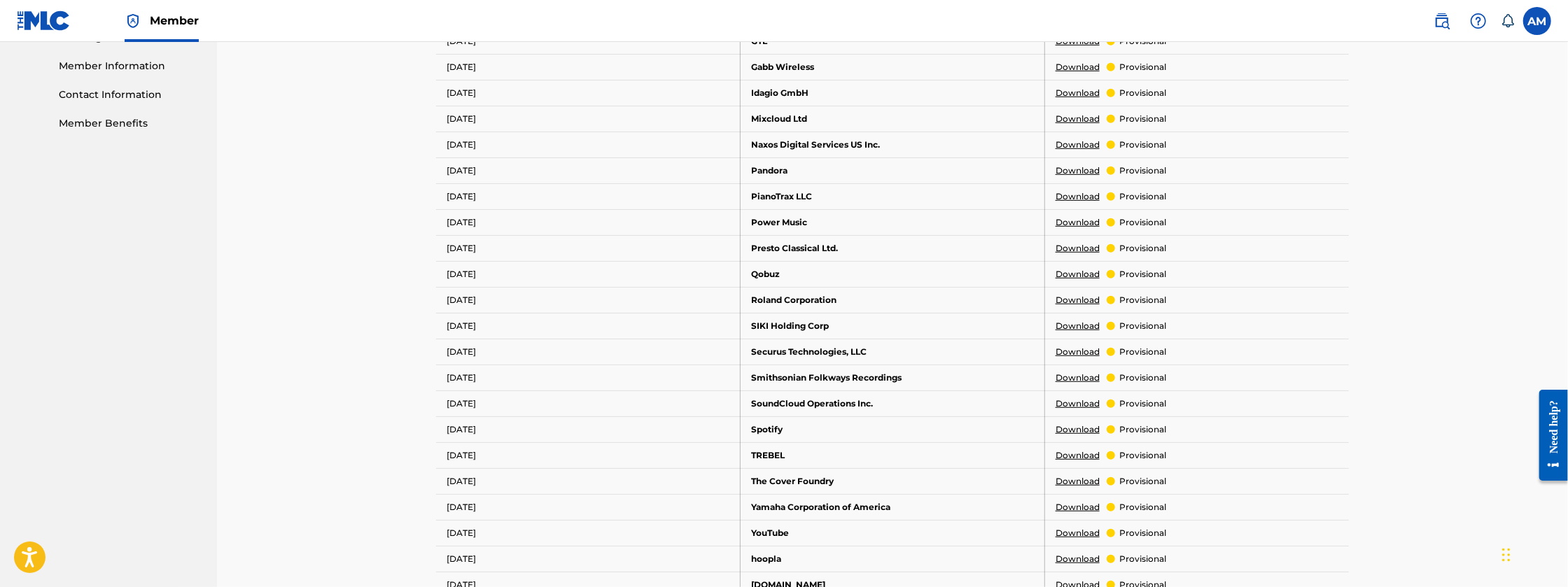
scroll to position [630, 0]
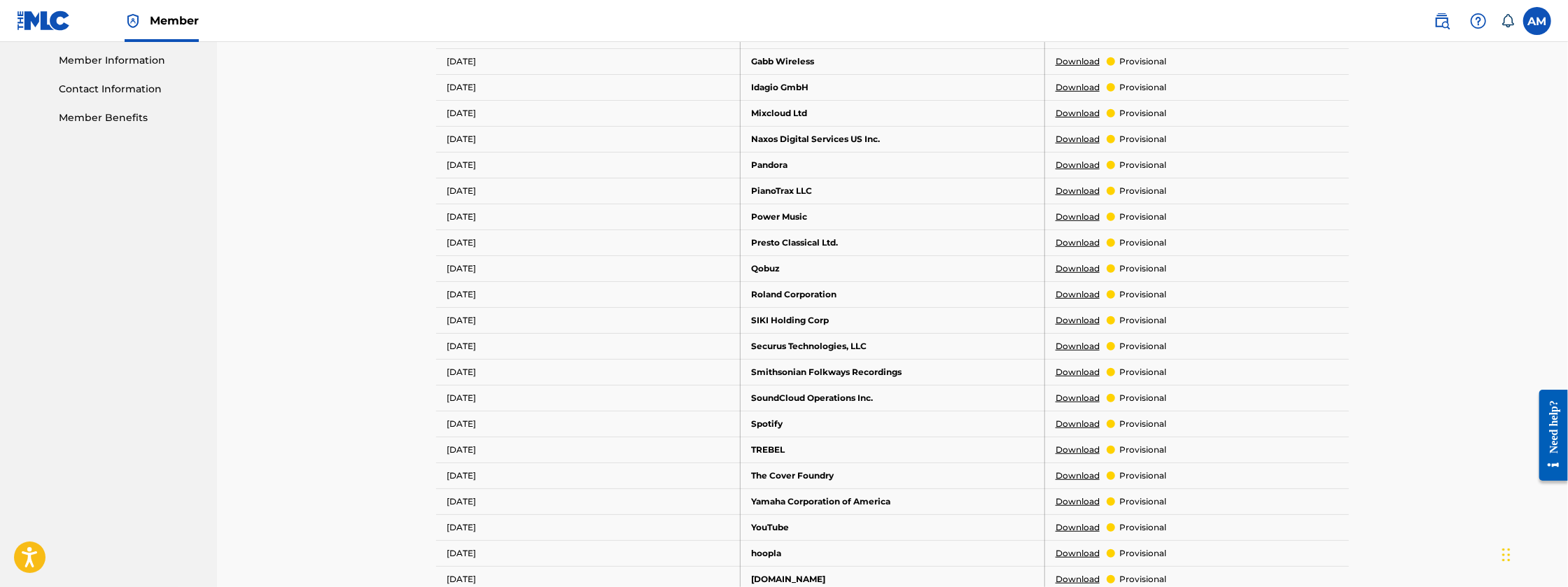
click at [1077, 372] on link "Download" at bounding box center [1078, 372] width 44 height 13
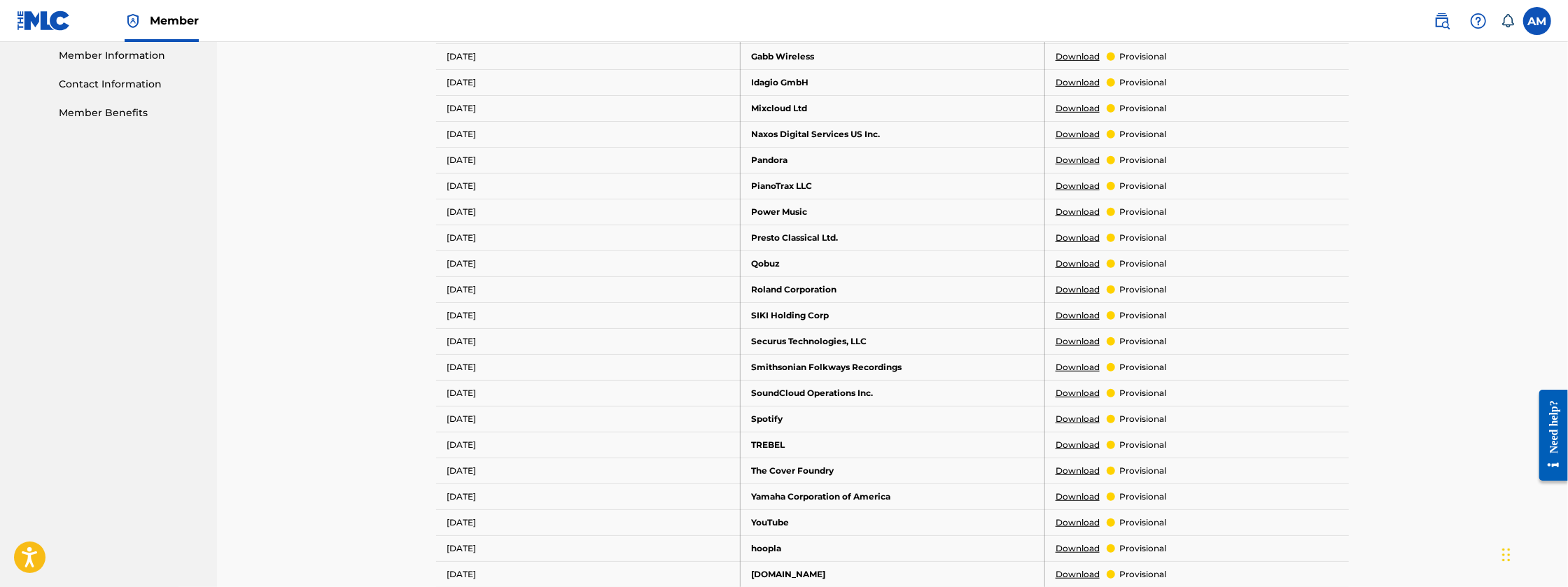
scroll to position [653, 0]
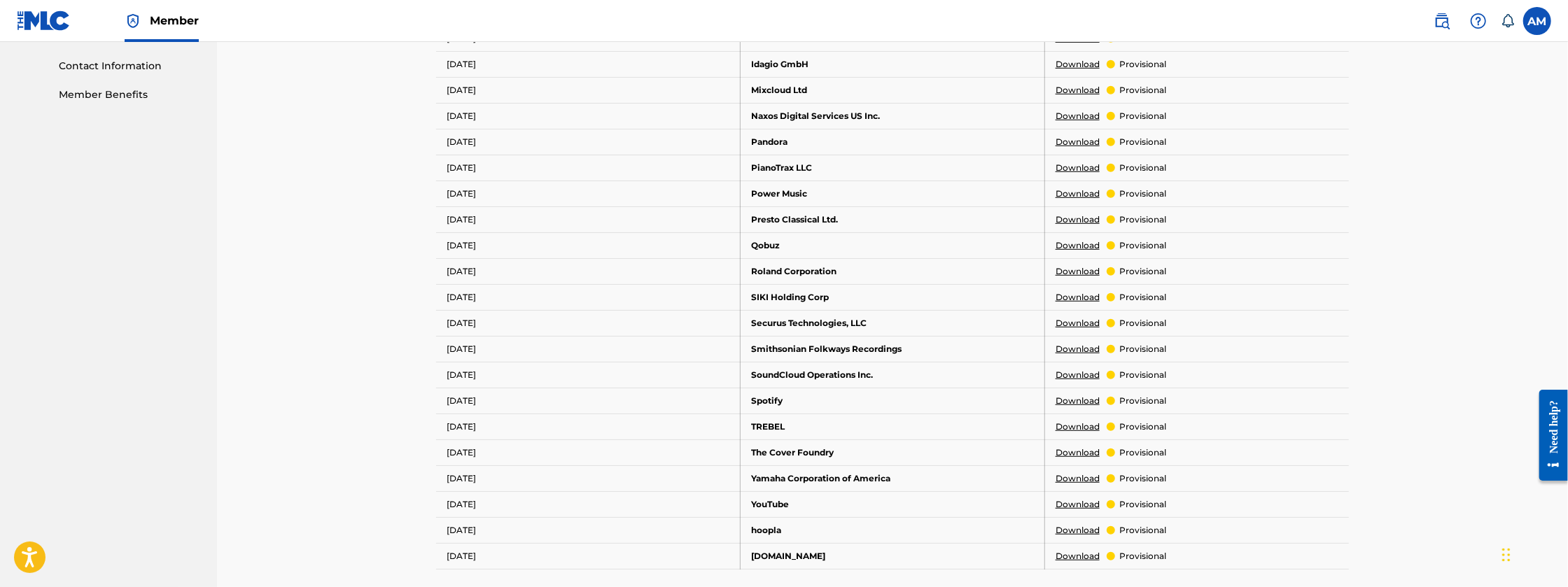
click at [1079, 423] on link "Download" at bounding box center [1078, 427] width 44 height 13
click at [1080, 449] on link "Download" at bounding box center [1078, 453] width 44 height 13
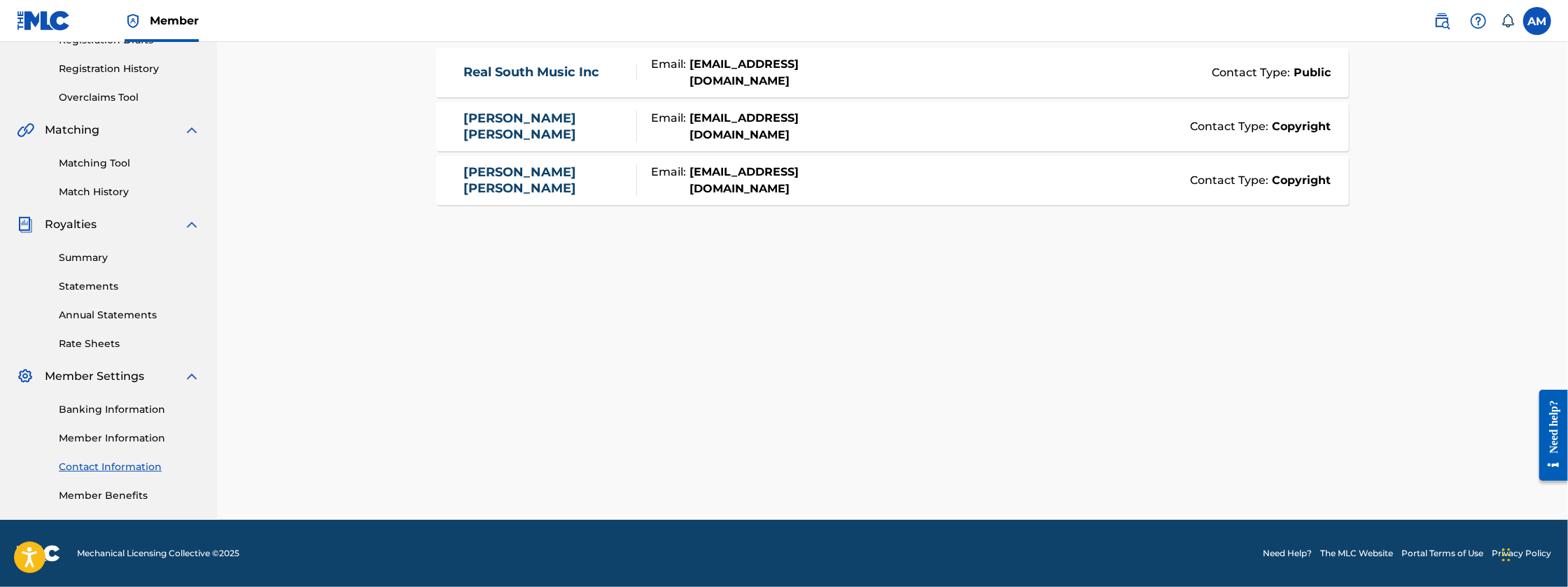
scroll to position [116, 0]
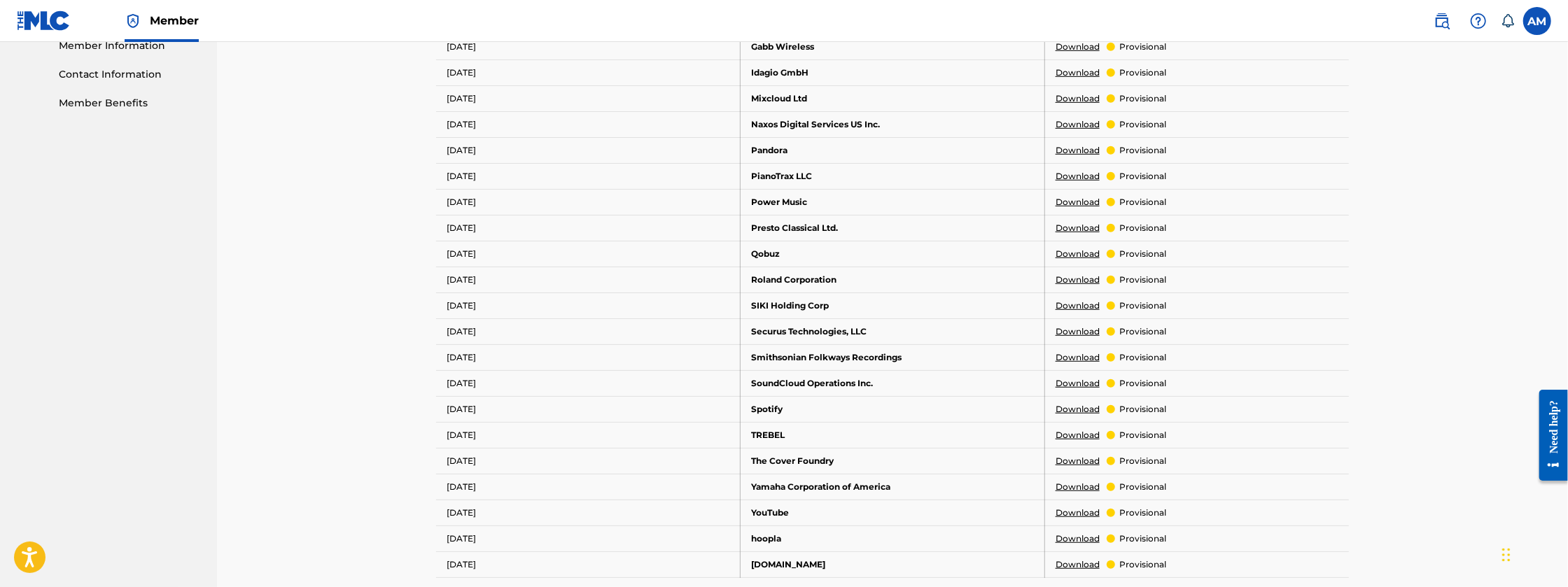
scroll to position [672, 0]
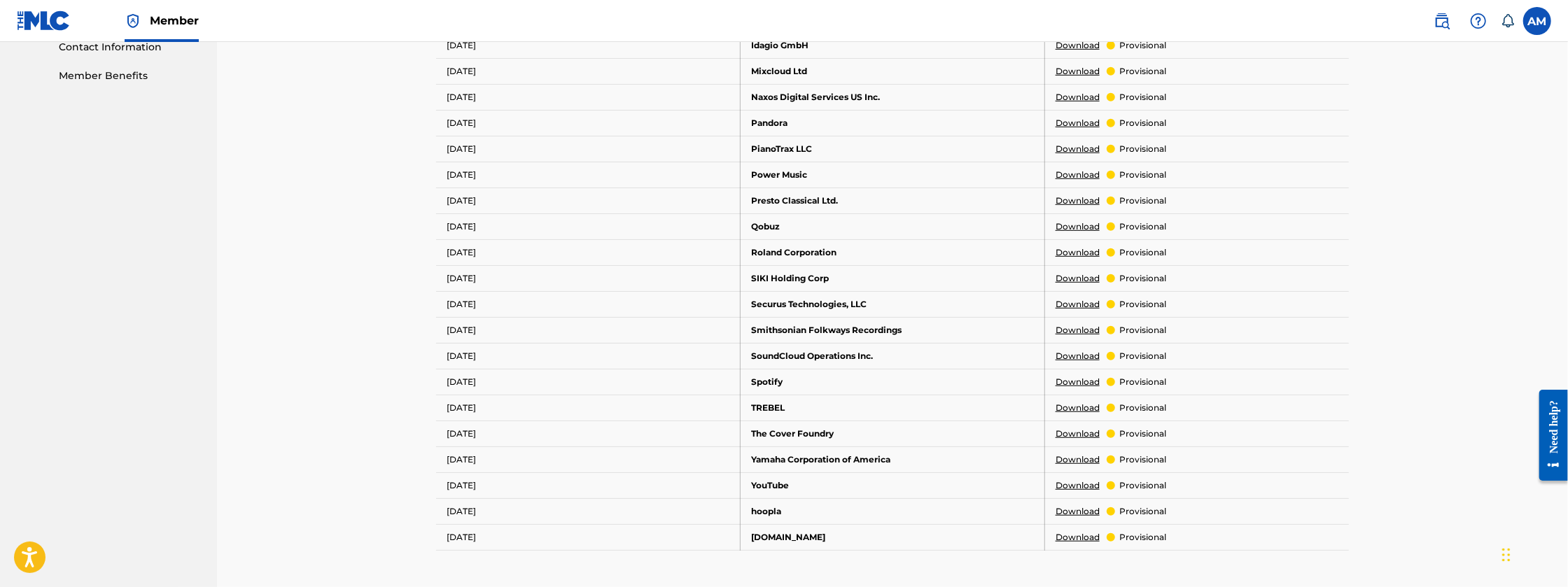
click at [1081, 379] on link "Download" at bounding box center [1078, 382] width 44 height 13
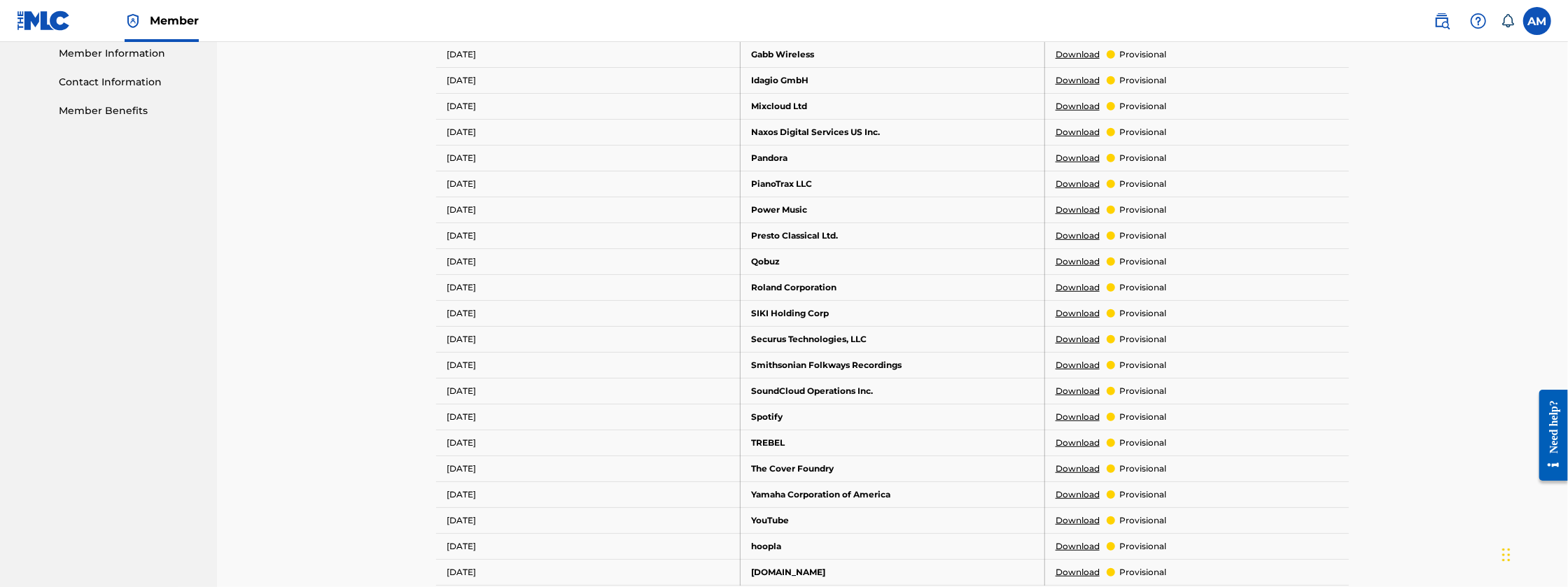
scroll to position [653, 0]
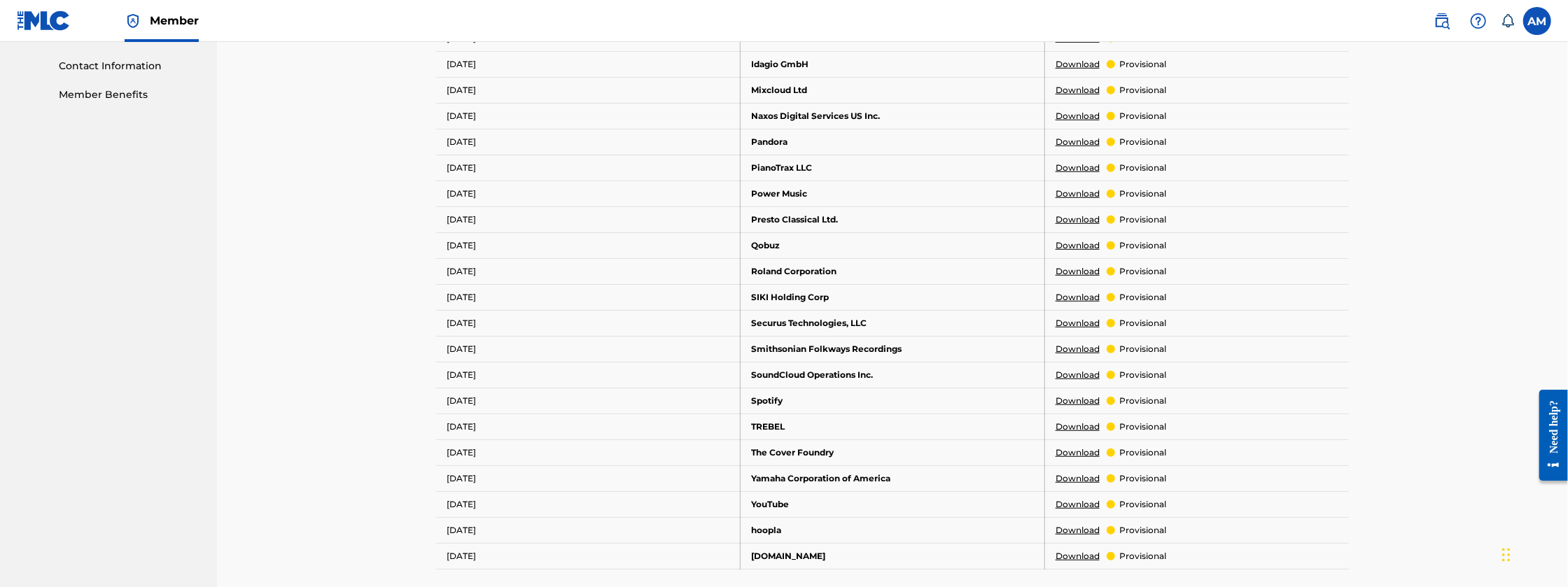
click at [1059, 267] on link "Download" at bounding box center [1078, 272] width 44 height 13
click at [1063, 501] on link "Download" at bounding box center [1078, 505] width 44 height 13
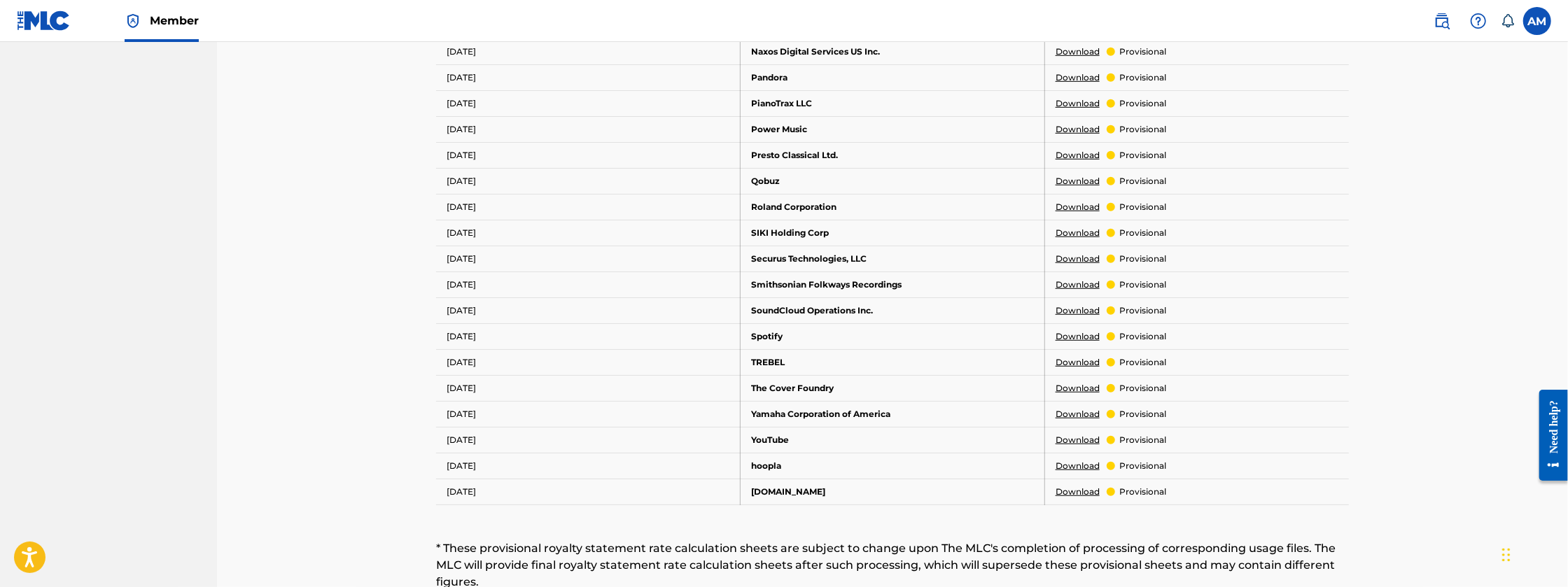
scroll to position [723, 0]
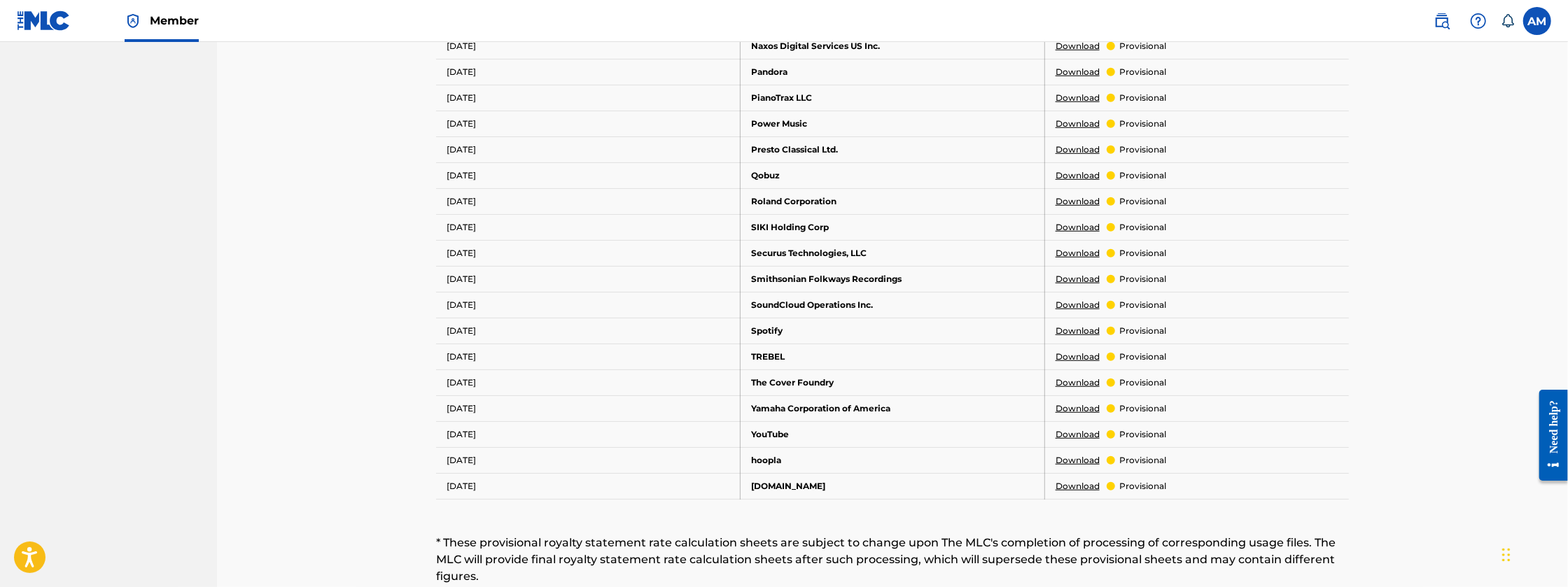
click at [1073, 489] on td "Download provisional" at bounding box center [1196, 486] width 305 height 26
click at [1079, 483] on link "Download" at bounding box center [1078, 486] width 44 height 13
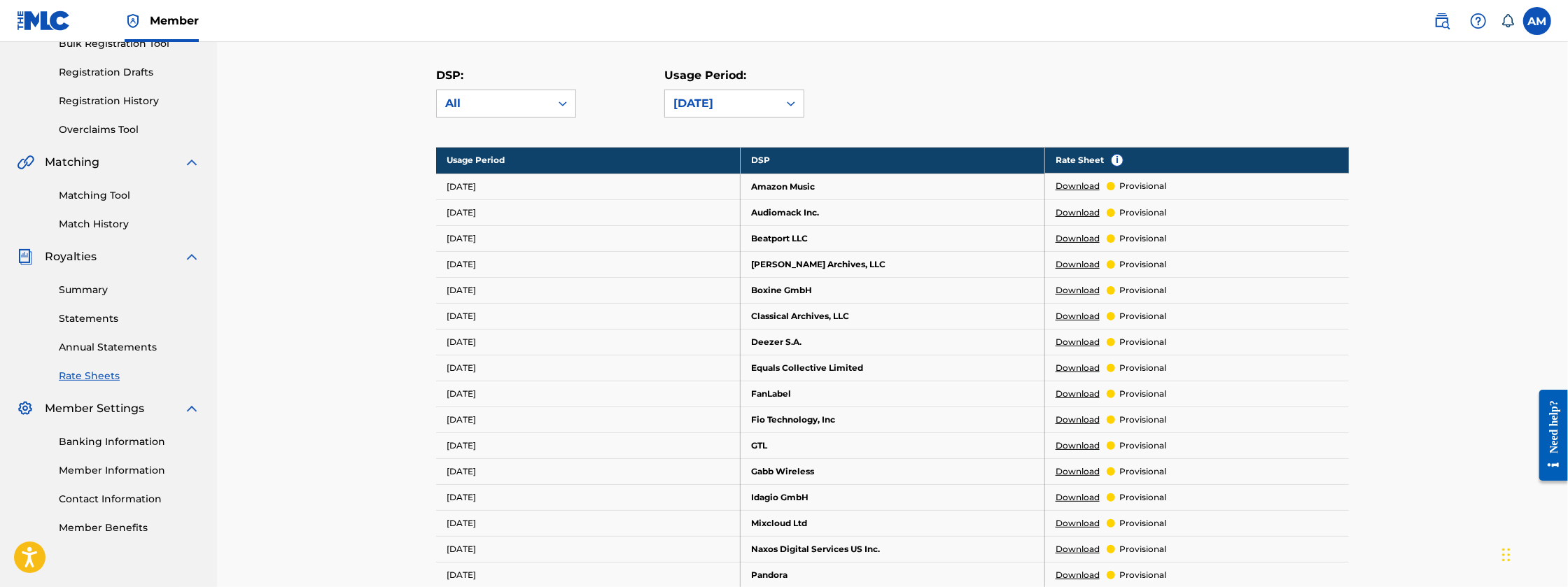
scroll to position [0, 0]
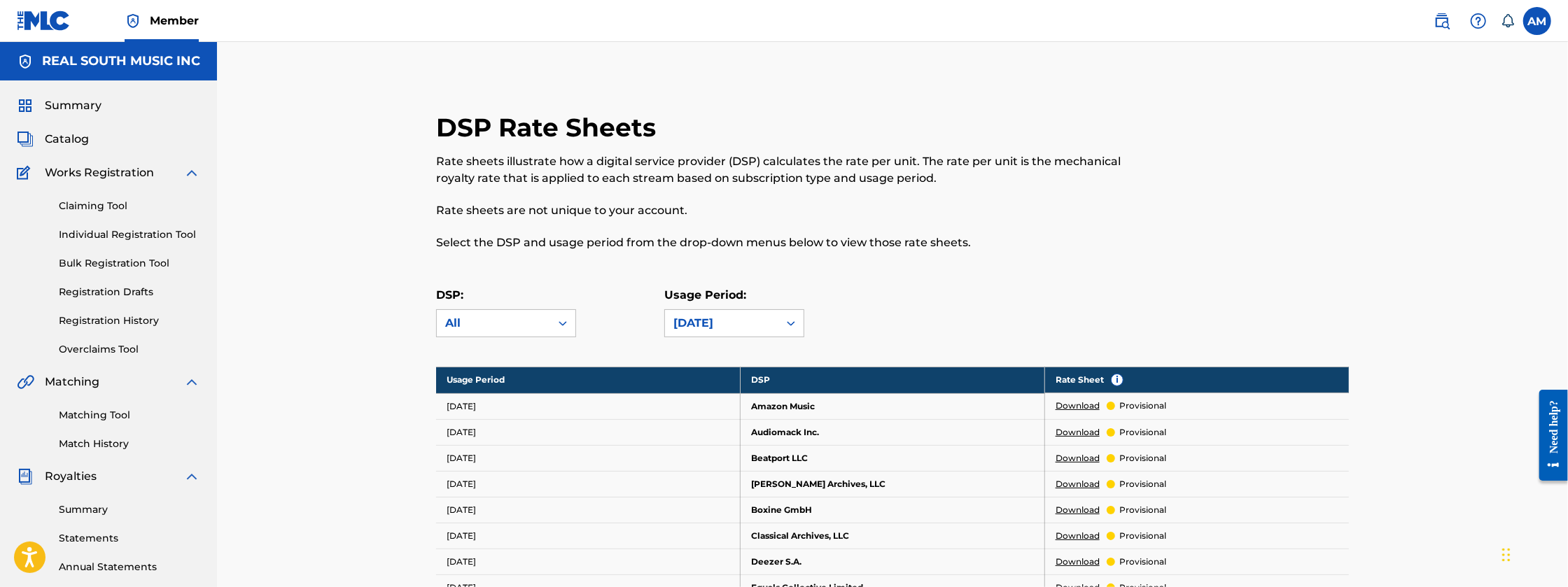
click at [735, 339] on div "DSP: All Usage Period: June 2025" at bounding box center [892, 318] width 912 height 63
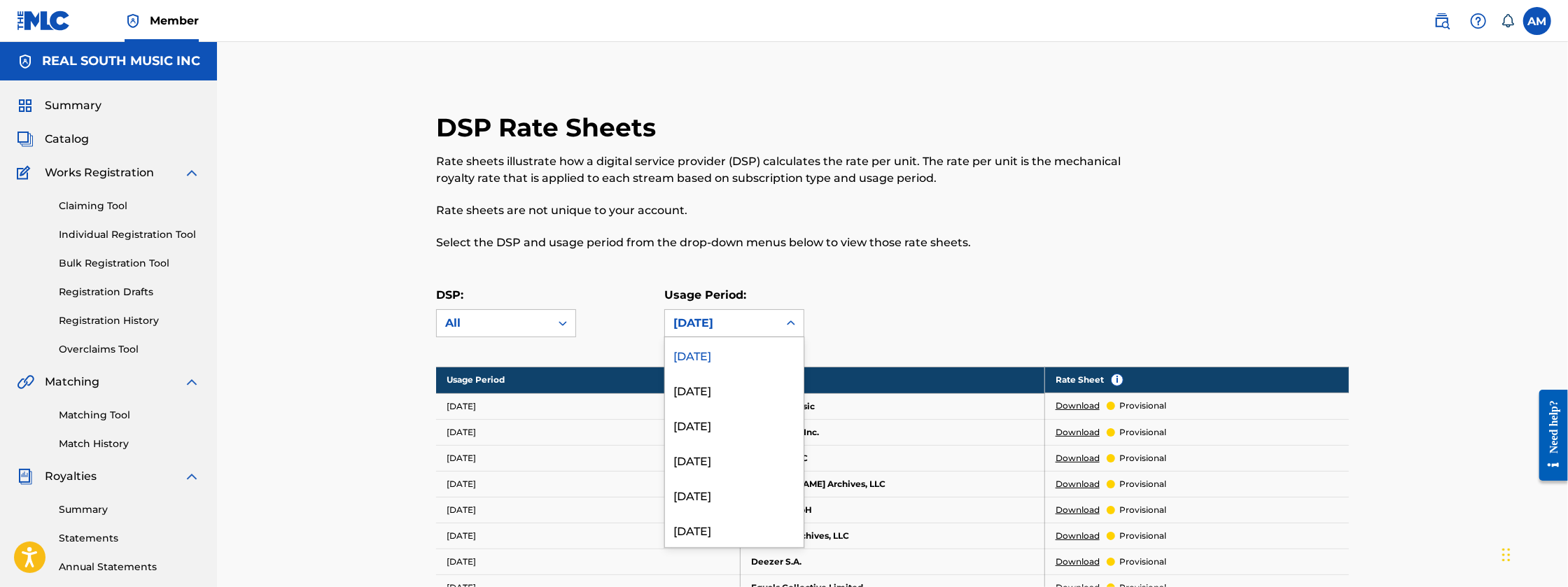
click at [737, 325] on div "[DATE]" at bounding box center [721, 324] width 96 height 17
click at [729, 433] on div "March 2025" at bounding box center [734, 437] width 138 height 35
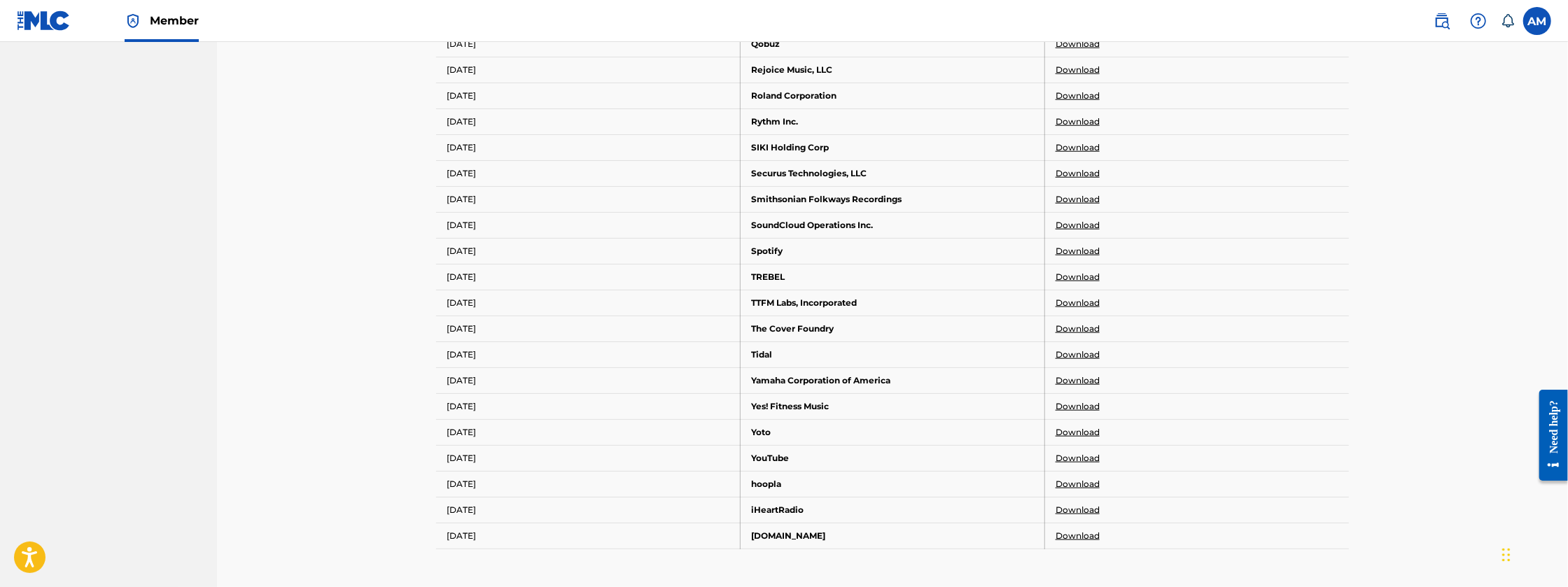
scroll to position [1256, 0]
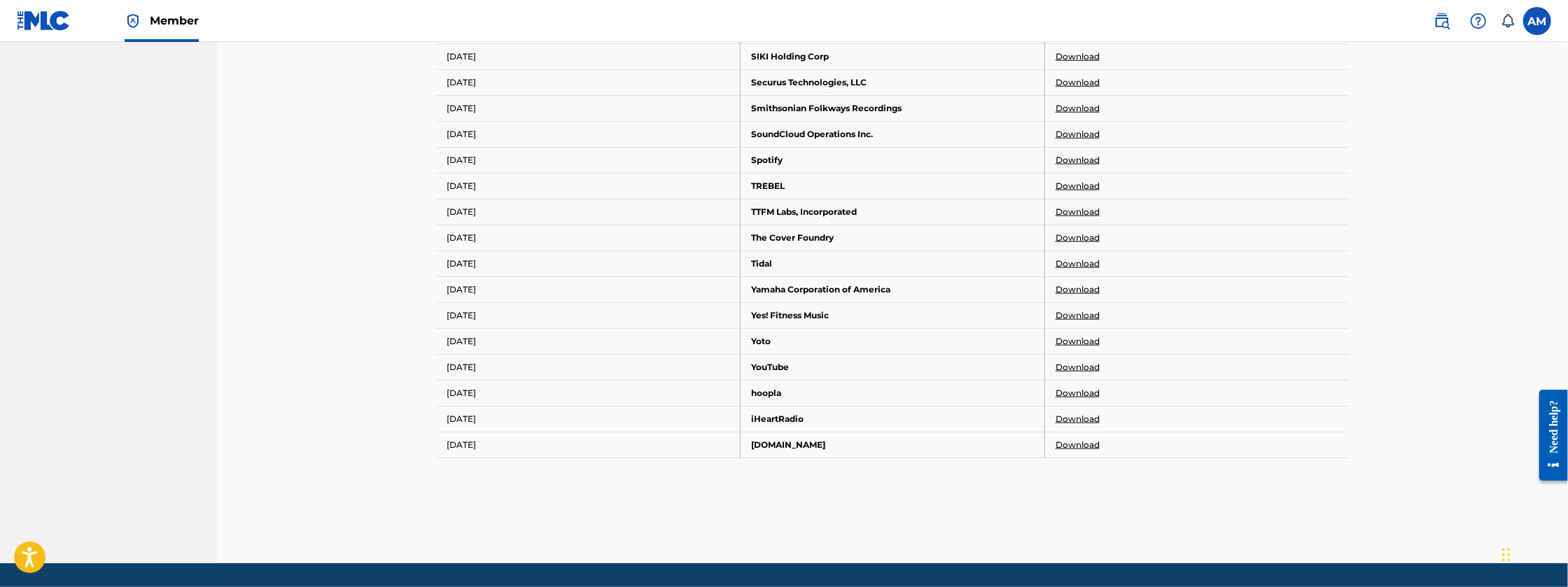
click at [1072, 440] on link "Download" at bounding box center [1078, 445] width 44 height 13
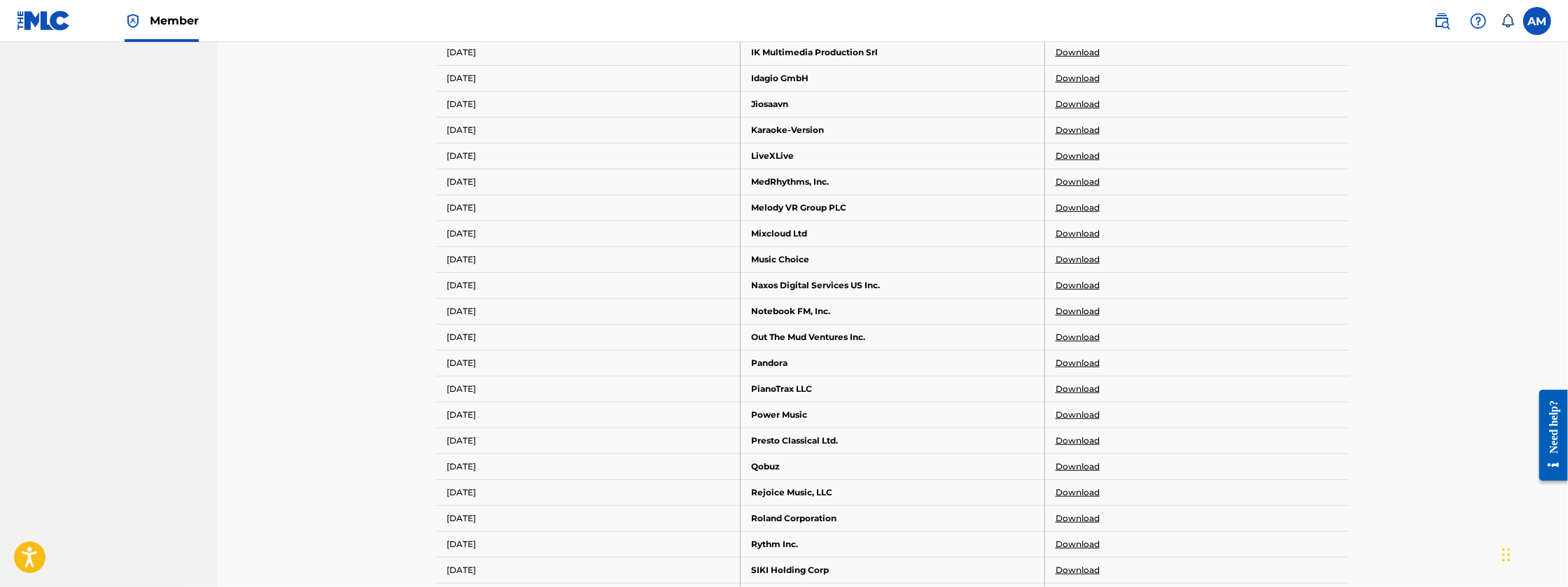
scroll to position [0, 0]
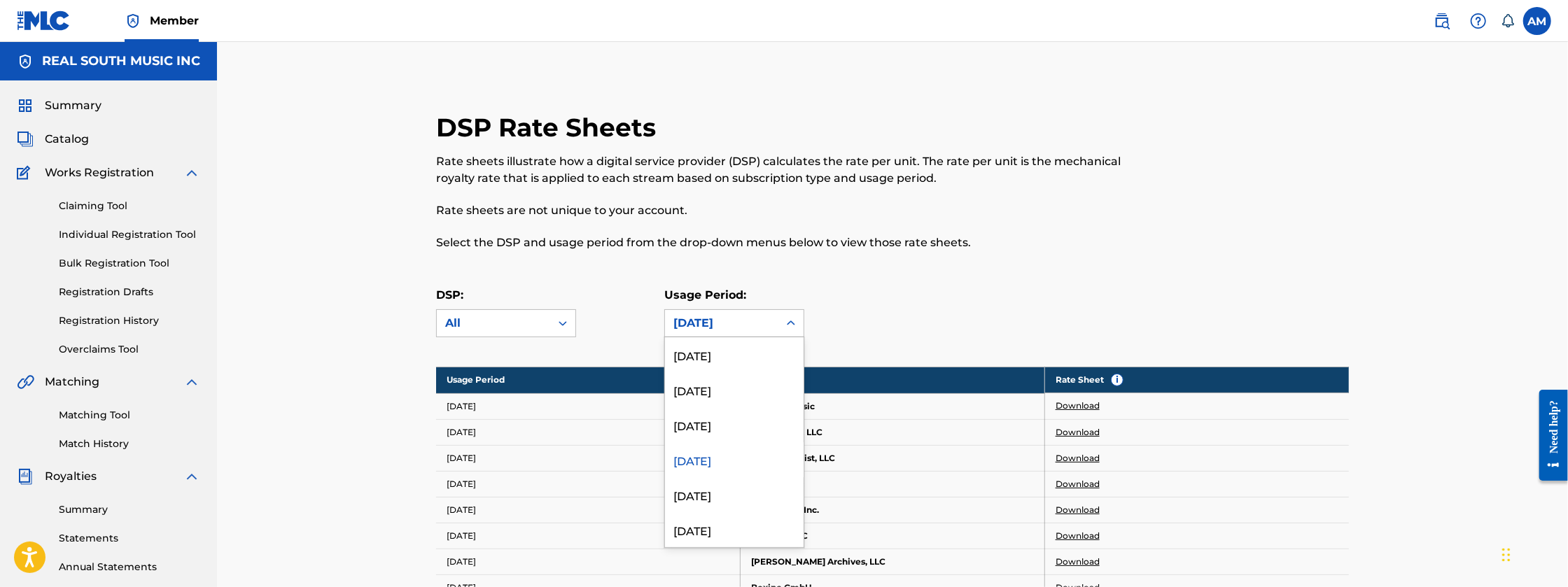
click at [756, 325] on div "March 2025" at bounding box center [721, 324] width 96 height 17
click at [739, 425] on div "April 2025" at bounding box center [734, 424] width 138 height 35
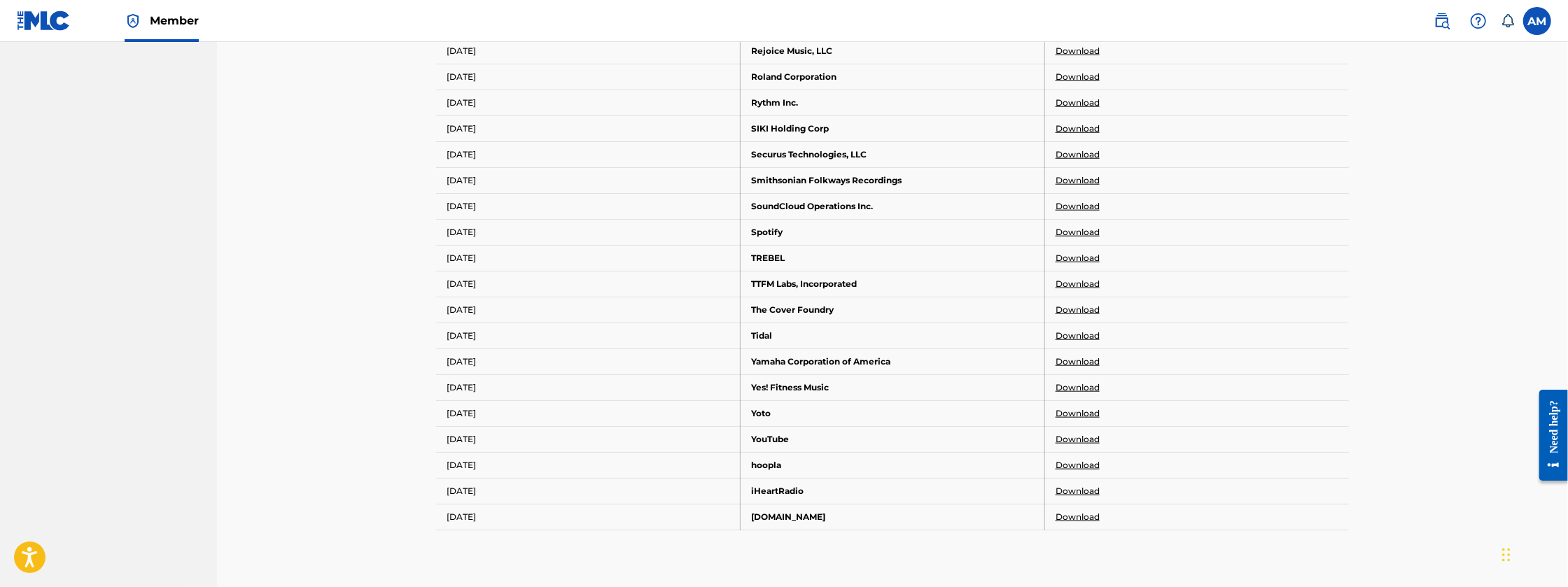
scroll to position [1190, 0]
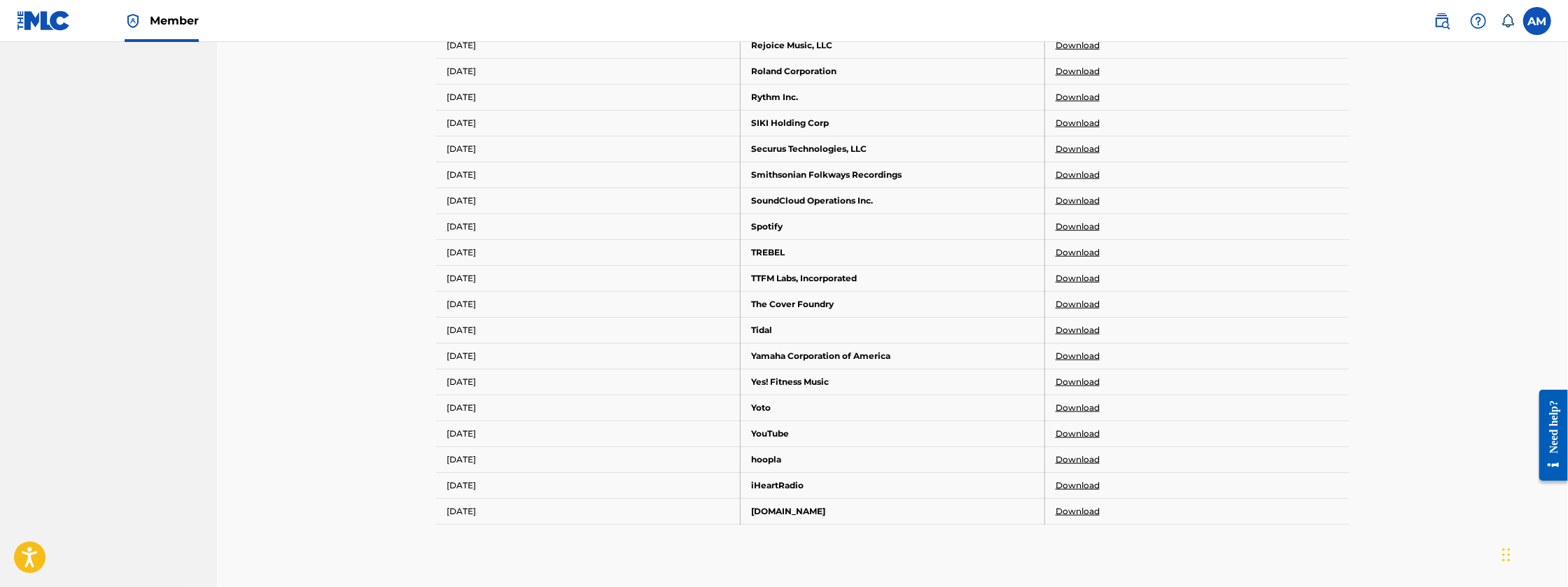
click at [1085, 499] on td "Download" at bounding box center [1196, 511] width 305 height 26
click at [1082, 505] on link "Download" at bounding box center [1078, 511] width 44 height 13
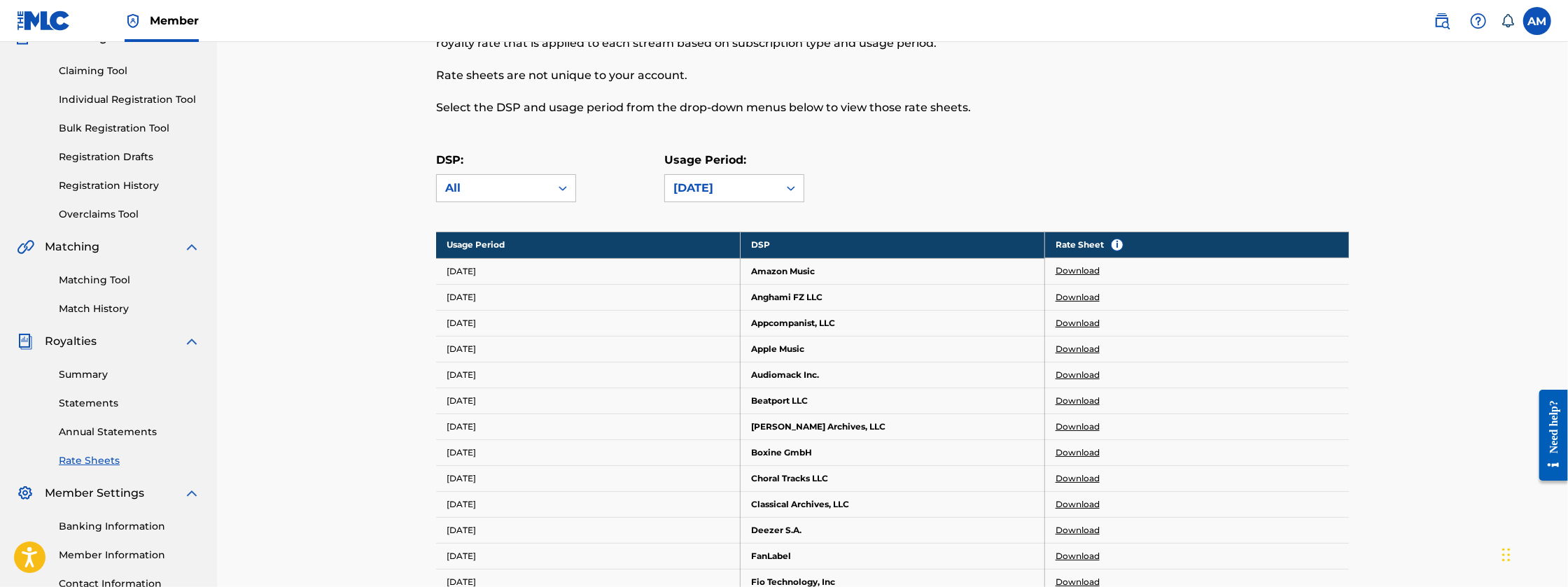
scroll to position [55, 0]
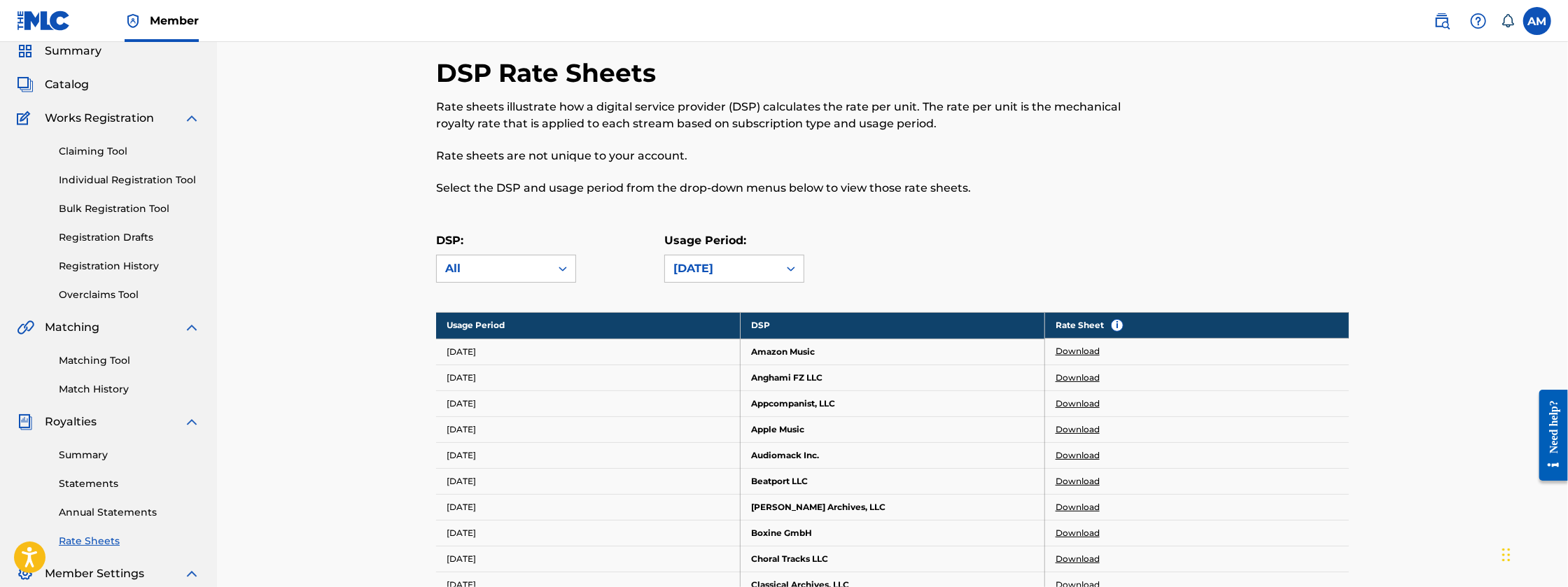
click at [1546, 5] on nav "Member AM AM Anthony Martin Jr. darealjaetrilla@gmail.com Notification Preferen…" at bounding box center [784, 21] width 1568 height 42
click at [1539, 19] on label at bounding box center [1537, 21] width 28 height 28
click at [1537, 21] on input "AM Anthony Martin Jr. darealjaetrilla@gmail.com Notification Preferences Profil…" at bounding box center [1537, 21] width 0 height 0
click at [1416, 195] on p "Log out" at bounding box center [1402, 198] width 33 height 13
click at [1537, 21] on input "AM Anthony Martin Jr. darealjaetrilla@gmail.com Notification Preferences Profil…" at bounding box center [1537, 21] width 0 height 0
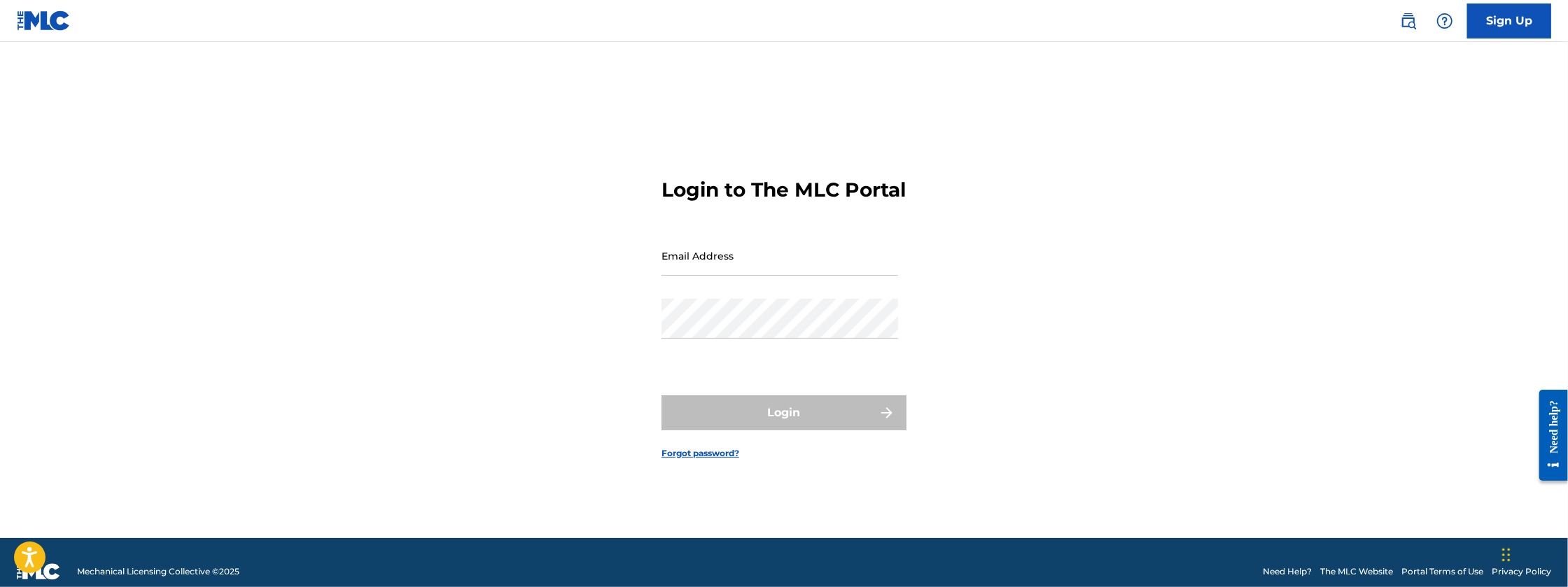
type input "[EMAIL_ADDRESS][DOMAIN_NAME]"
